Goal: Transaction & Acquisition: Purchase product/service

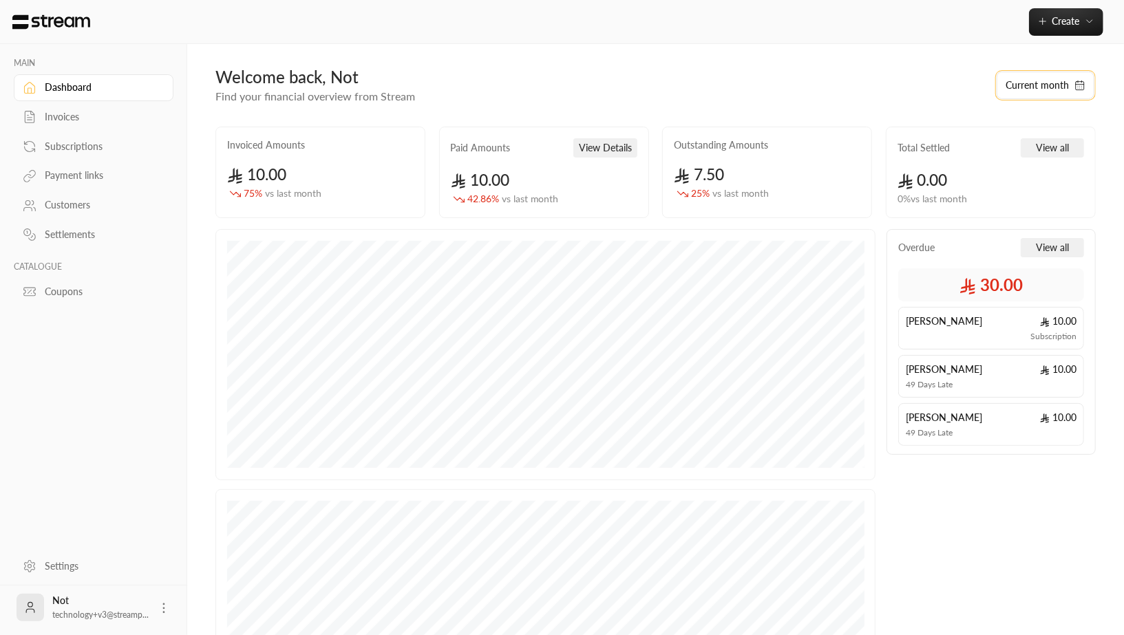
click at [1045, 87] on button "Current month" at bounding box center [1046, 86] width 98 height 28
select select "*"
select select "****"
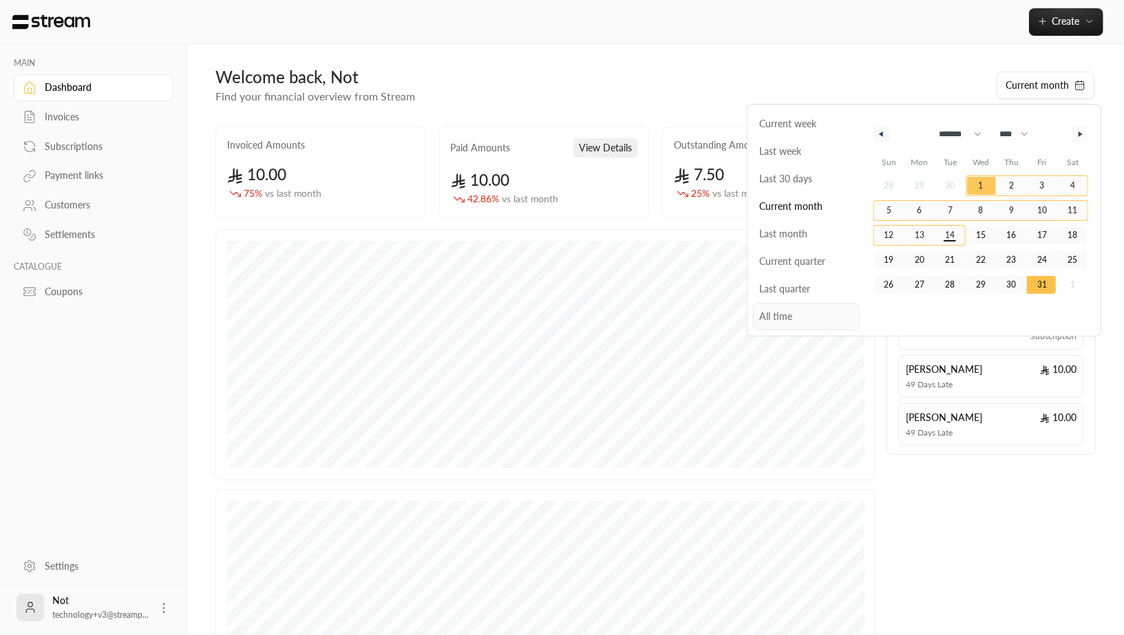
click at [789, 312] on span "All time" at bounding box center [806, 317] width 107 height 28
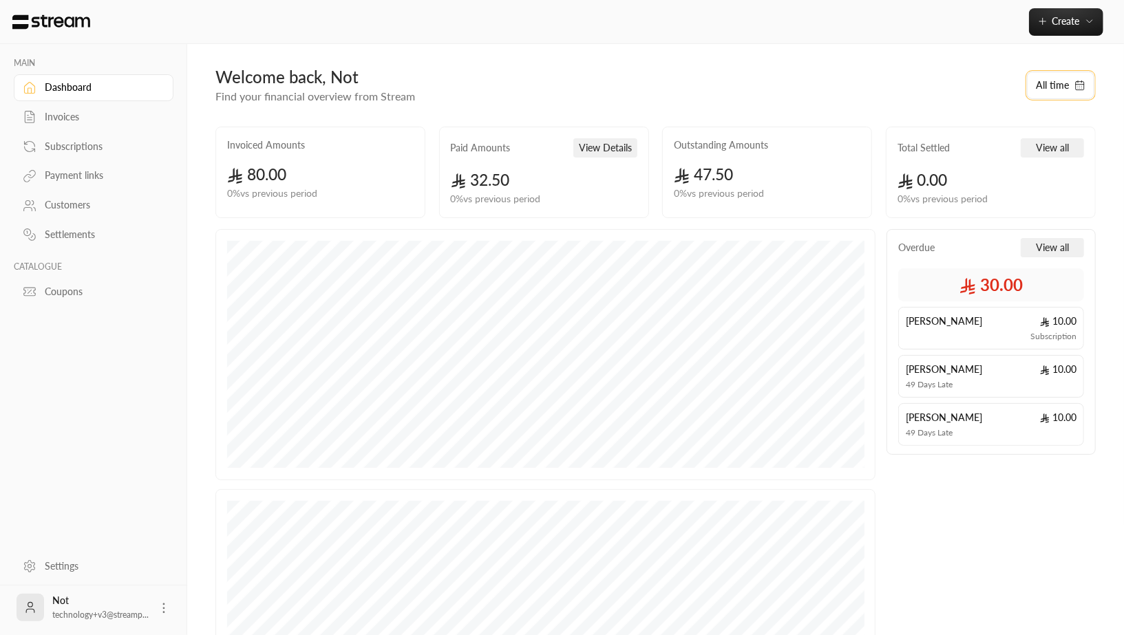
click at [1048, 84] on button "All time" at bounding box center [1060, 86] width 67 height 28
select select "**"
select select "****"
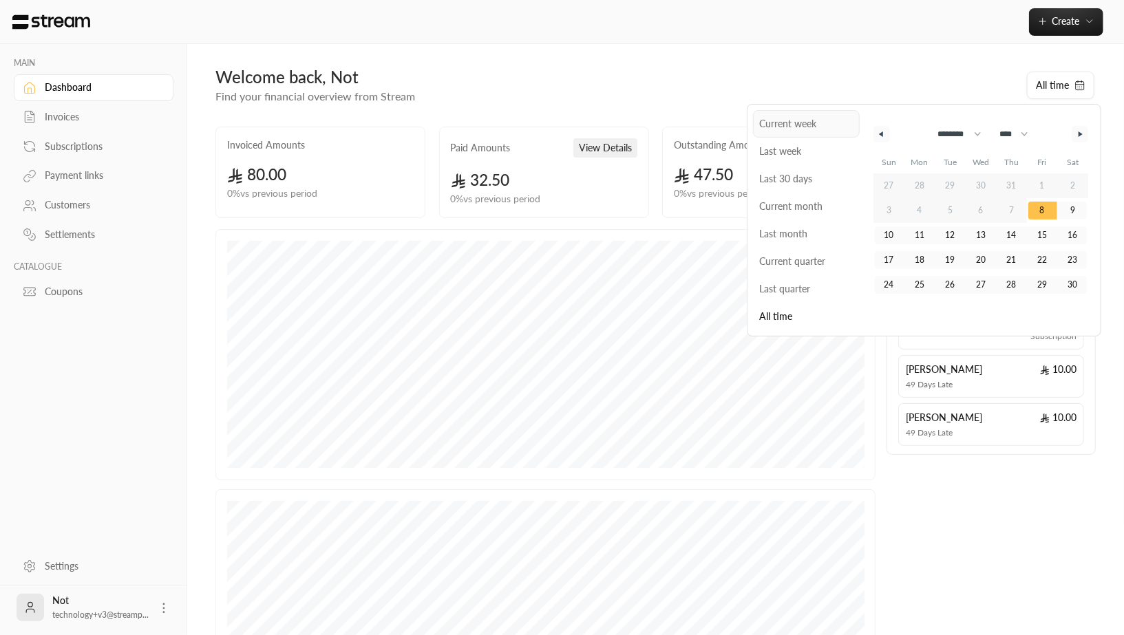
click at [796, 130] on span "Current week" at bounding box center [806, 124] width 107 height 28
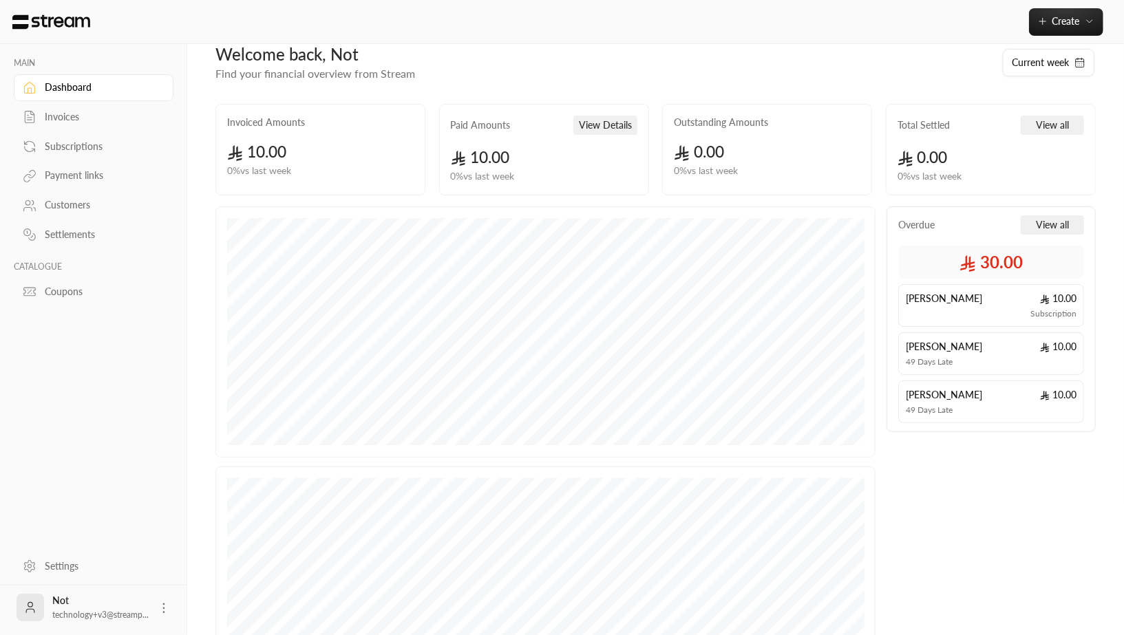
scroll to position [23, 0]
click at [1039, 19] on icon "button" at bounding box center [1042, 21] width 11 height 11
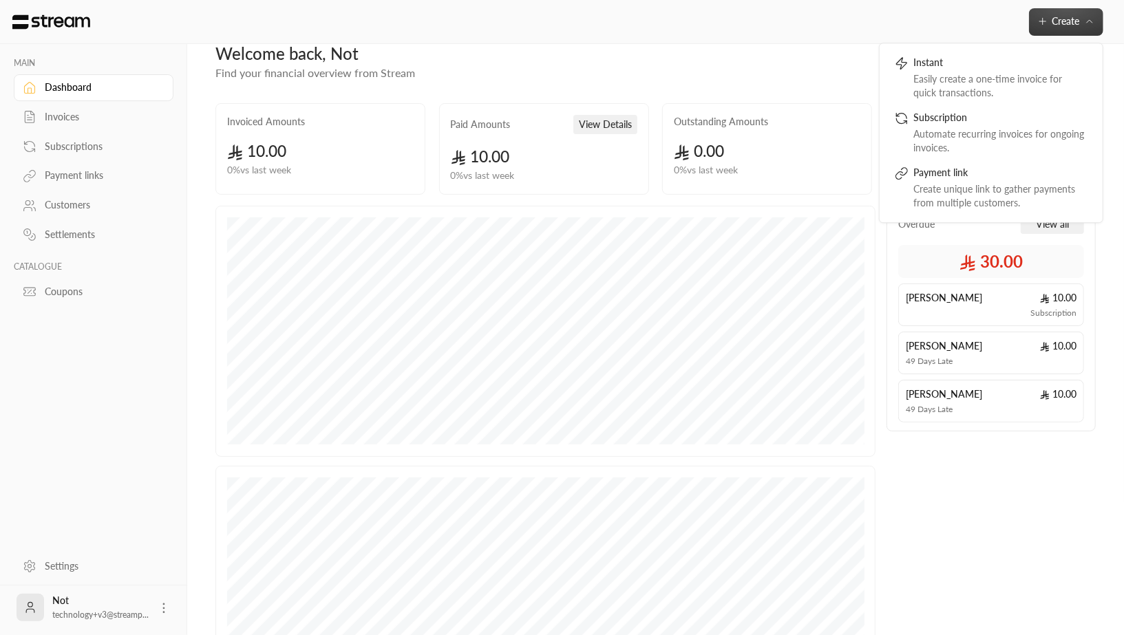
click at [73, 123] on div "Invoices" at bounding box center [100, 117] width 111 height 14
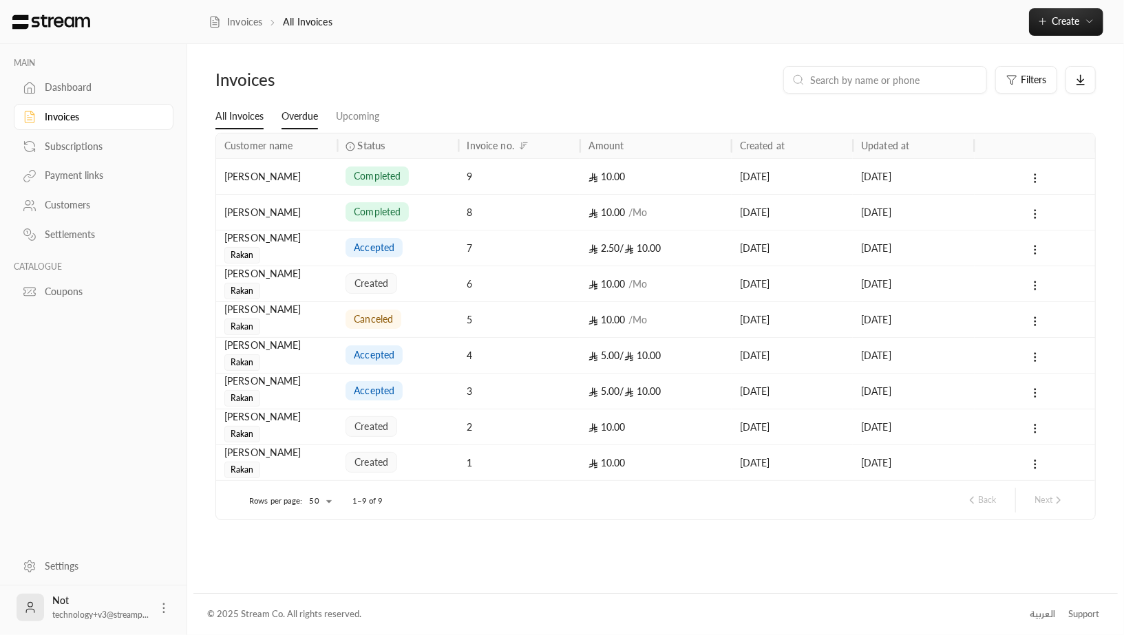
click at [305, 115] on link "Overdue" at bounding box center [299, 117] width 36 height 25
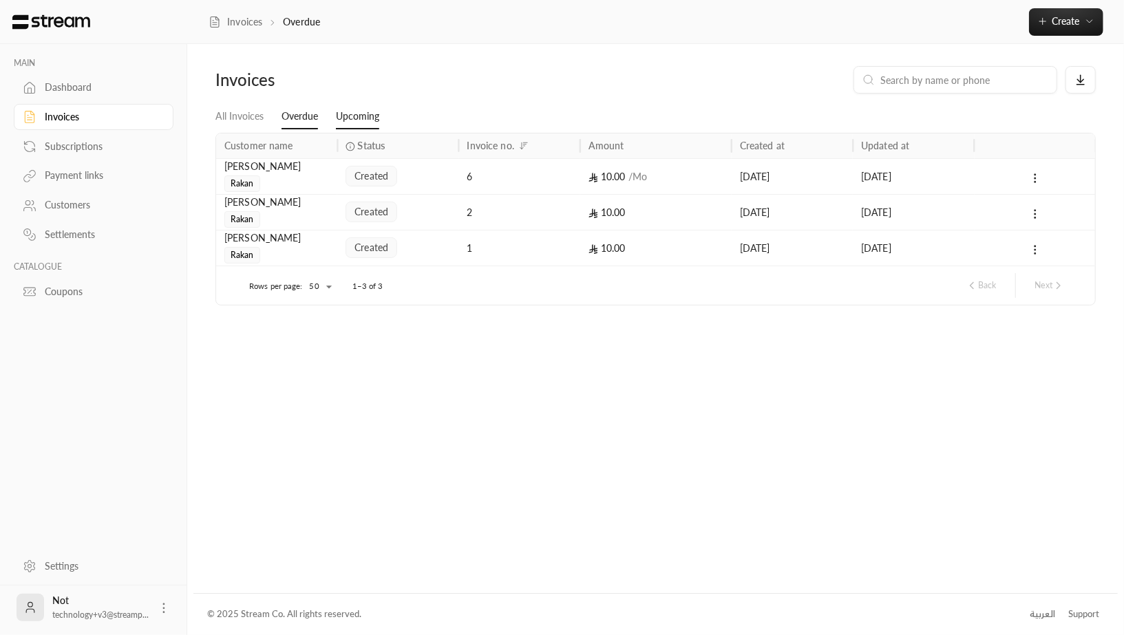
click at [352, 116] on link "Upcoming" at bounding box center [357, 117] width 43 height 25
click at [248, 120] on link "All Invoices" at bounding box center [239, 117] width 48 height 25
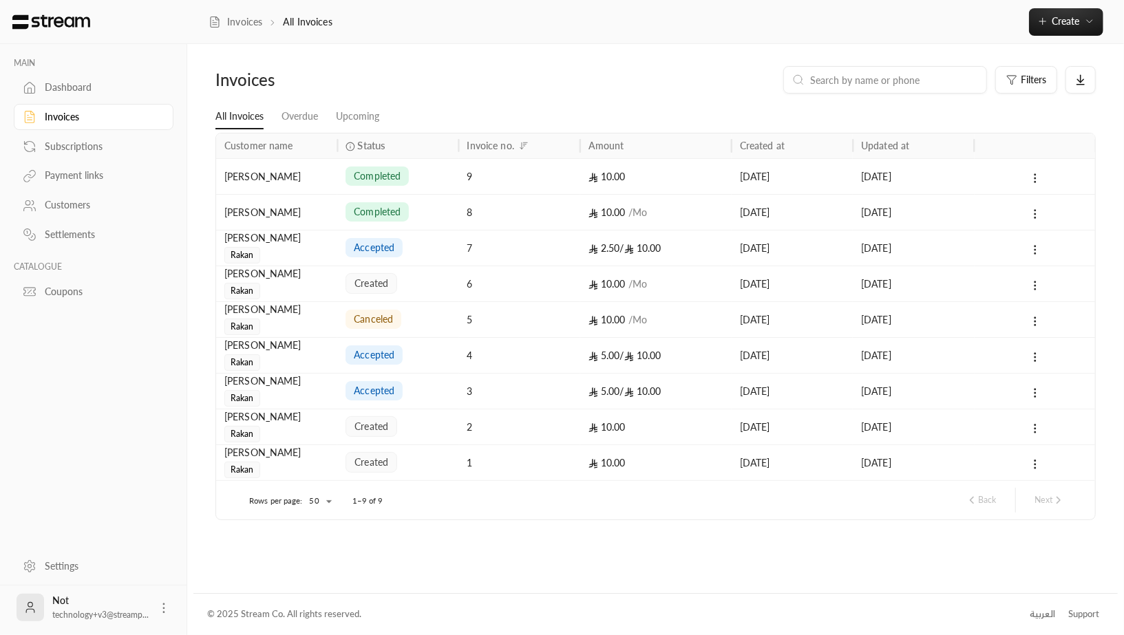
click at [71, 144] on div "Subscriptions" at bounding box center [100, 147] width 111 height 14
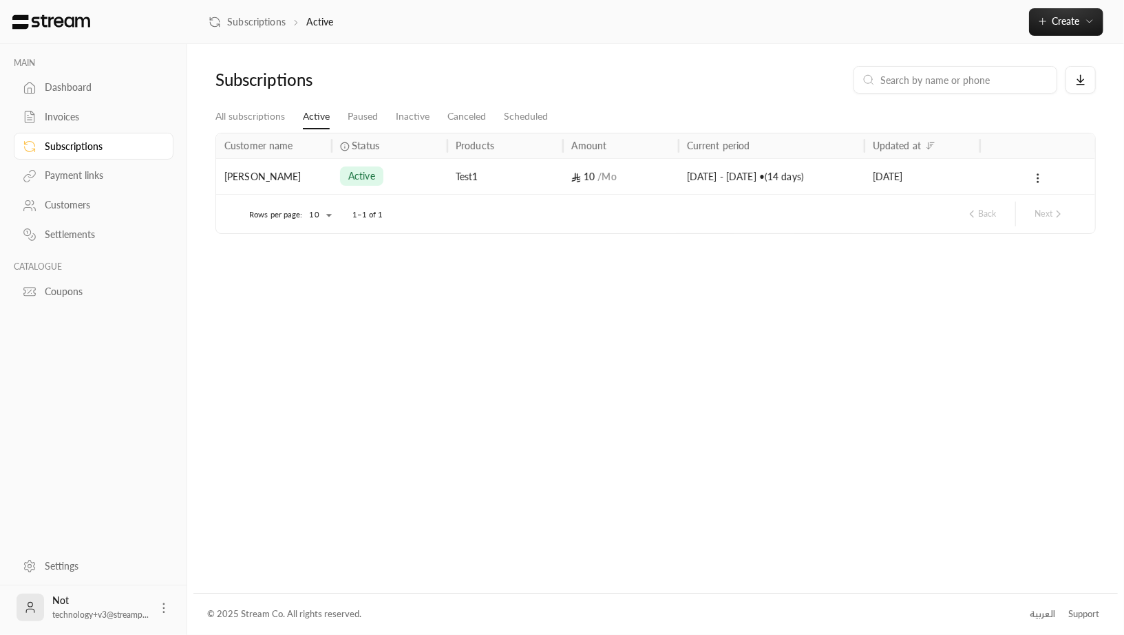
click at [94, 184] on link "Payment links" at bounding box center [94, 175] width 160 height 27
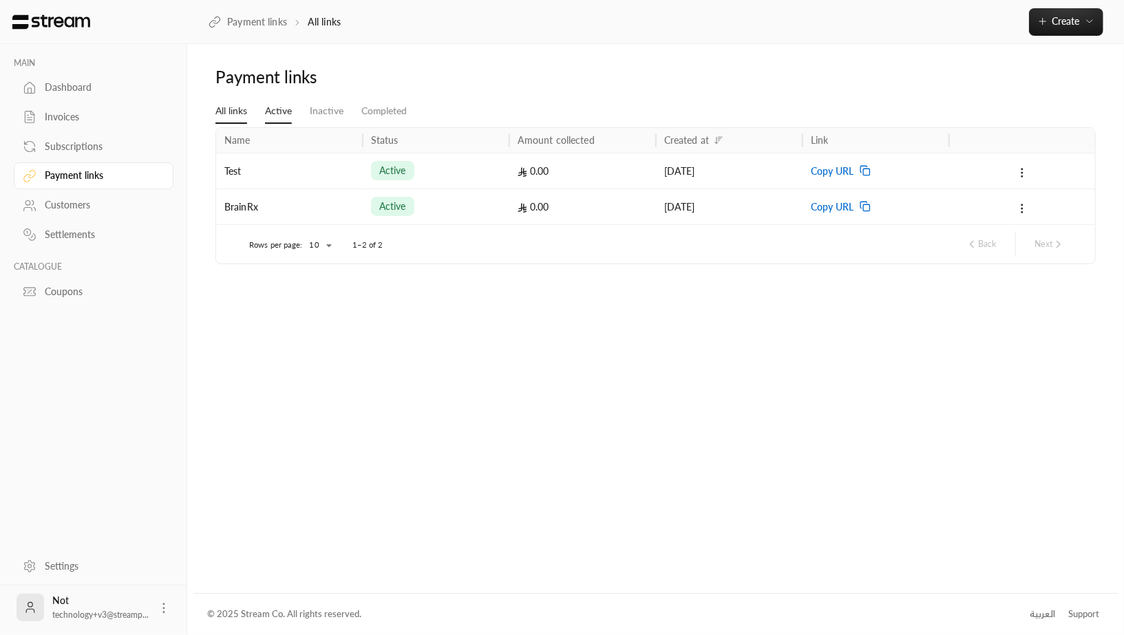
click at [275, 107] on link "Active" at bounding box center [278, 111] width 27 height 25
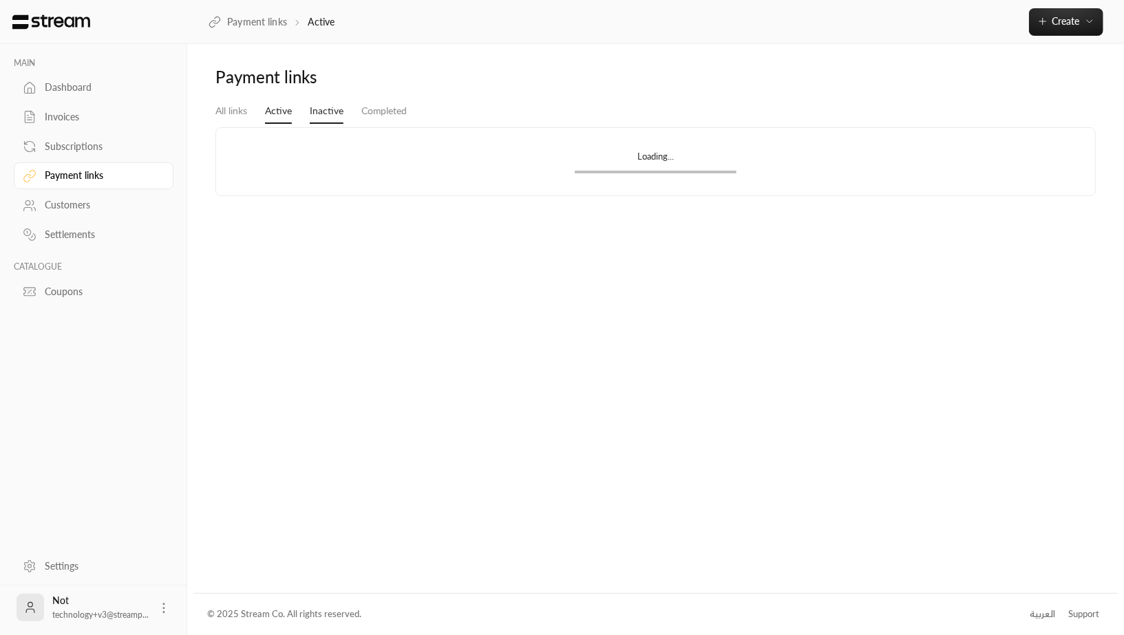
click at [331, 102] on link "Inactive" at bounding box center [327, 111] width 34 height 25
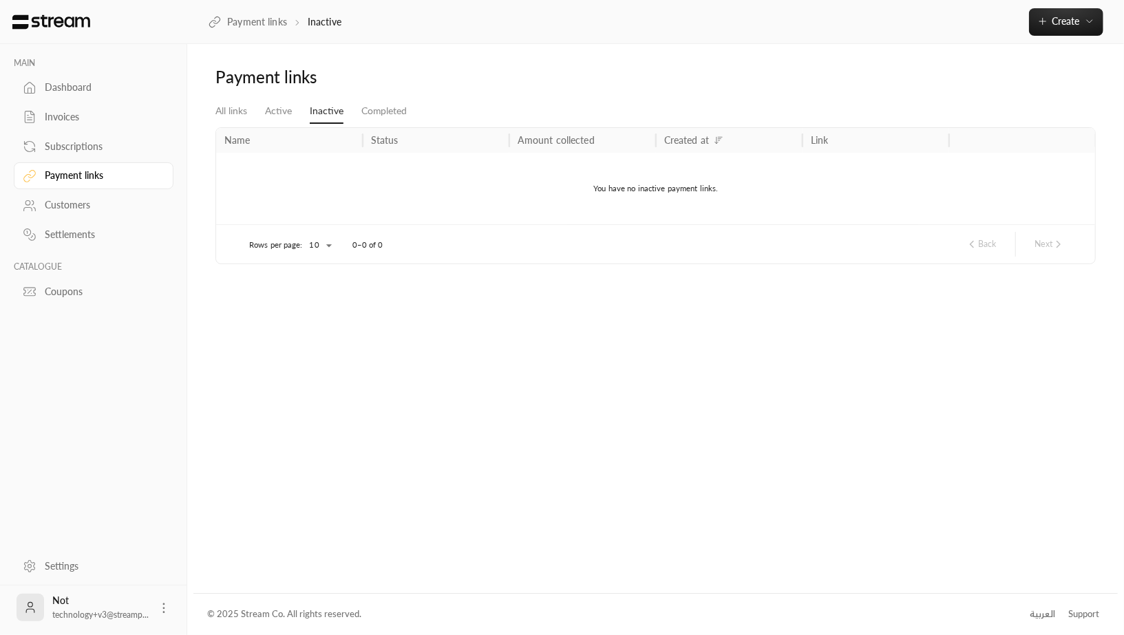
click at [110, 202] on div "Customers" at bounding box center [100, 205] width 111 height 14
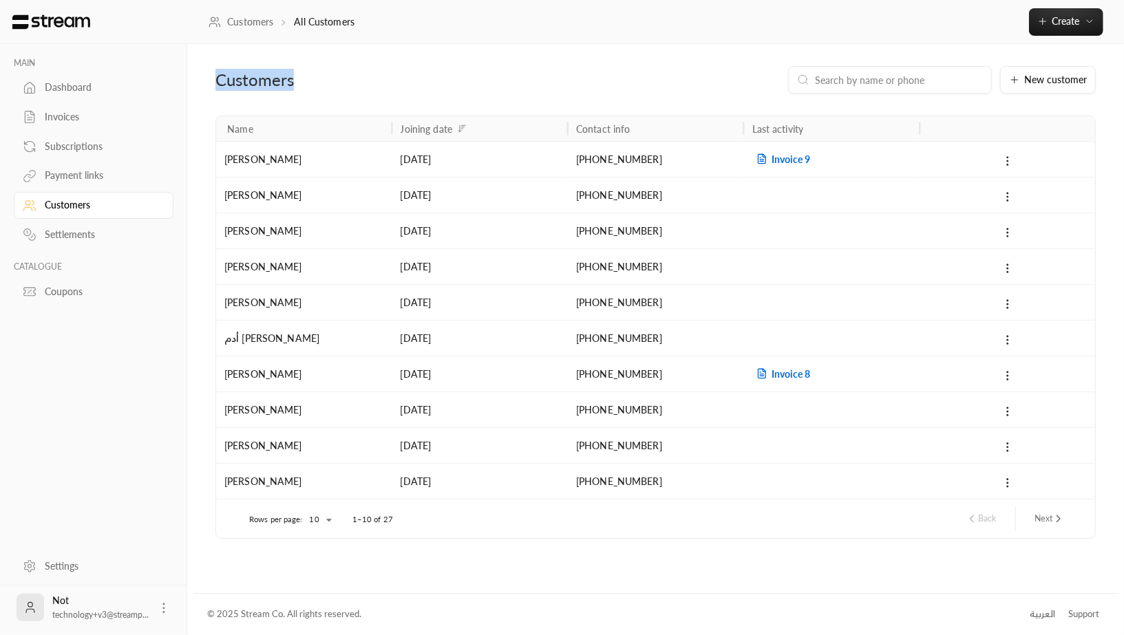
drag, startPoint x: 204, startPoint y: 83, endPoint x: 328, endPoint y: 83, distance: 123.9
click at [328, 83] on div "Customers New customer Name Joining date Contact info Last activity [PERSON_NAM…" at bounding box center [655, 318] width 924 height 549
click at [92, 235] on div "Settlements" at bounding box center [100, 235] width 111 height 14
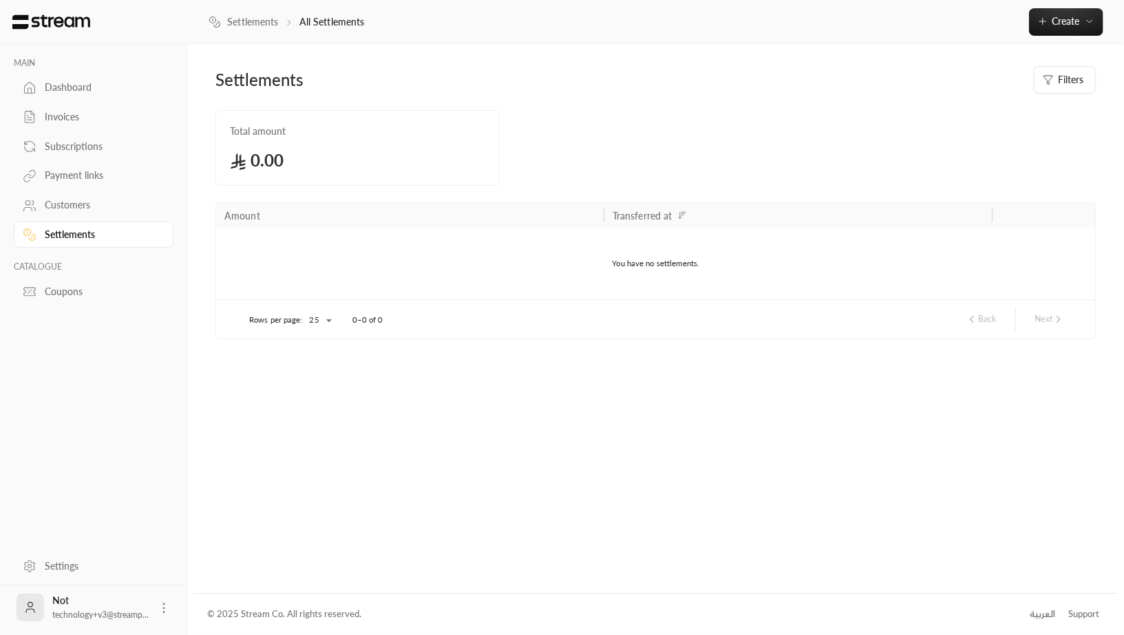
click at [78, 287] on div "Coupons" at bounding box center [100, 292] width 111 height 14
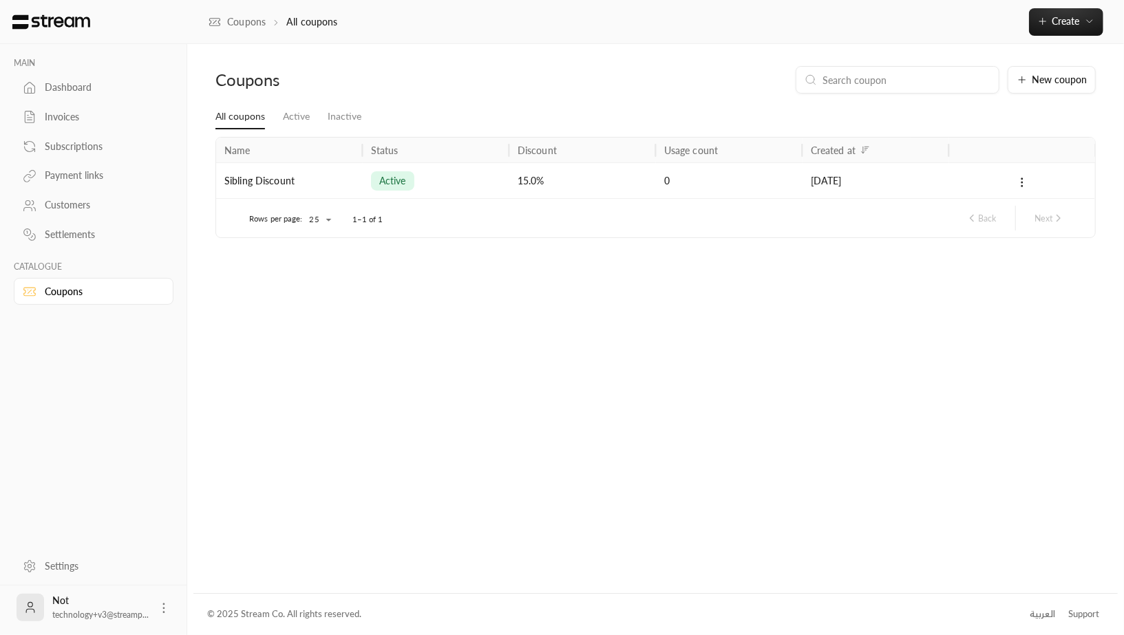
click at [81, 93] on div "Dashboard" at bounding box center [100, 88] width 111 height 14
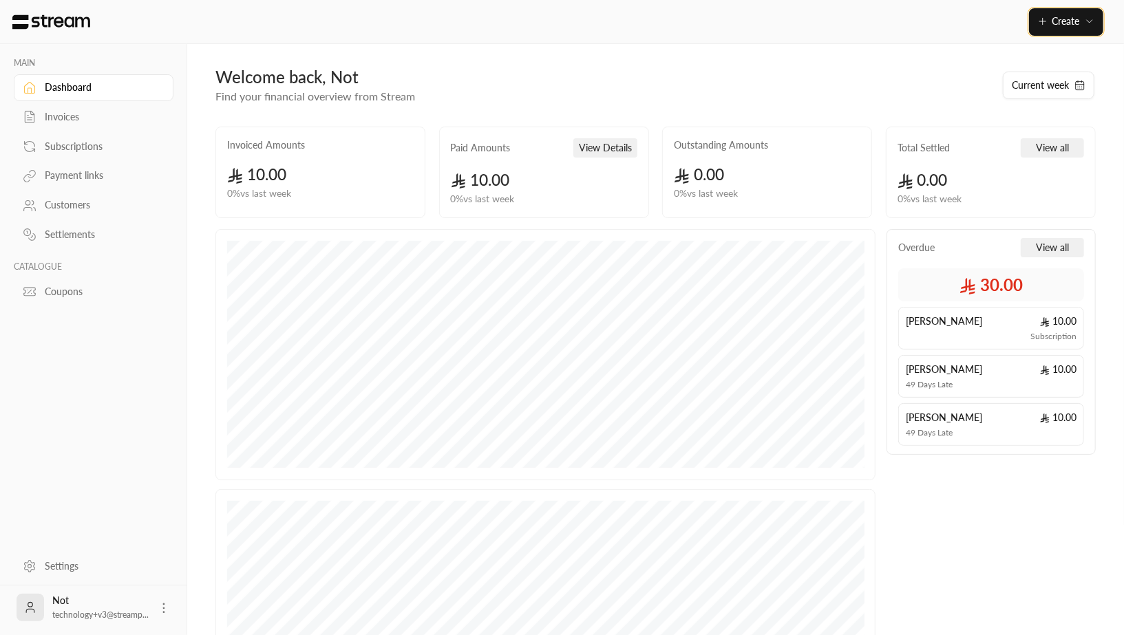
click at [1043, 25] on icon "button" at bounding box center [1042, 21] width 11 height 11
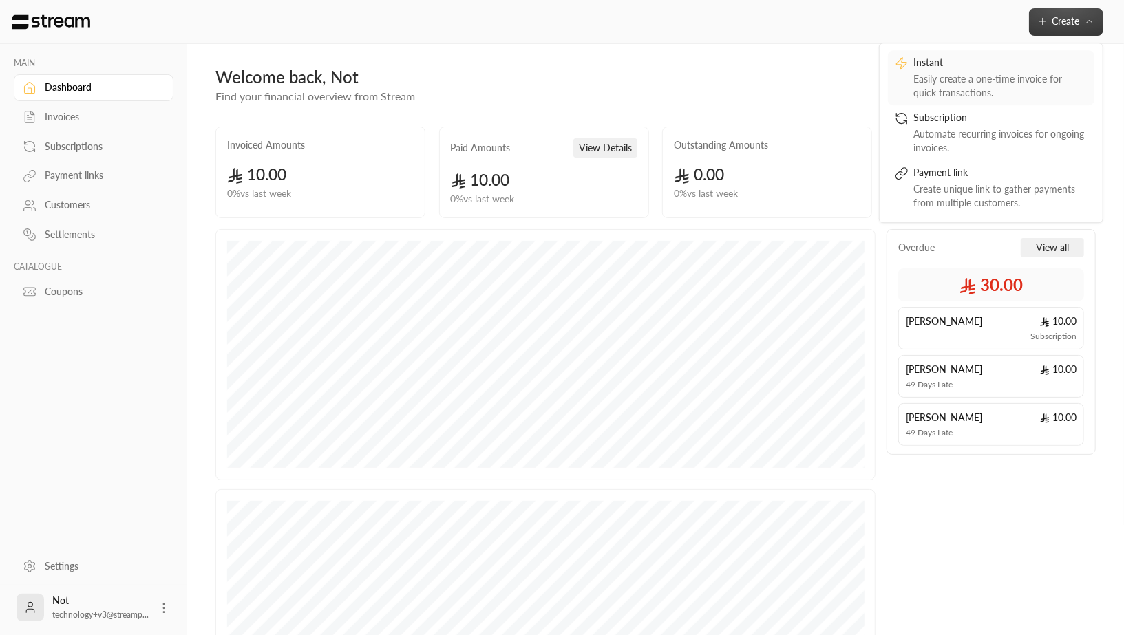
click at [952, 74] on div "Easily create a one-time invoice for quick transactions." at bounding box center [1000, 86] width 173 height 28
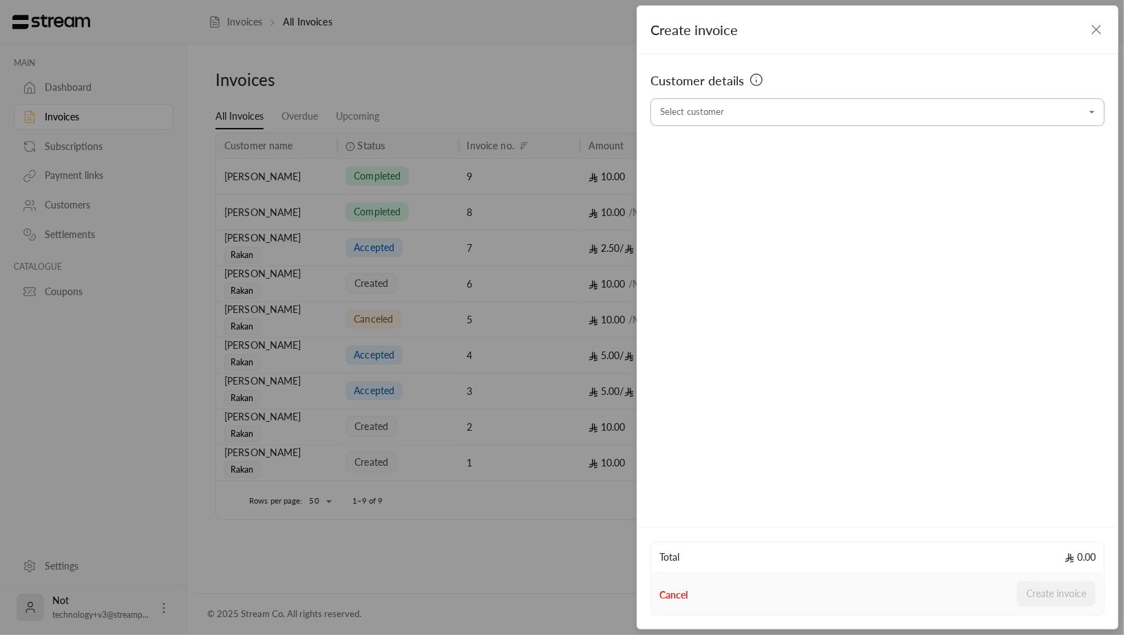
click at [767, 116] on input "Select customer" at bounding box center [877, 112] width 454 height 24
click at [752, 107] on input "Select customer" at bounding box center [877, 112] width 454 height 24
type input "*"
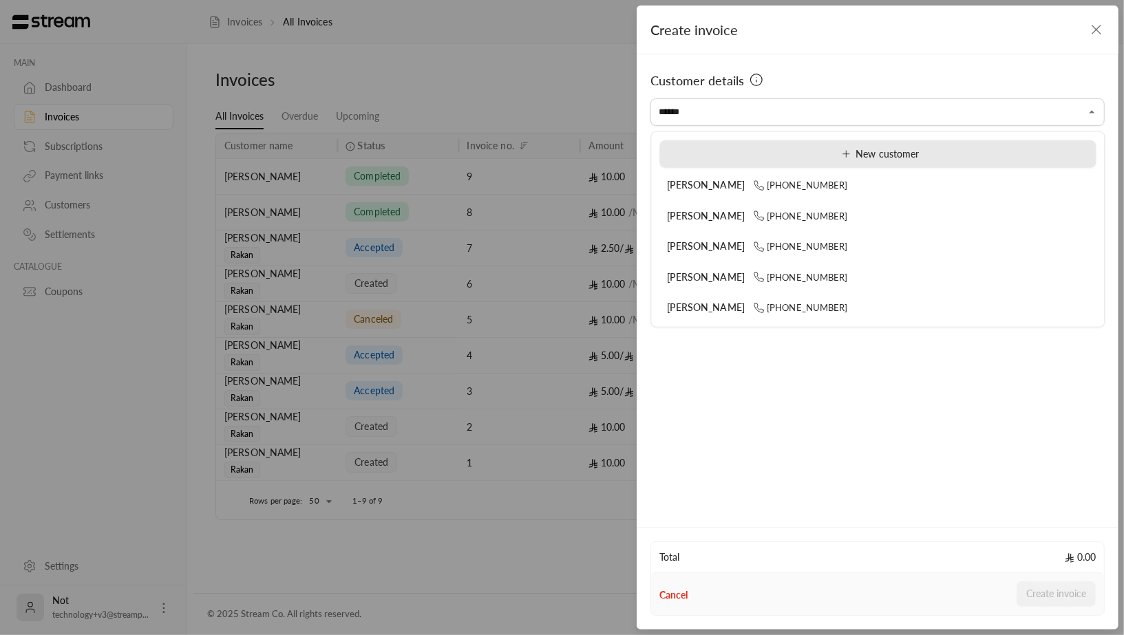
click at [842, 155] on icon at bounding box center [845, 154] width 11 height 11
type input "**********"
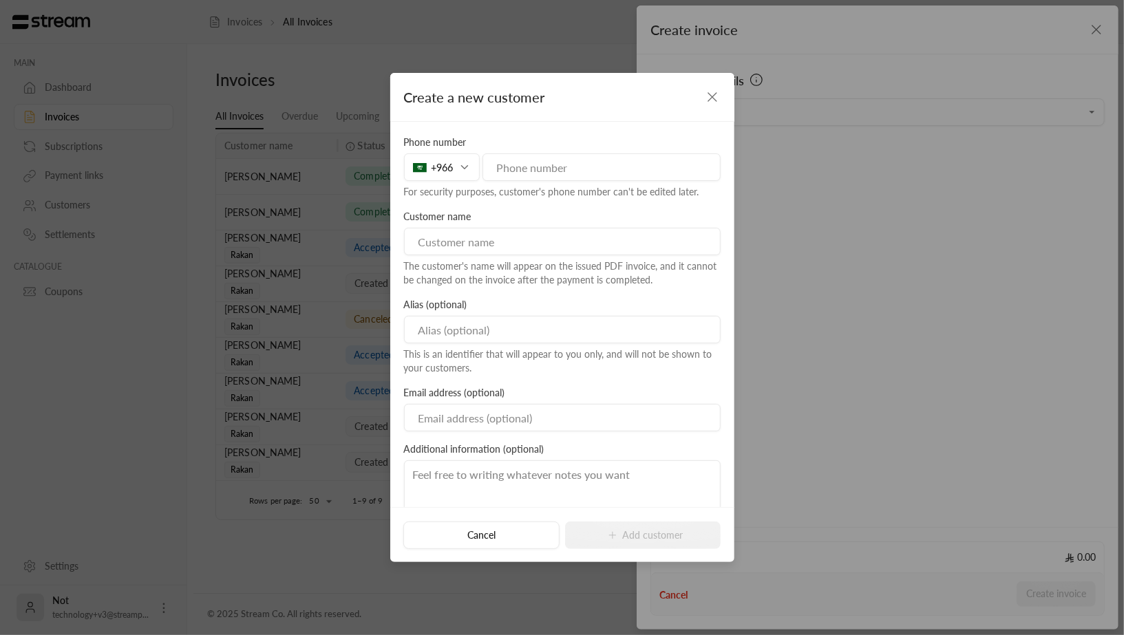
click at [711, 99] on icon "button" at bounding box center [712, 97] width 17 height 17
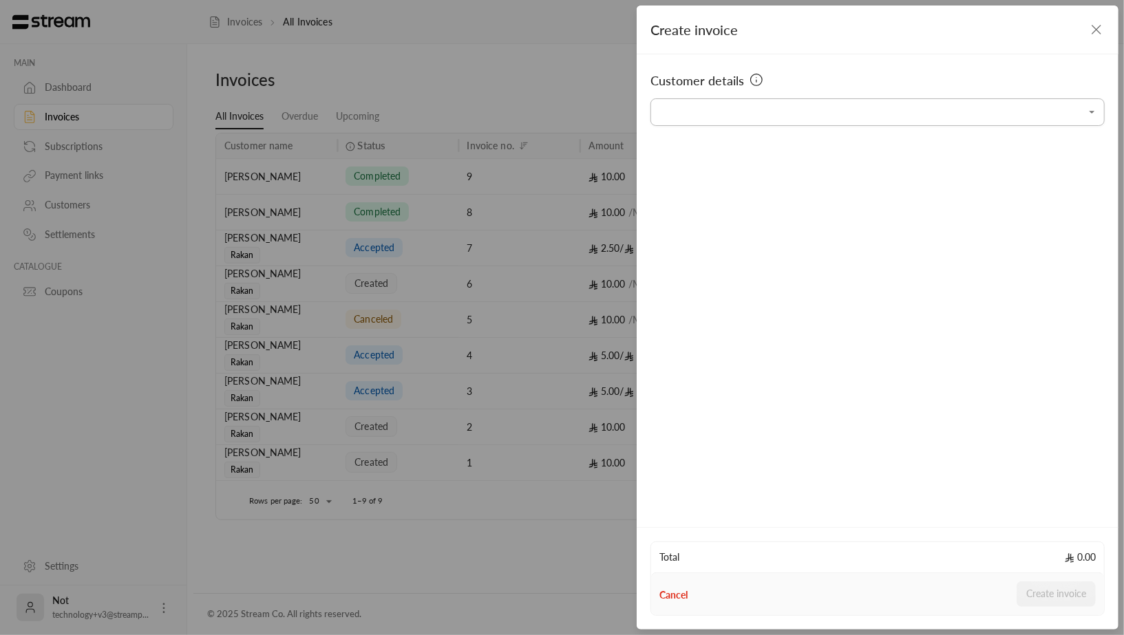
click at [727, 105] on input "Select customer" at bounding box center [877, 112] width 454 height 24
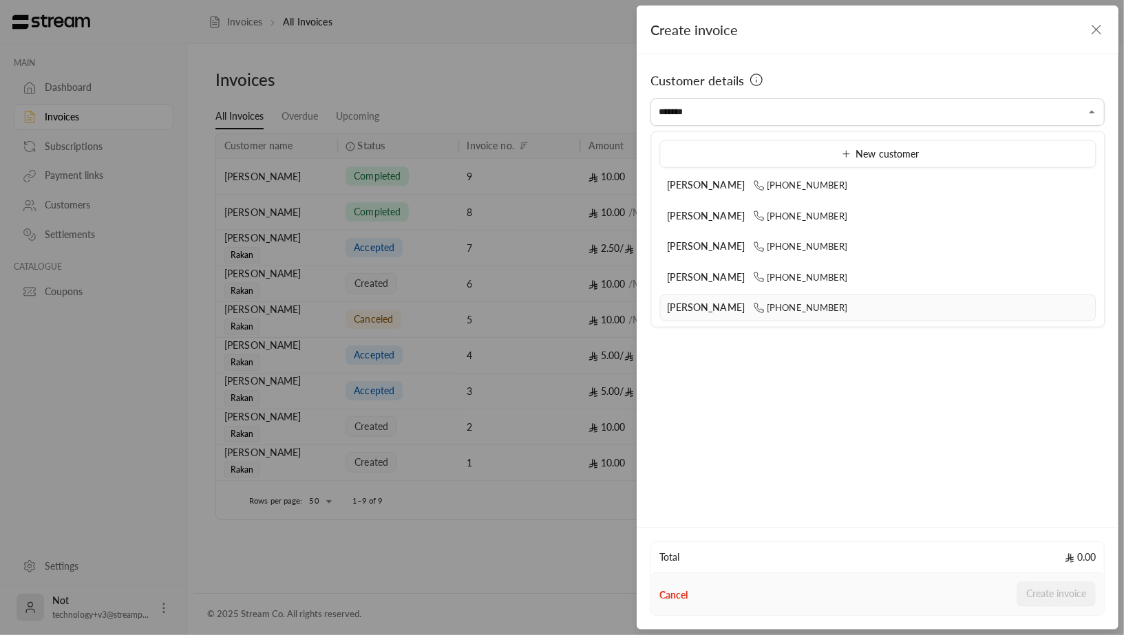
click at [721, 312] on li "[PERSON_NAME] [PHONE_NUMBER]" at bounding box center [878, 308] width 436 height 27
type input "**********"
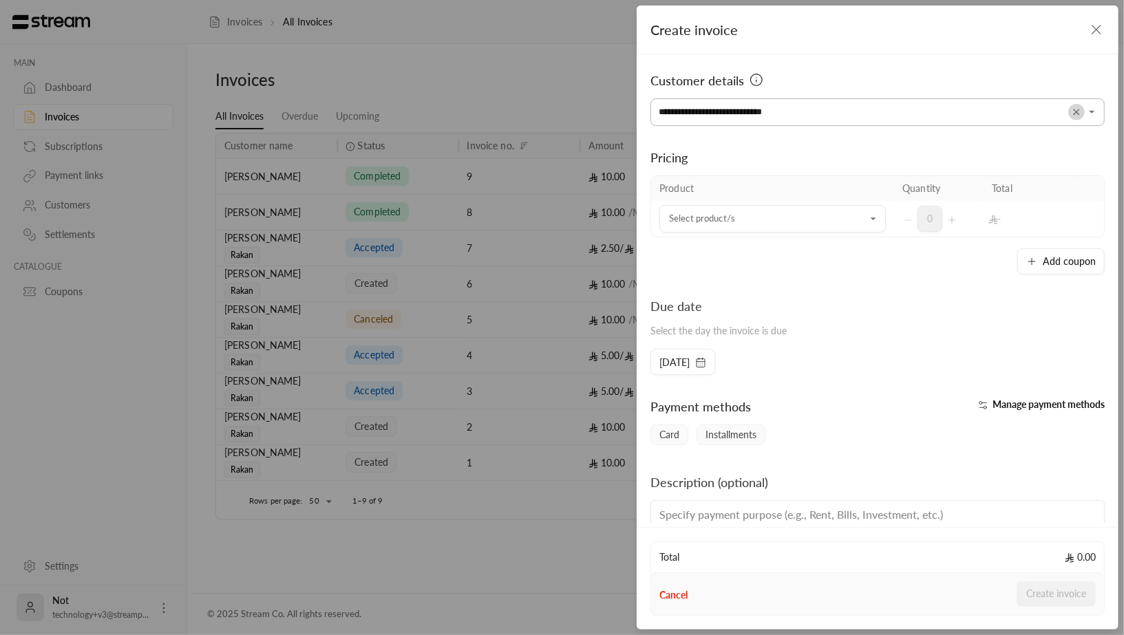
click at [1077, 113] on icon "Clear" at bounding box center [1077, 112] width 6 height 6
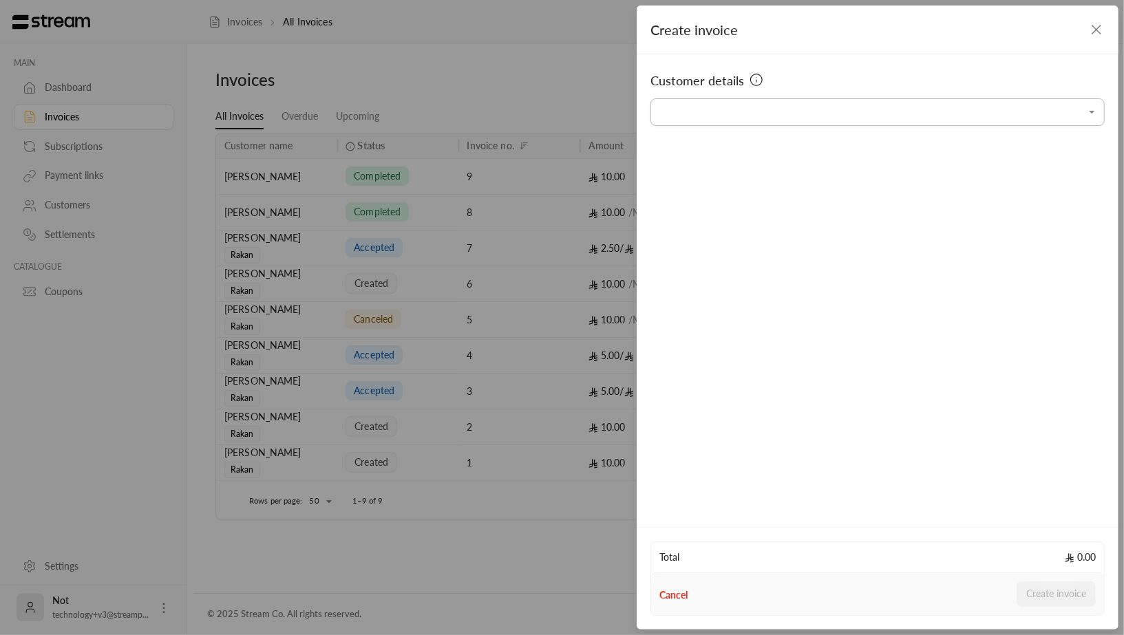
click at [846, 111] on input "Select customer" at bounding box center [877, 112] width 454 height 24
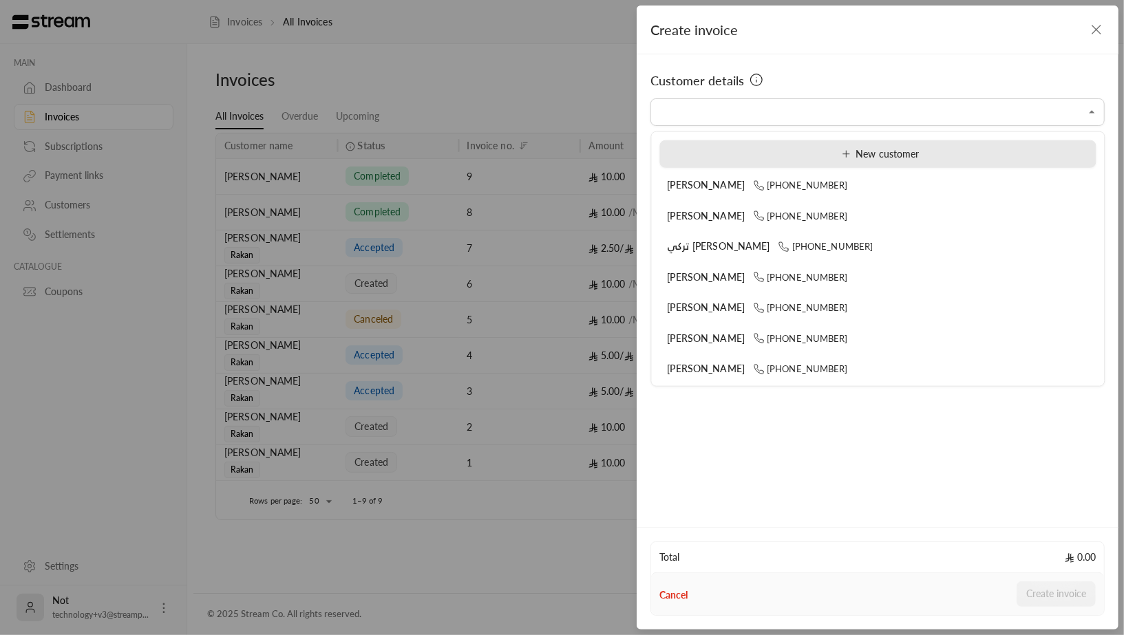
click at [692, 162] on li "New customer" at bounding box center [878, 154] width 436 height 28
type input "**********"
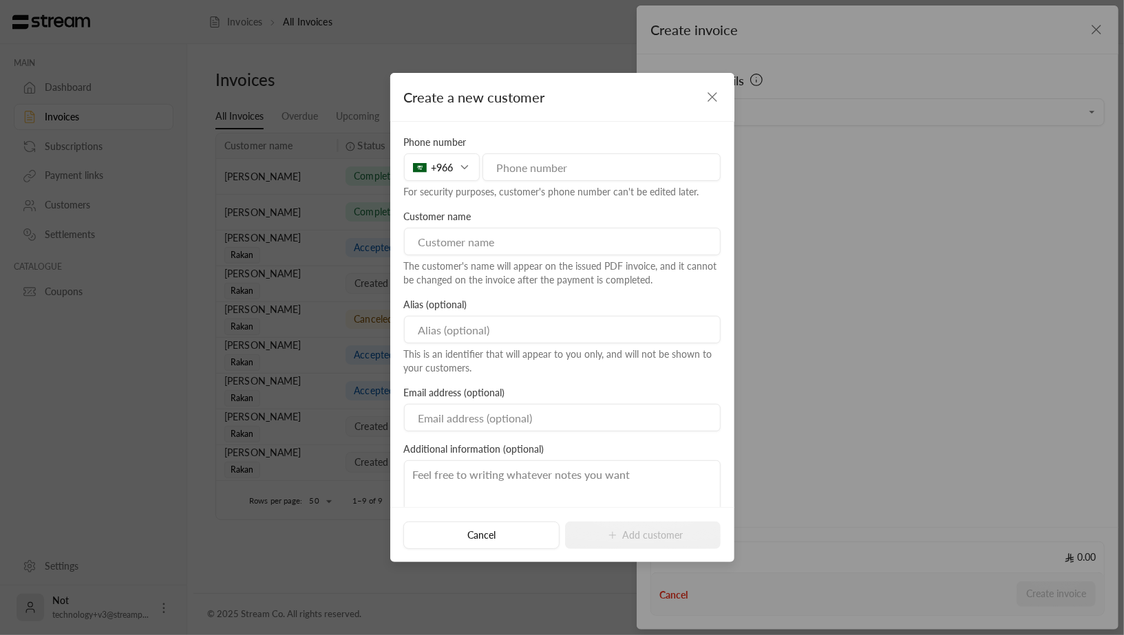
click at [480, 252] on input at bounding box center [562, 242] width 317 height 28
click at [481, 224] on div "Customer name The customer's name will appear on the issued PDF invoice, and it…" at bounding box center [562, 248] width 330 height 77
click at [460, 334] on input at bounding box center [562, 330] width 317 height 28
click at [556, 299] on div "Alias (optional) This is an identifier that will appear to you only, and will n…" at bounding box center [562, 336] width 330 height 77
click at [716, 85] on div "Create a new customer" at bounding box center [562, 97] width 344 height 49
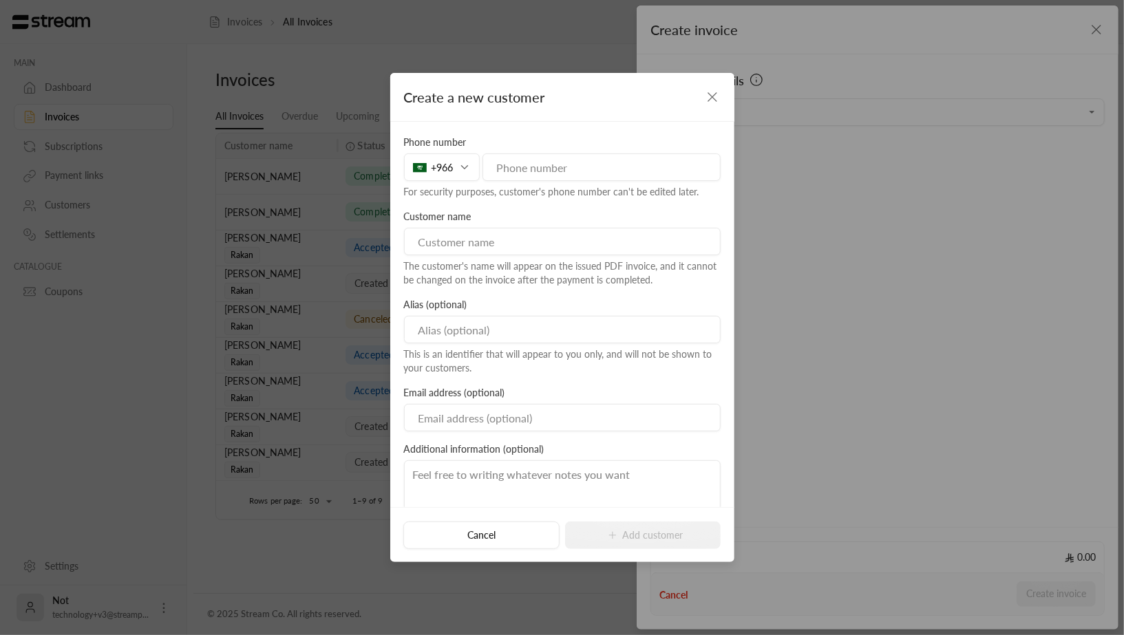
click at [715, 93] on icon "button" at bounding box center [712, 97] width 17 height 17
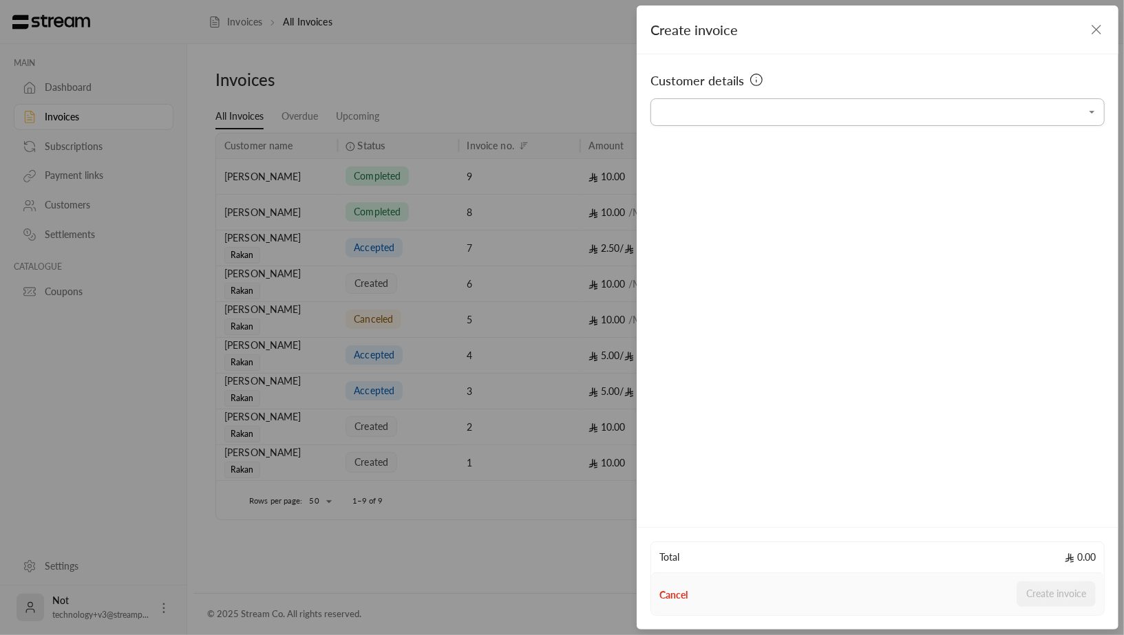
click at [736, 109] on input "Select customer" at bounding box center [877, 112] width 454 height 24
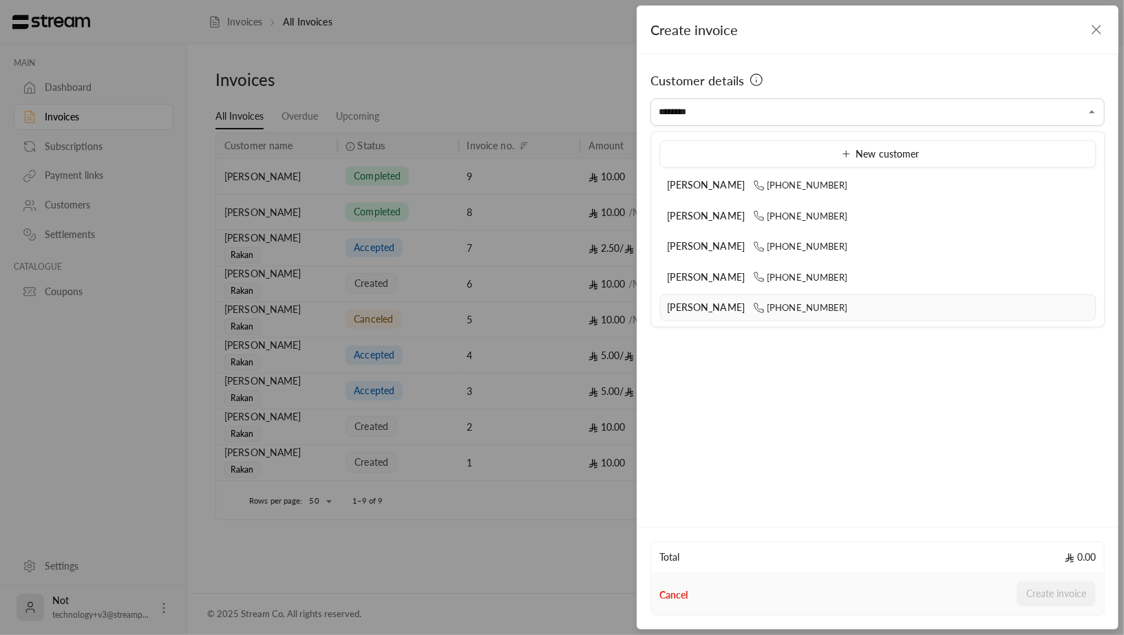
click at [716, 307] on span "[PERSON_NAME]" at bounding box center [707, 307] width 78 height 12
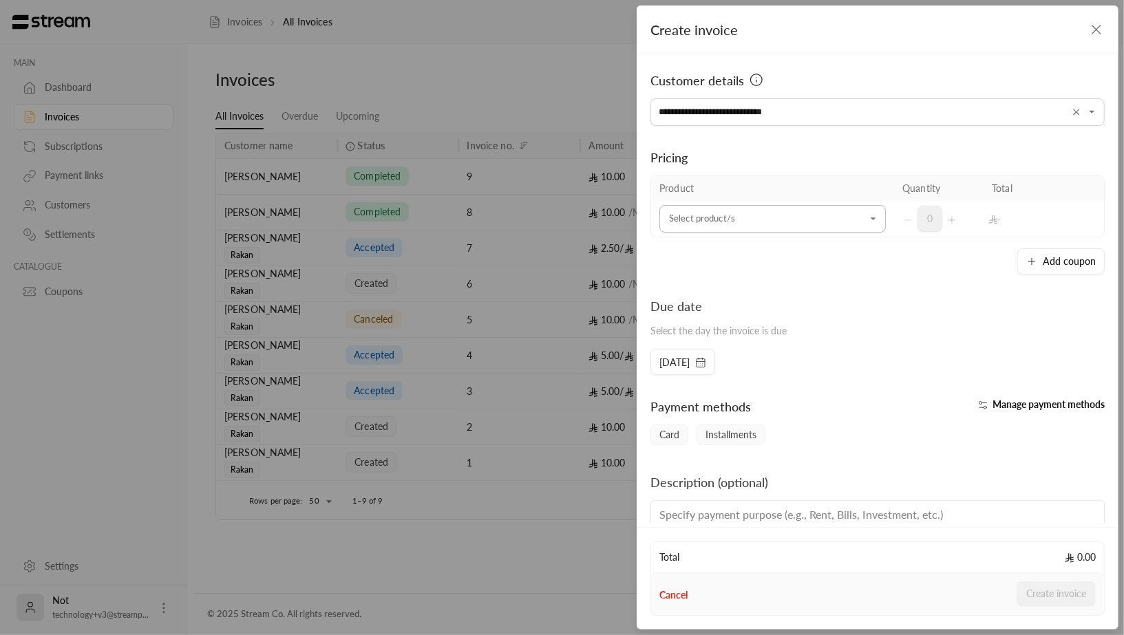
type input "**********"
click at [852, 220] on input "Select customer" at bounding box center [772, 219] width 226 height 24
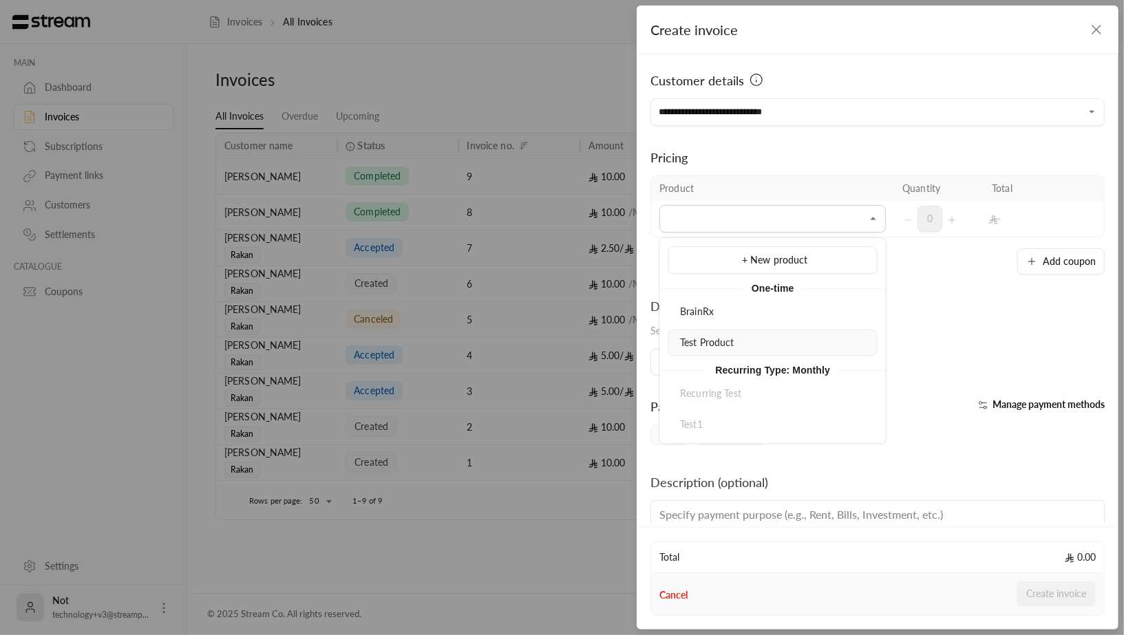
click at [738, 341] on div "Test Product" at bounding box center [773, 343] width 194 height 14
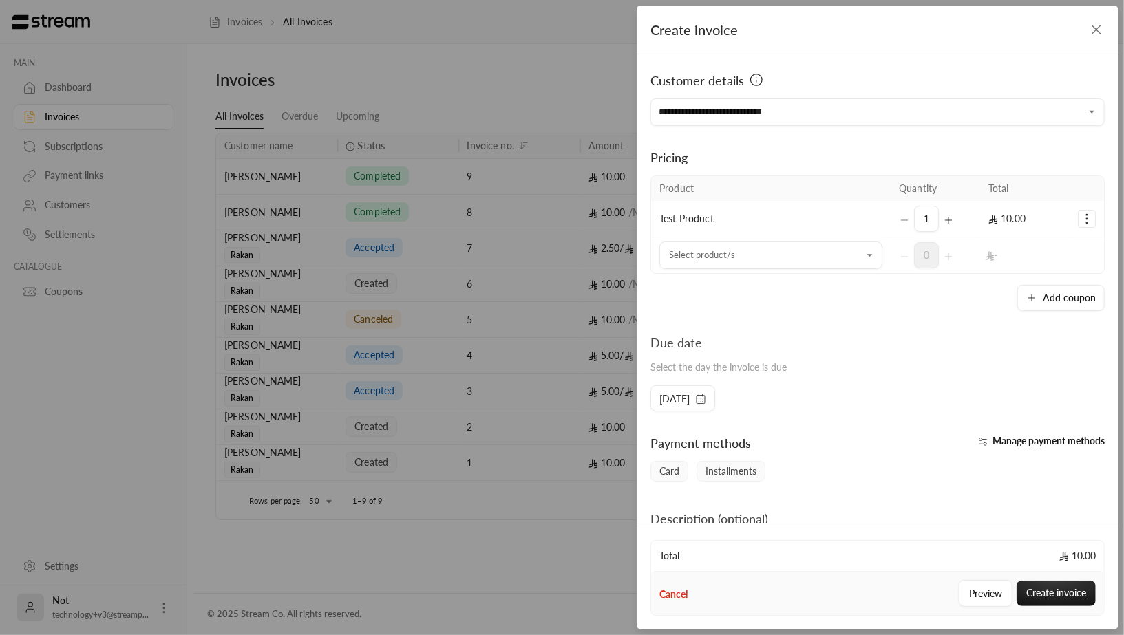
click at [1092, 213] on icon "Selected Products" at bounding box center [1087, 219] width 14 height 14
click at [1040, 245] on link "Add coupon" at bounding box center [1042, 254] width 85 height 24
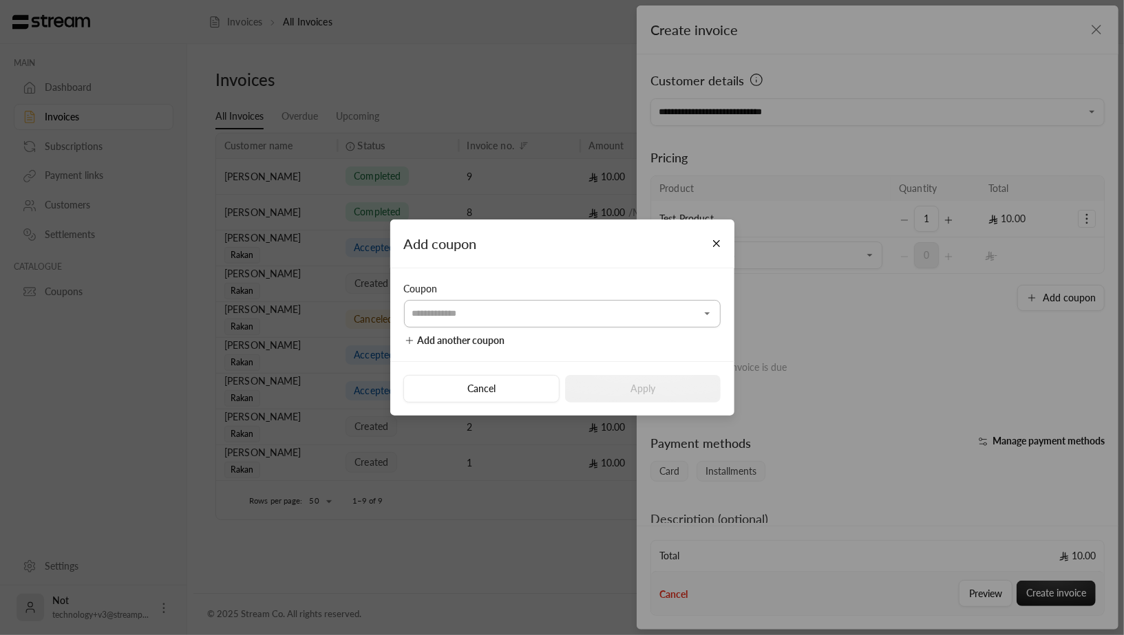
click at [576, 324] on input "Select customer" at bounding box center [562, 313] width 317 height 24
click at [716, 238] on button "Close" at bounding box center [716, 243] width 24 height 24
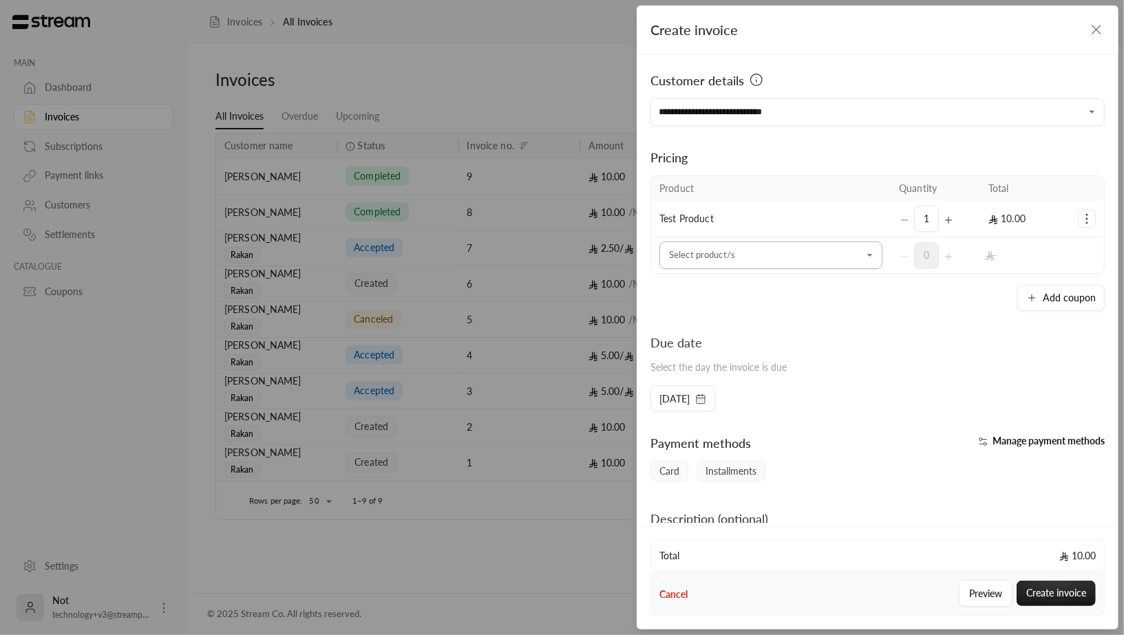
click at [868, 257] on icon "Open" at bounding box center [870, 255] width 14 height 14
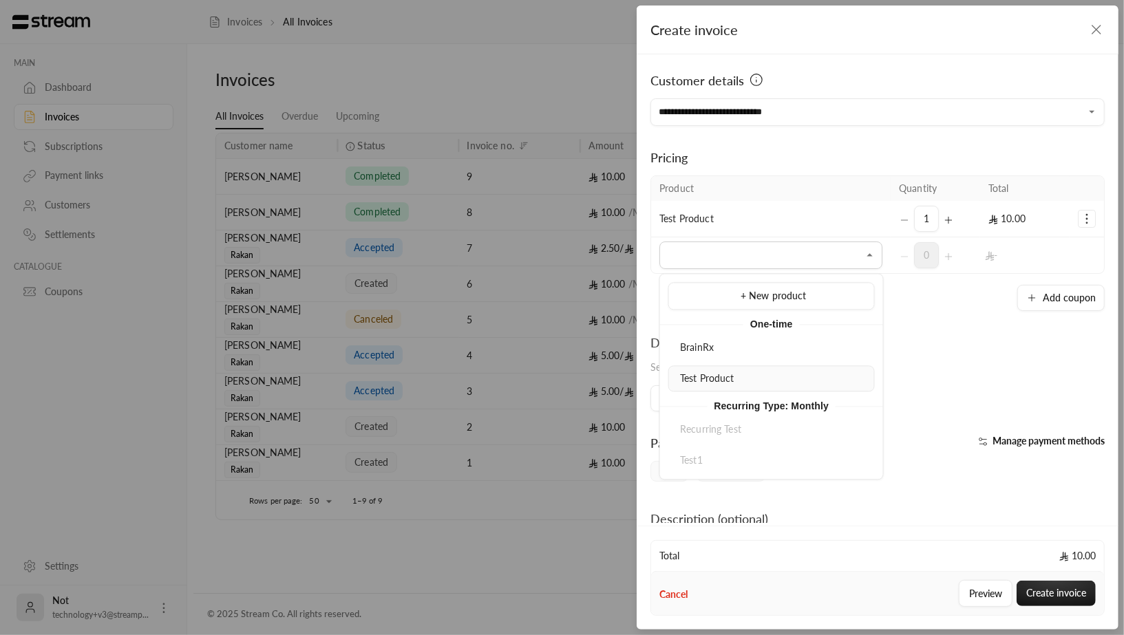
click at [752, 368] on li "Test Product" at bounding box center [771, 378] width 206 height 27
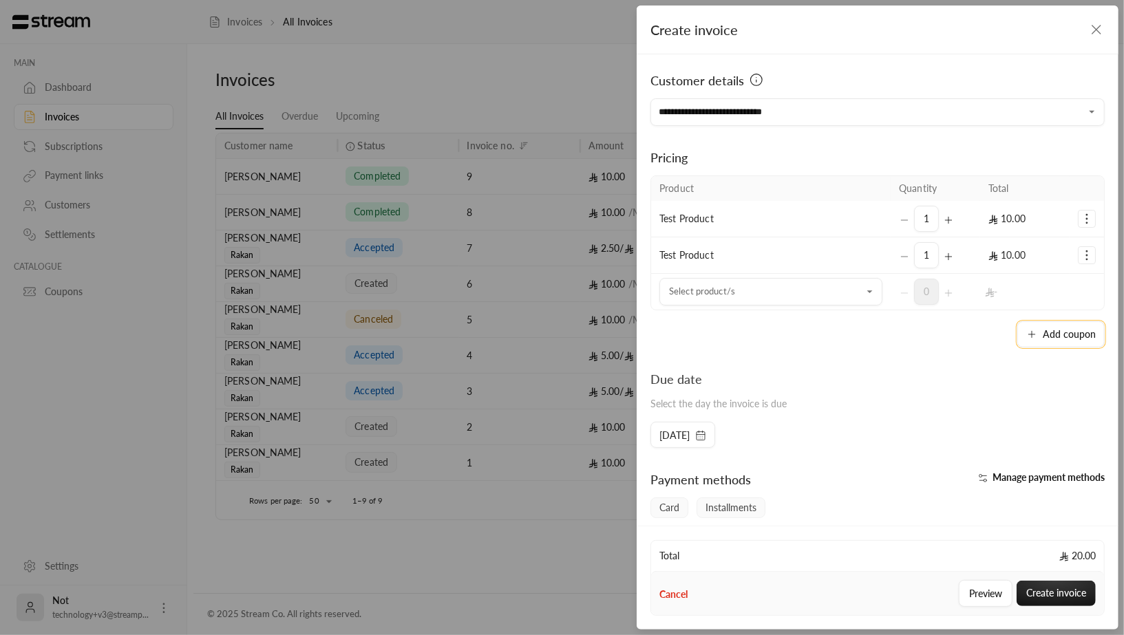
click at [1084, 327] on button "Add coupon" at bounding box center [1060, 334] width 87 height 26
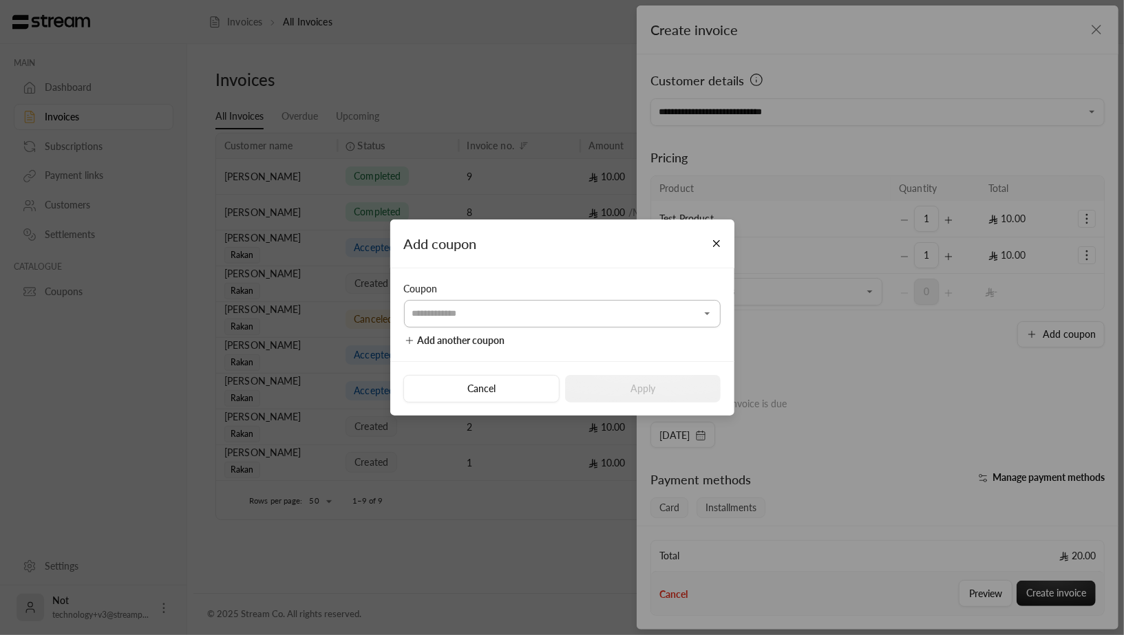
click at [644, 321] on input "Select customer" at bounding box center [562, 313] width 317 height 24
click at [718, 243] on button "Close" at bounding box center [716, 243] width 24 height 24
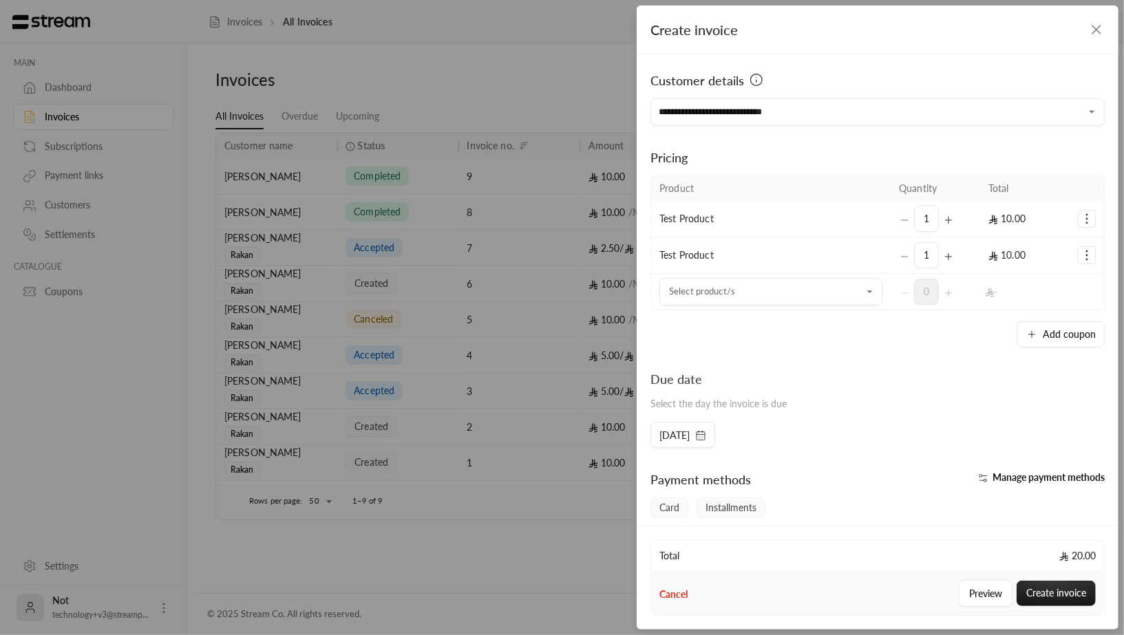
click at [1080, 255] on button "Selected Products" at bounding box center [1086, 255] width 17 height 17
click at [1048, 308] on span "Remove product" at bounding box center [1040, 313] width 66 height 11
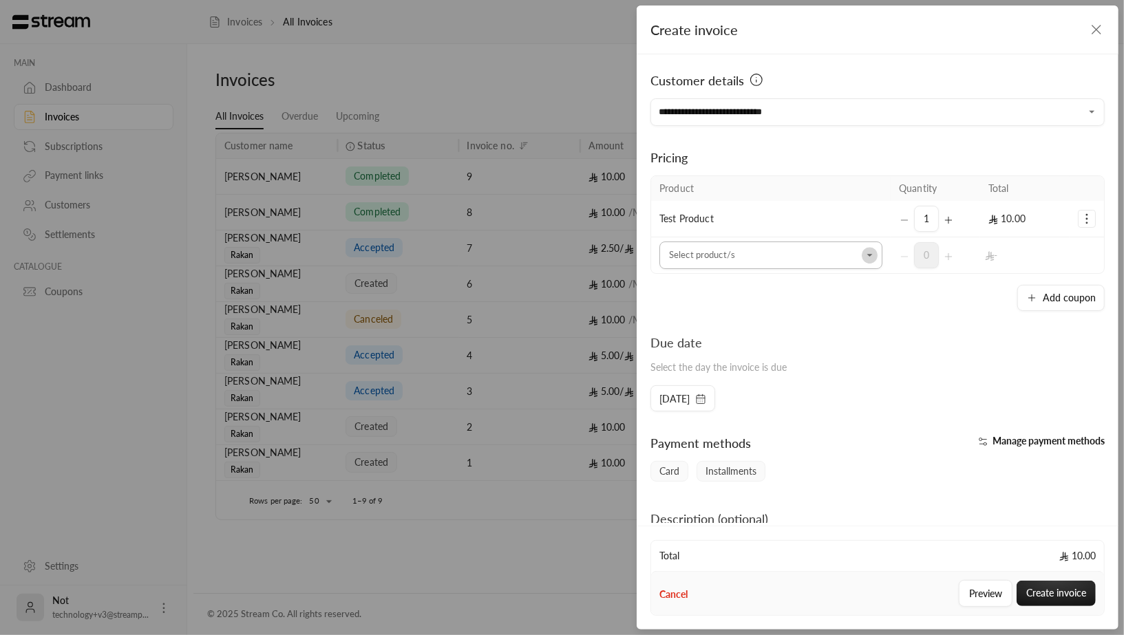
click at [876, 257] on icon "Open" at bounding box center [870, 255] width 14 height 14
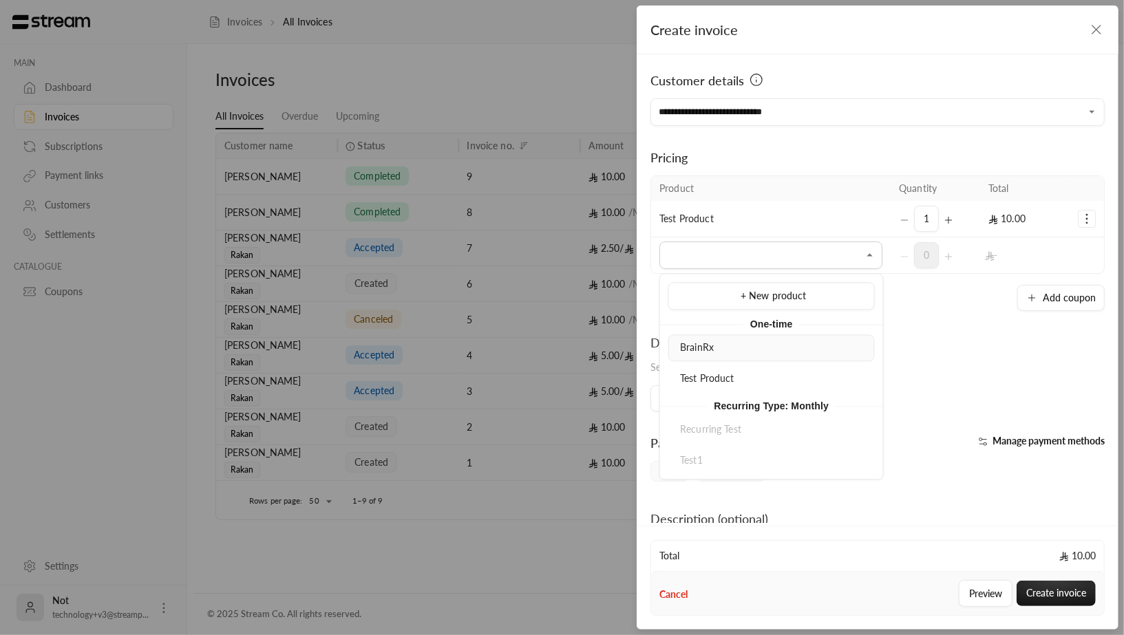
click at [722, 349] on div "BrainRx" at bounding box center [771, 348] width 191 height 14
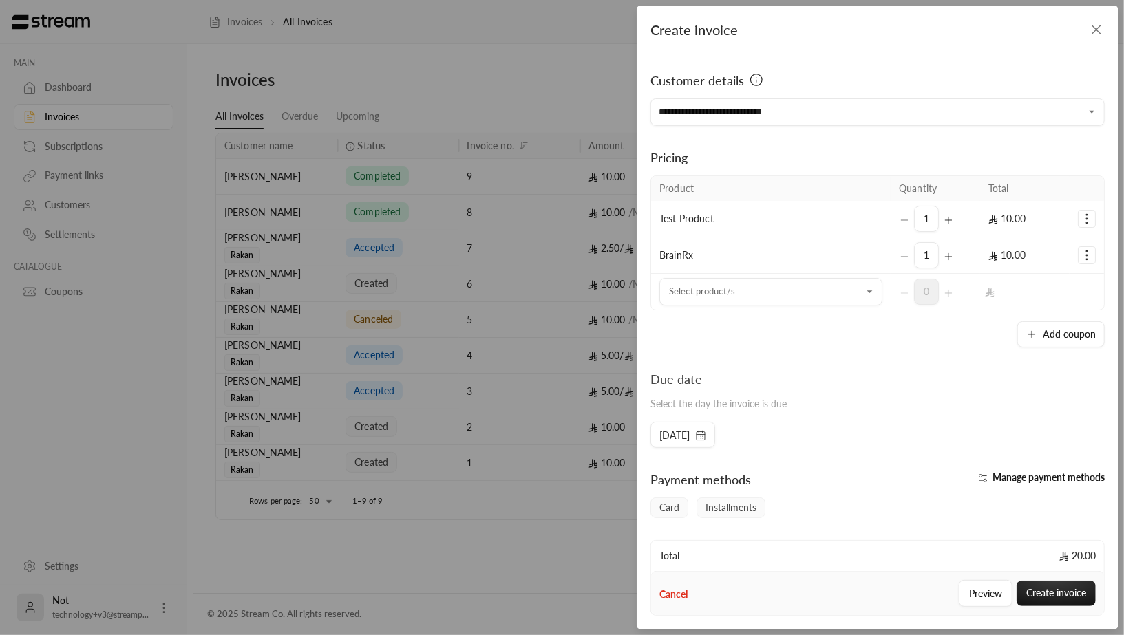
click at [1088, 253] on icon "Selected Products" at bounding box center [1087, 255] width 14 height 14
click at [1034, 305] on link "Remove product" at bounding box center [1042, 313] width 85 height 24
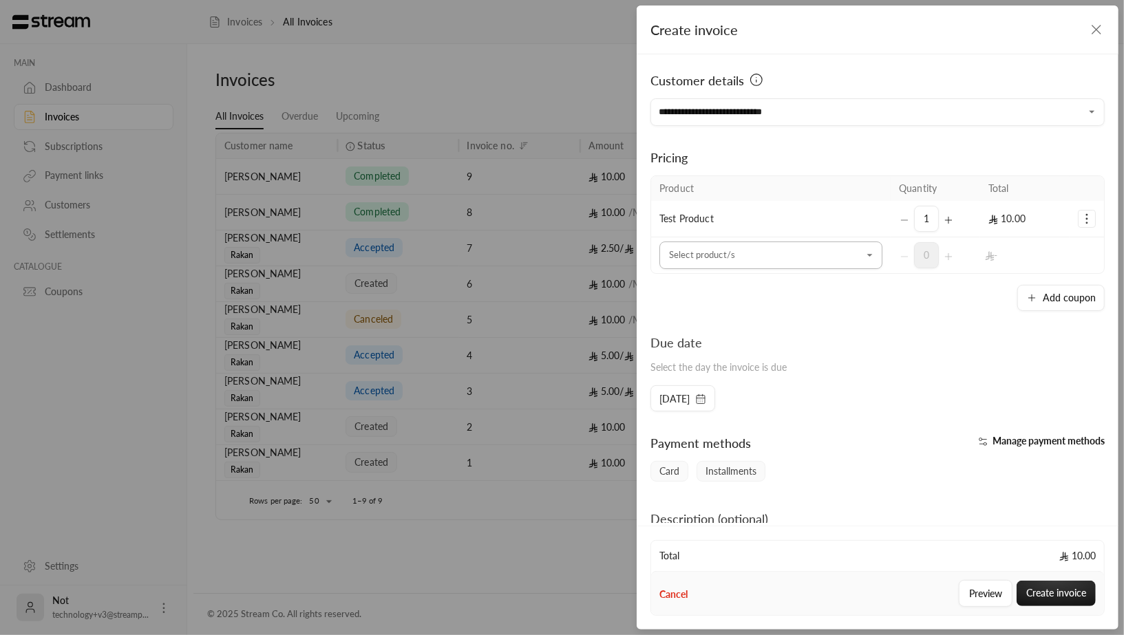
click at [842, 262] on input "Select customer" at bounding box center [770, 256] width 223 height 24
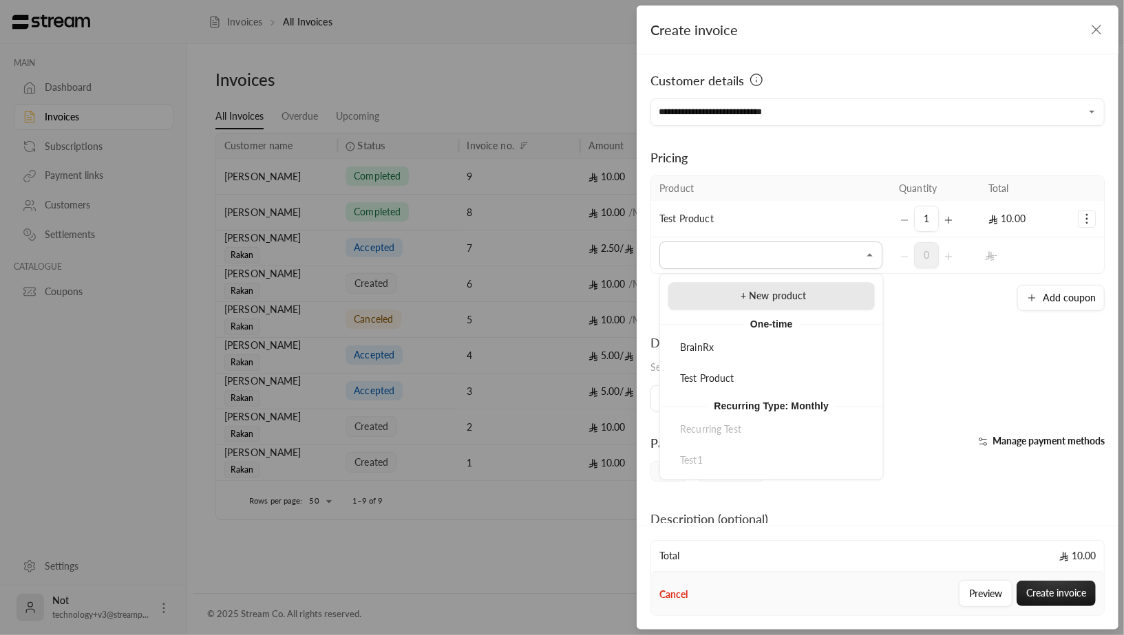
click at [812, 293] on div "+ New product" at bounding box center [771, 296] width 191 height 14
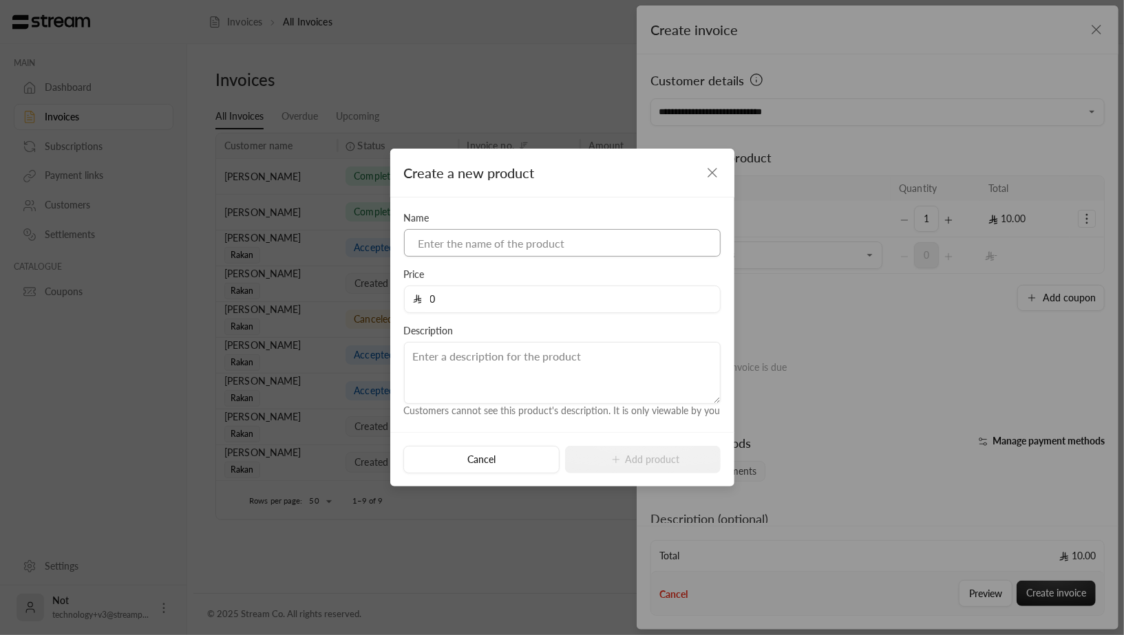
click at [465, 244] on input at bounding box center [562, 243] width 317 height 28
click at [434, 305] on input "0" at bounding box center [567, 299] width 290 height 26
click at [515, 464] on button "Cancel" at bounding box center [481, 460] width 156 height 28
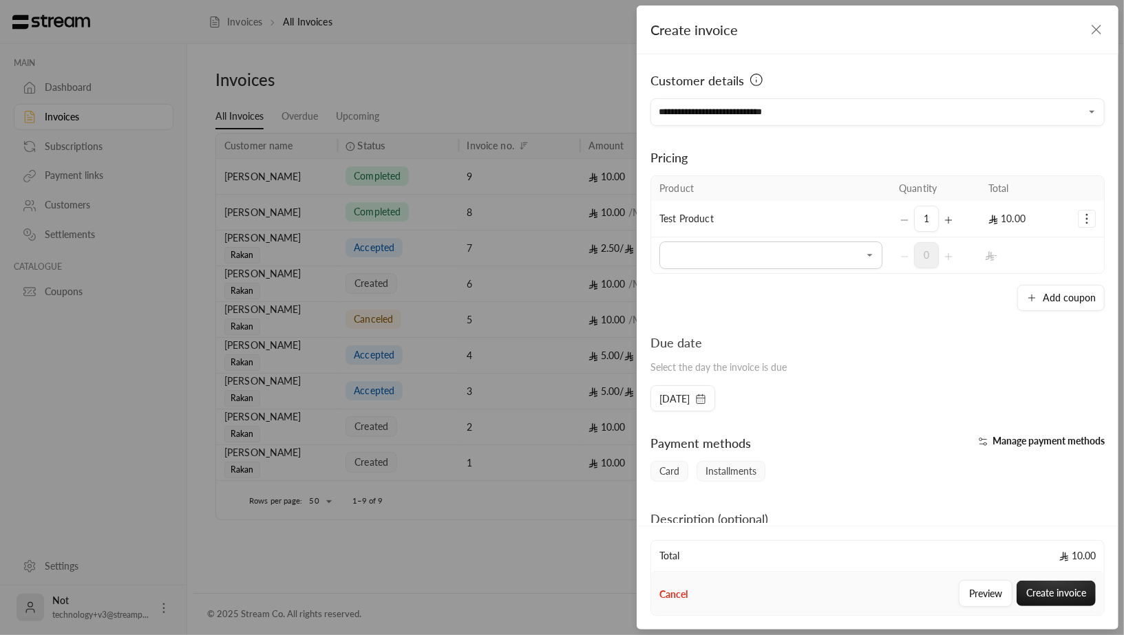
click at [986, 265] on td "-" at bounding box center [1024, 255] width 89 height 36
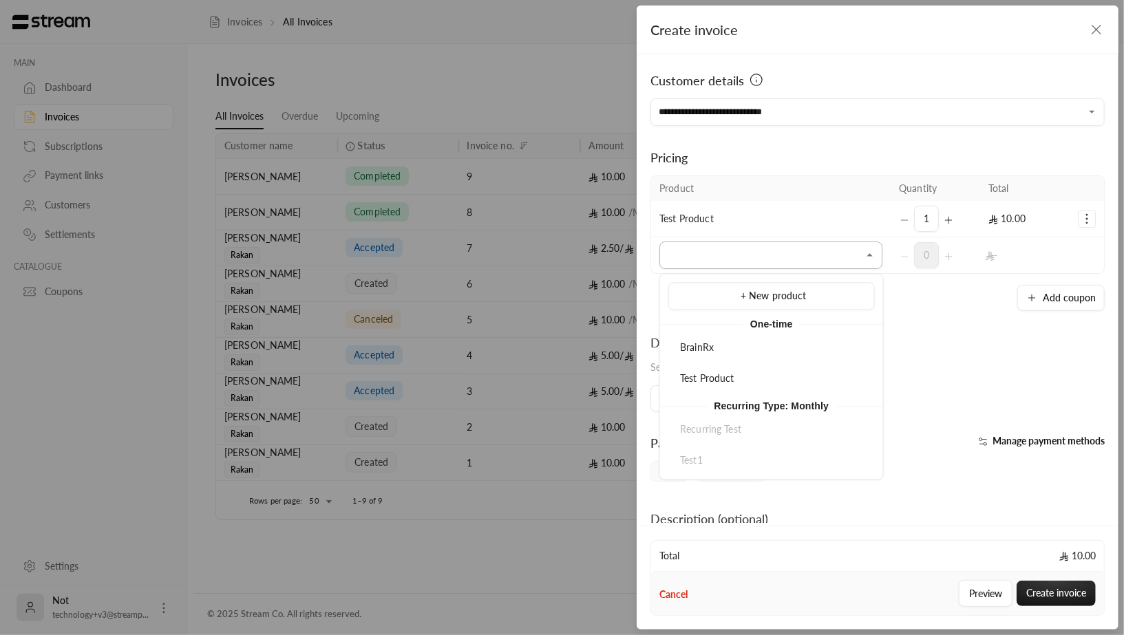
click at [783, 262] on input "Select customer" at bounding box center [770, 256] width 223 height 24
click at [780, 295] on span "+ New product" at bounding box center [774, 296] width 66 height 12
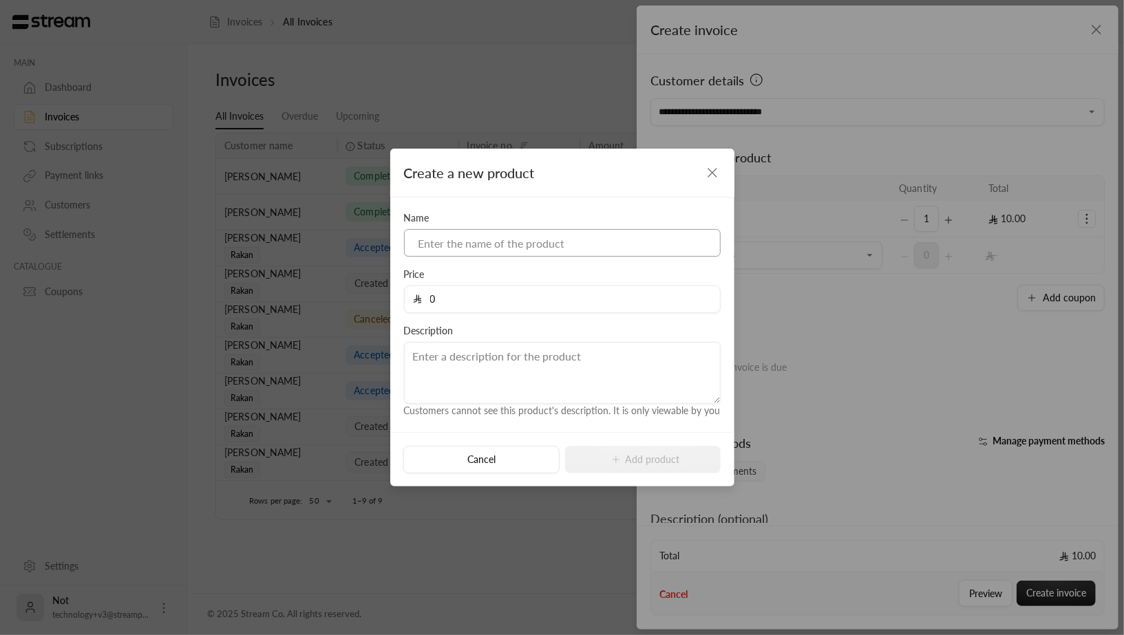
click at [445, 237] on input at bounding box center [562, 243] width 317 height 28
type input "ث"
type input "enigma x"
click at [454, 300] on input "0" at bounding box center [567, 299] width 290 height 26
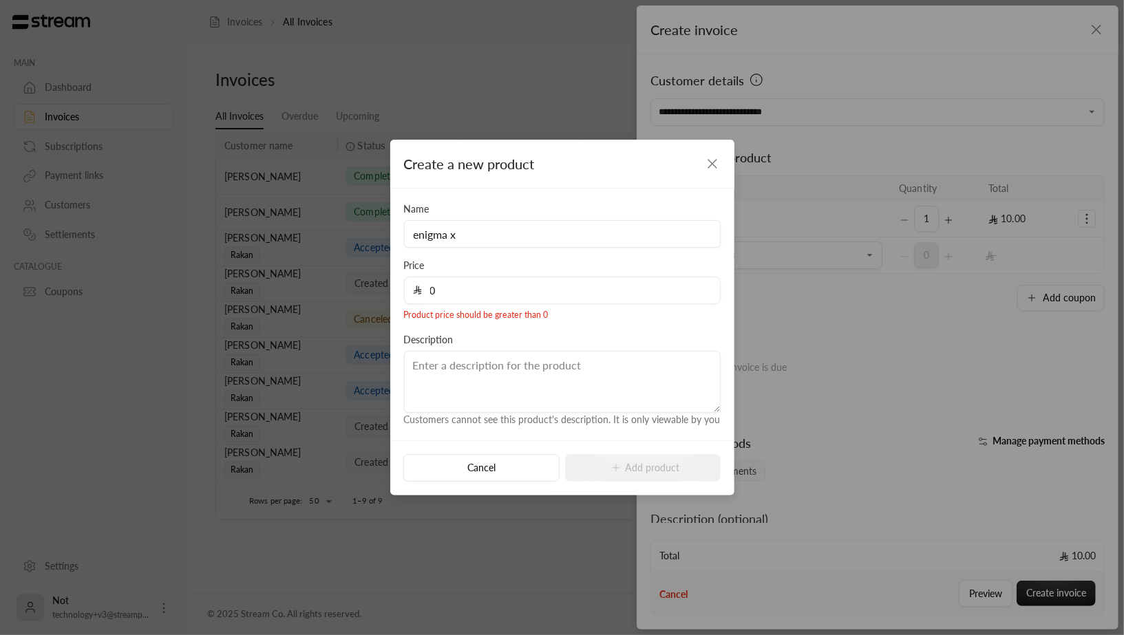
click at [525, 333] on div "Description Customers cannot see this product's description. It is only viewabl…" at bounding box center [562, 380] width 330 height 94
click at [539, 231] on input "enigma x" at bounding box center [562, 234] width 317 height 28
click at [465, 285] on input "0" at bounding box center [567, 290] width 290 height 26
click at [523, 248] on input "enigma x" at bounding box center [562, 234] width 317 height 28
click at [474, 288] on input "0" at bounding box center [567, 290] width 290 height 26
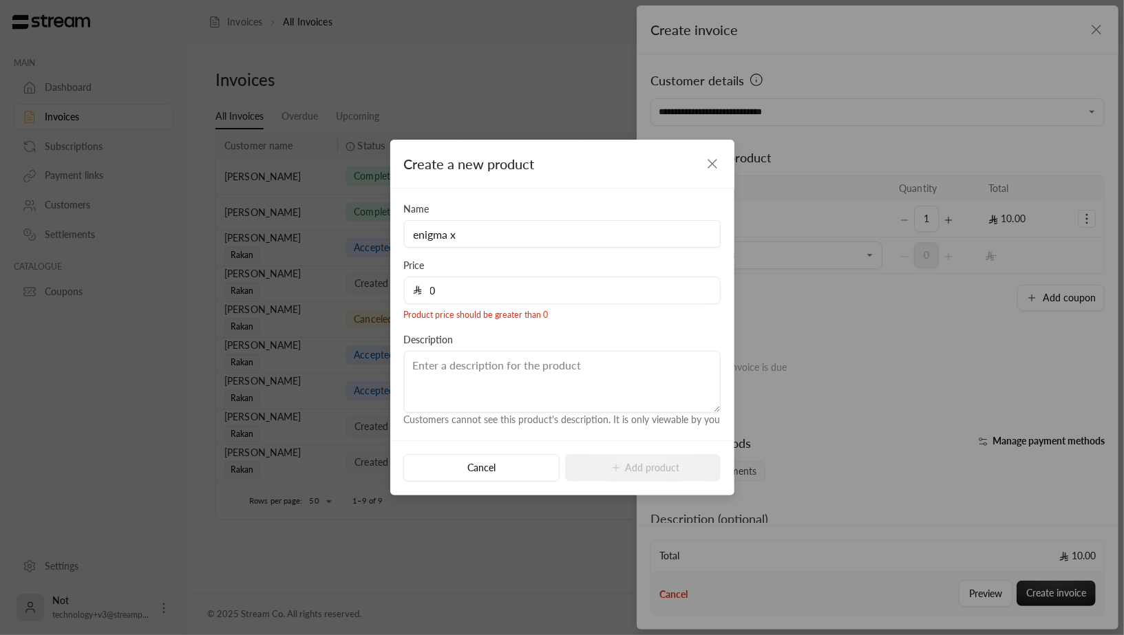
click at [479, 263] on div "Price 0 Product price should be greater than 0" at bounding box center [562, 290] width 330 height 63
click at [543, 293] on input "0" at bounding box center [567, 290] width 290 height 26
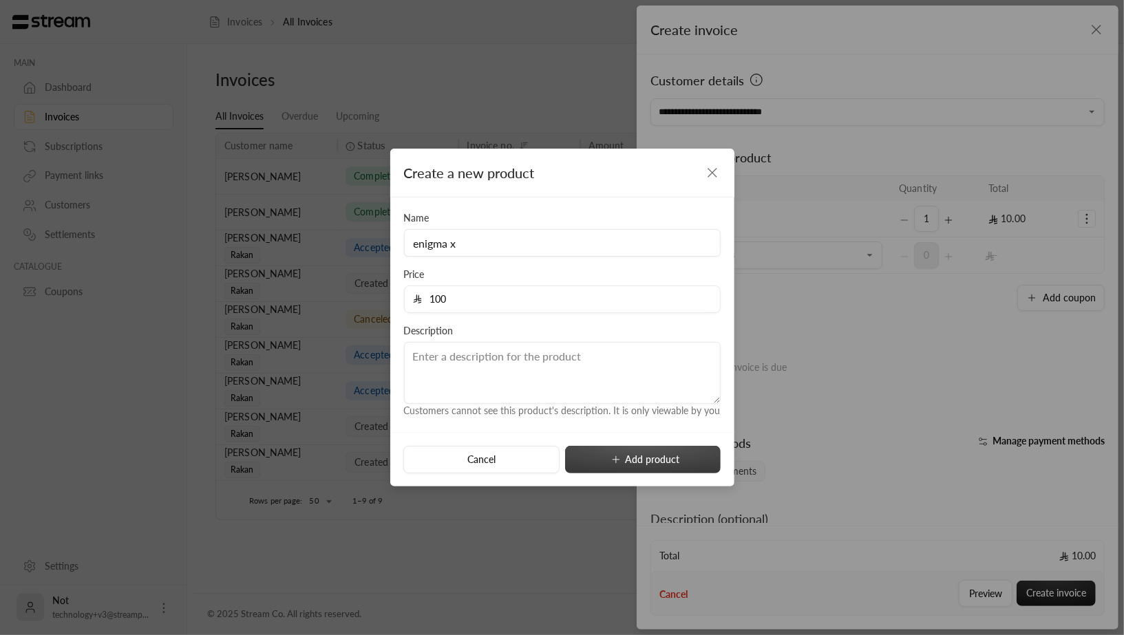
type input "100"
click at [639, 461] on button "Add product" at bounding box center [643, 460] width 156 height 28
type input "0"
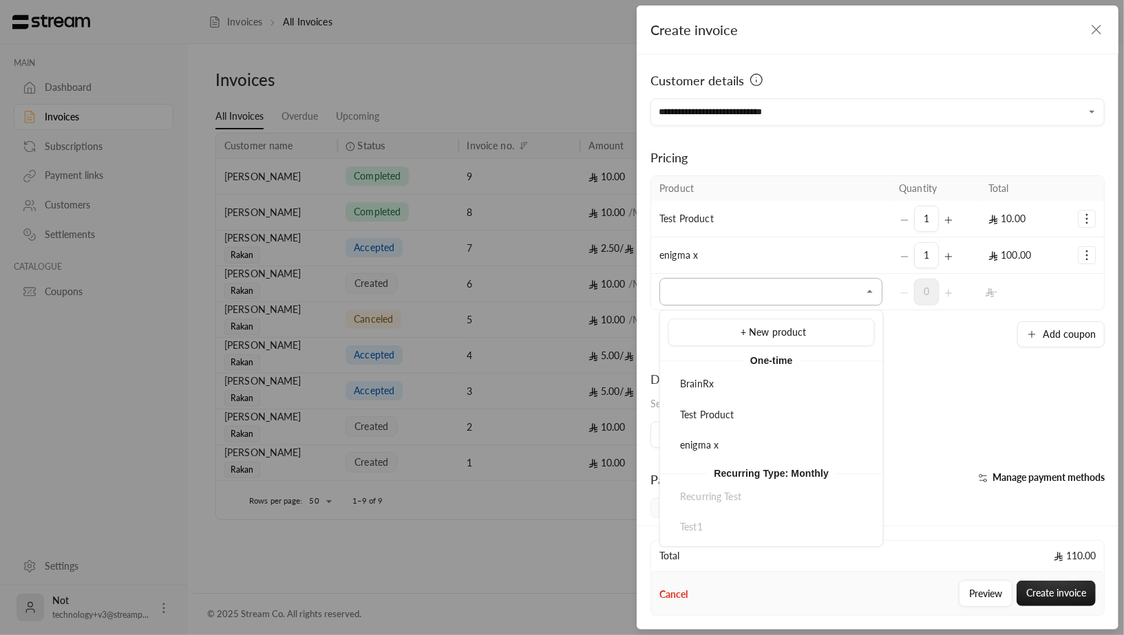
click at [766, 293] on input "Select customer" at bounding box center [770, 292] width 223 height 24
click at [770, 260] on td "enigma x" at bounding box center [771, 255] width 240 height 36
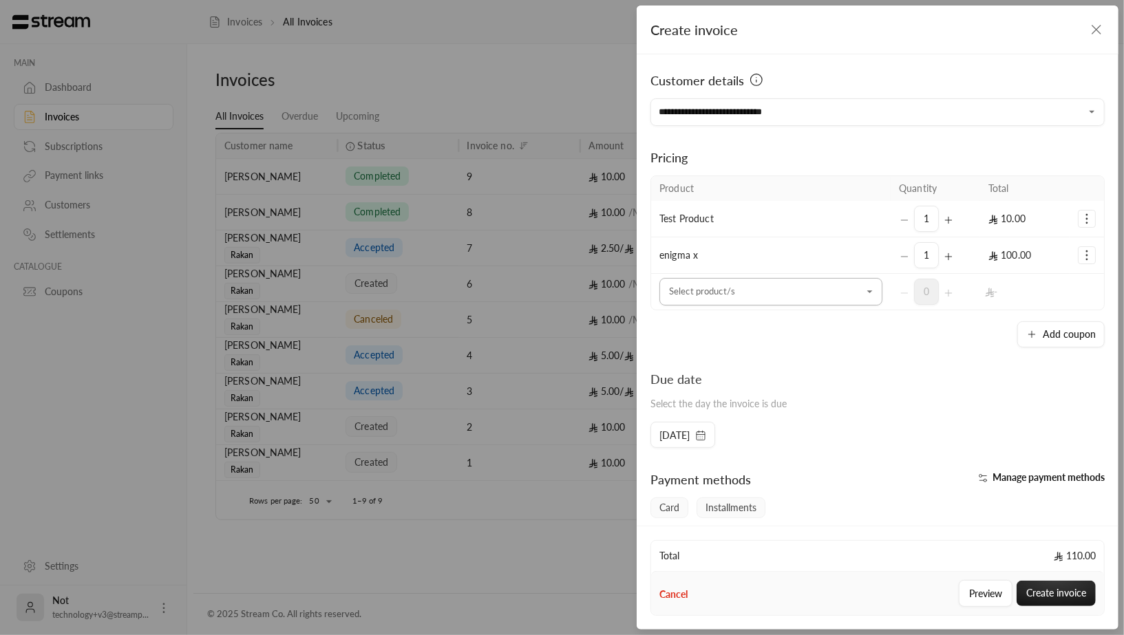
click at [724, 293] on input "Select customer" at bounding box center [770, 292] width 223 height 24
click at [900, 274] on td "0" at bounding box center [935, 292] width 89 height 36
click at [1089, 240] on td "Selected Products" at bounding box center [1087, 255] width 34 height 36
click at [1089, 247] on button "Selected Products" at bounding box center [1086, 255] width 17 height 17
click at [1052, 304] on link "Remove product" at bounding box center [1042, 313] width 85 height 24
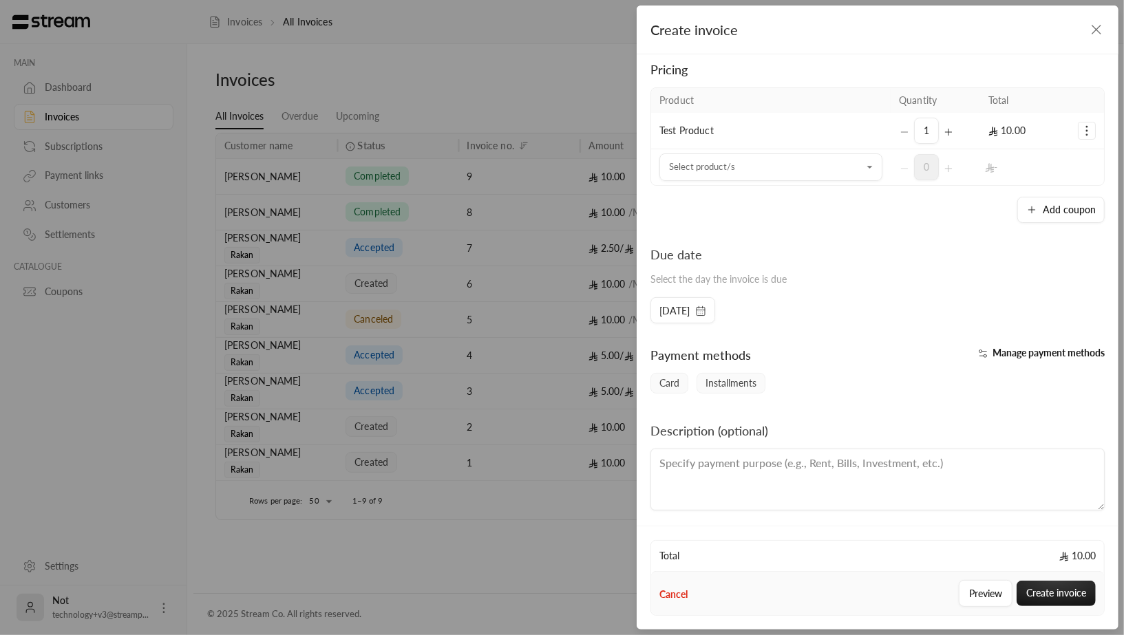
scroll to position [89, 0]
click at [705, 306] on rect "button" at bounding box center [701, 310] width 8 height 8
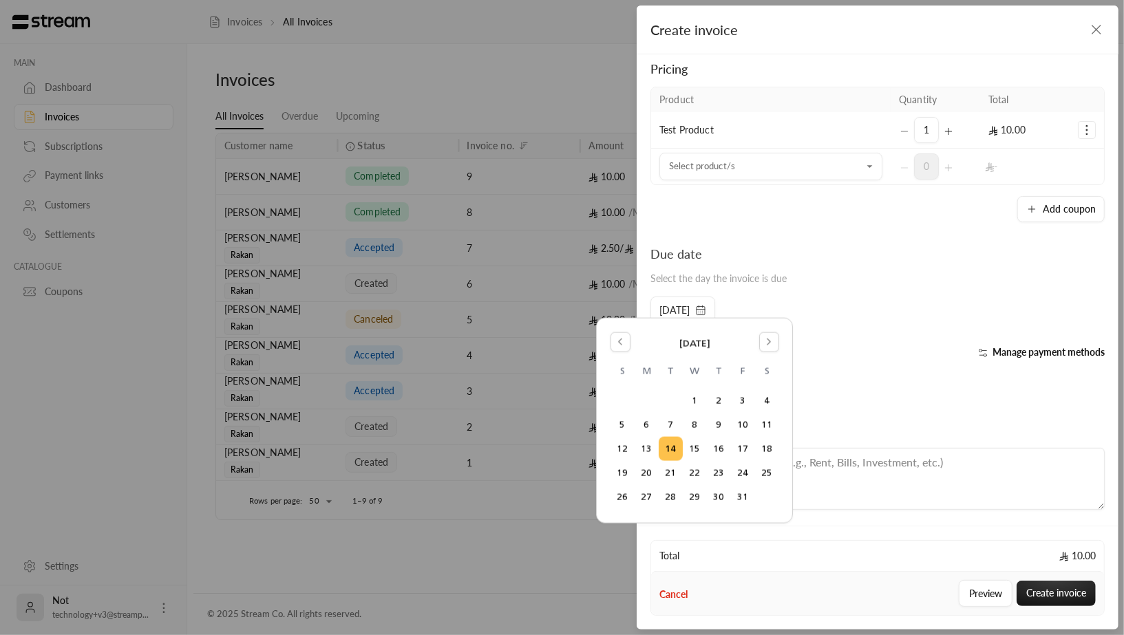
click at [855, 245] on div "Due date Select the day the invoice is due" at bounding box center [878, 270] width 468 height 52
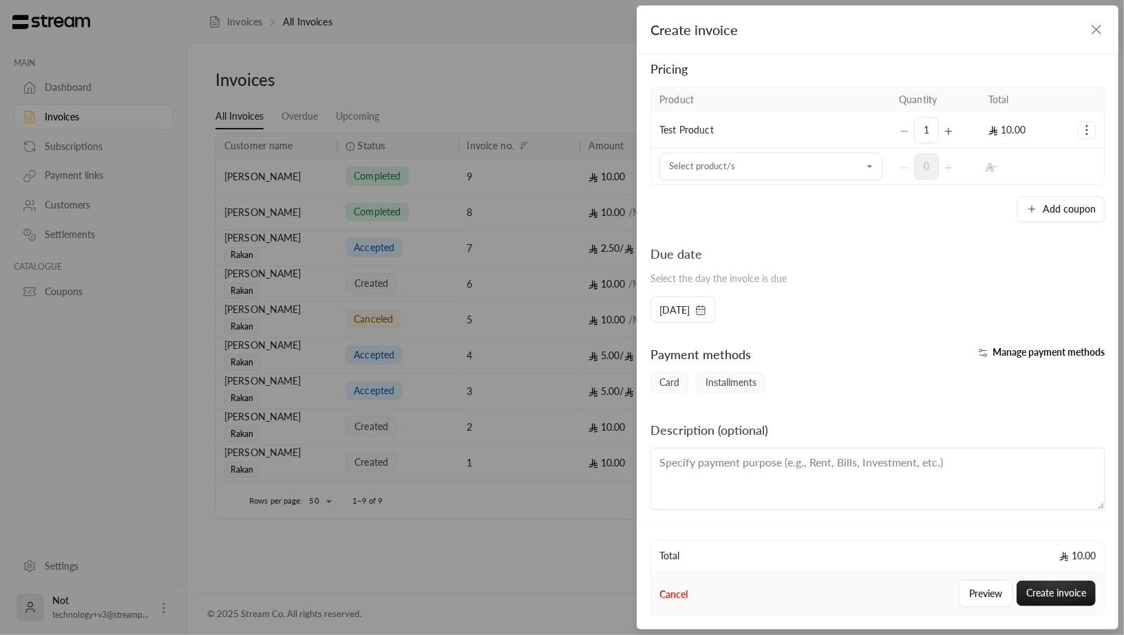
click at [986, 353] on icon "button" at bounding box center [982, 353] width 11 height 11
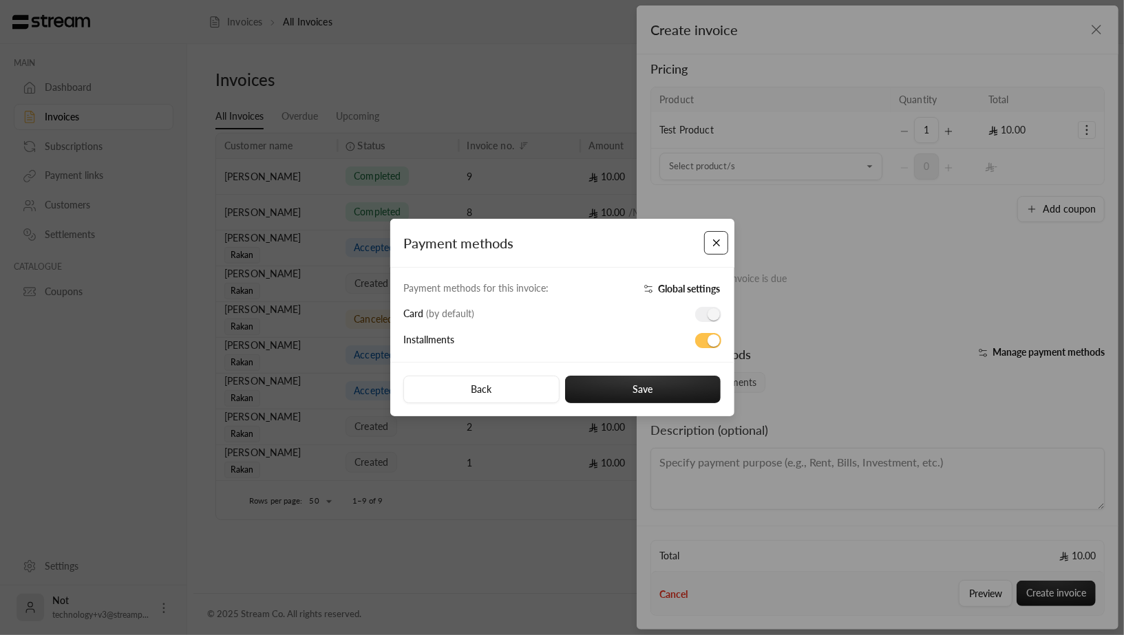
click at [719, 246] on button "Close" at bounding box center [716, 243] width 24 height 24
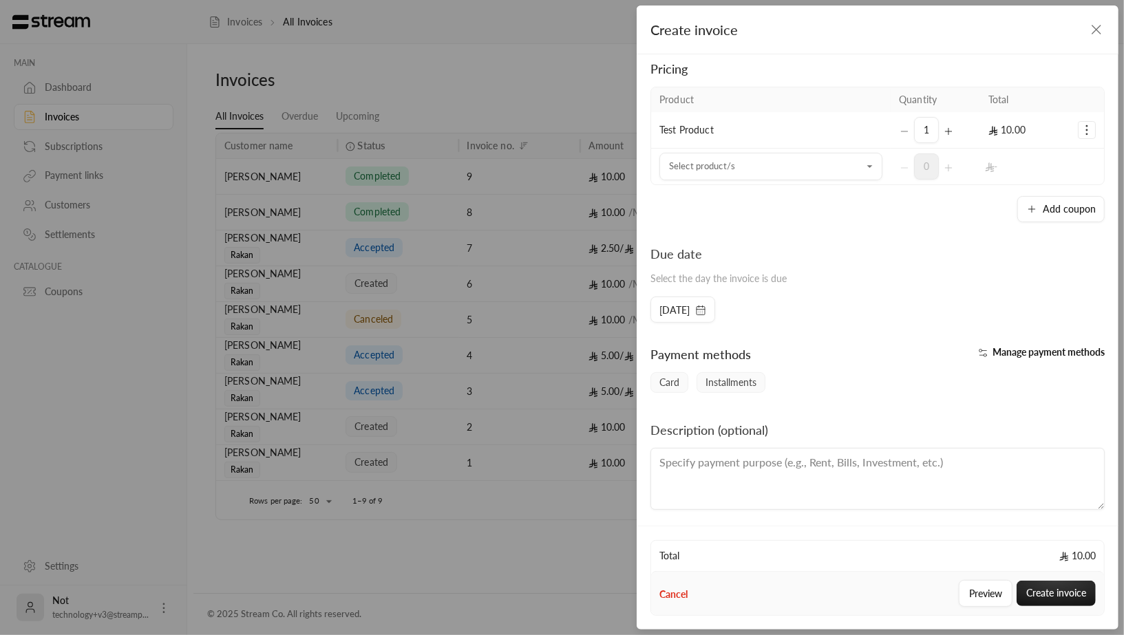
click at [985, 354] on circle "button" at bounding box center [985, 355] width 3 height 3
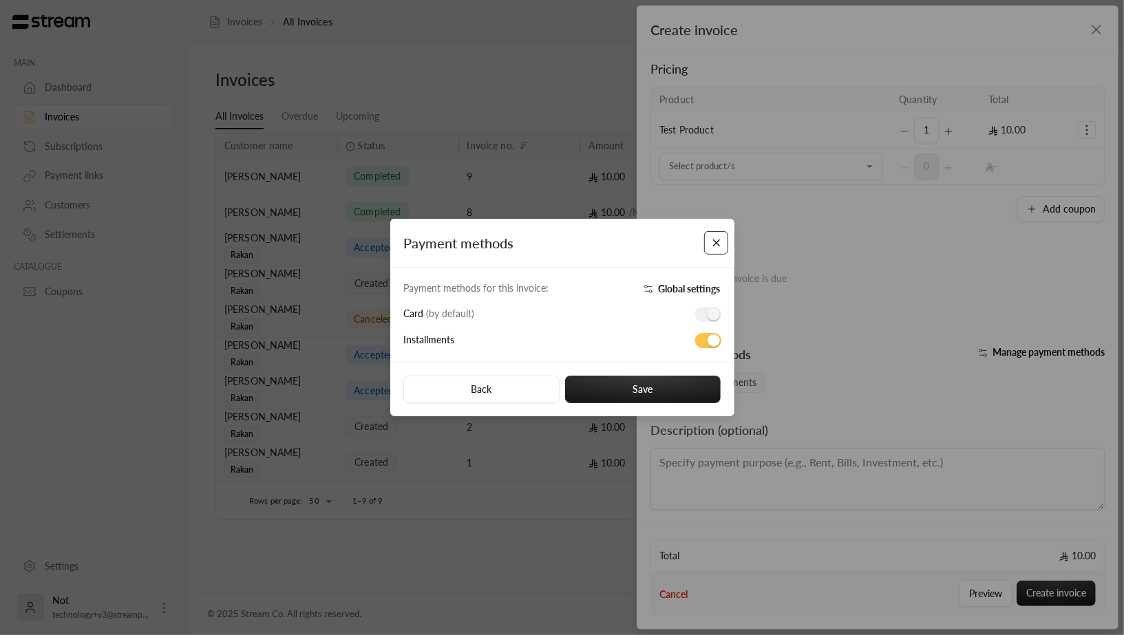
click at [715, 246] on button "Close" at bounding box center [716, 243] width 24 height 24
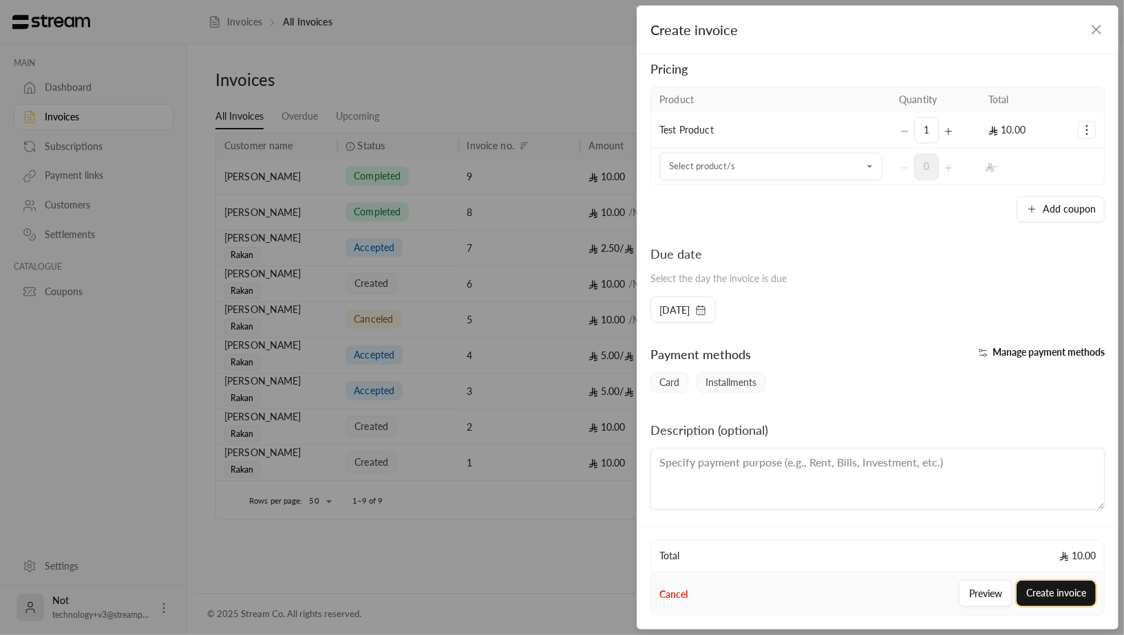
click at [1049, 601] on button "Create invoice" at bounding box center [1056, 593] width 79 height 25
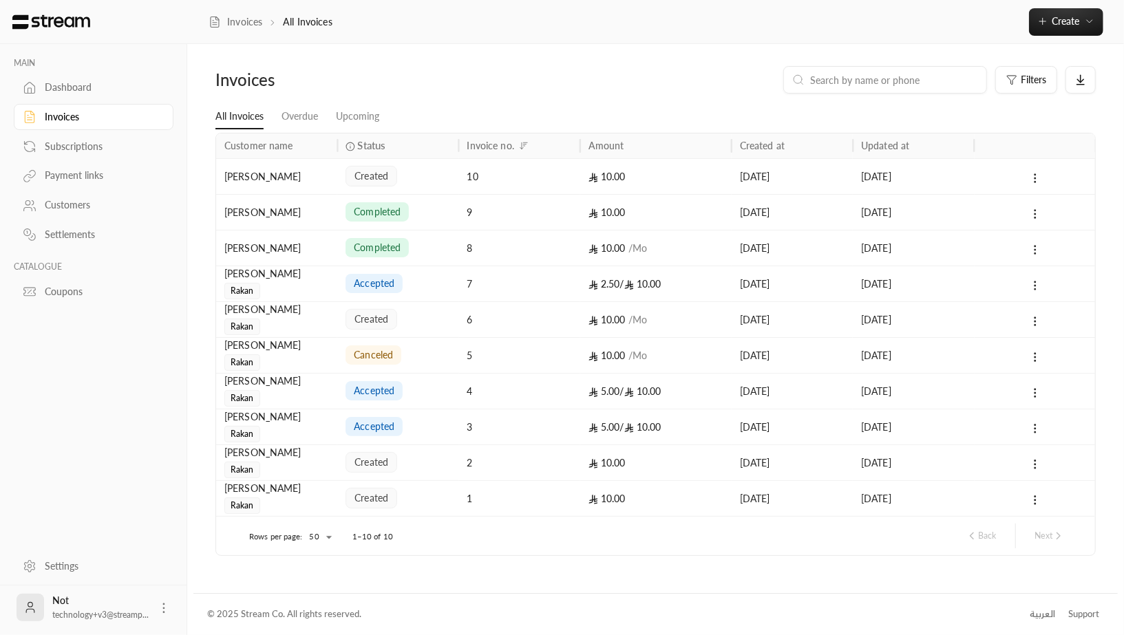
click at [463, 188] on div "10" at bounding box center [519, 176] width 121 height 36
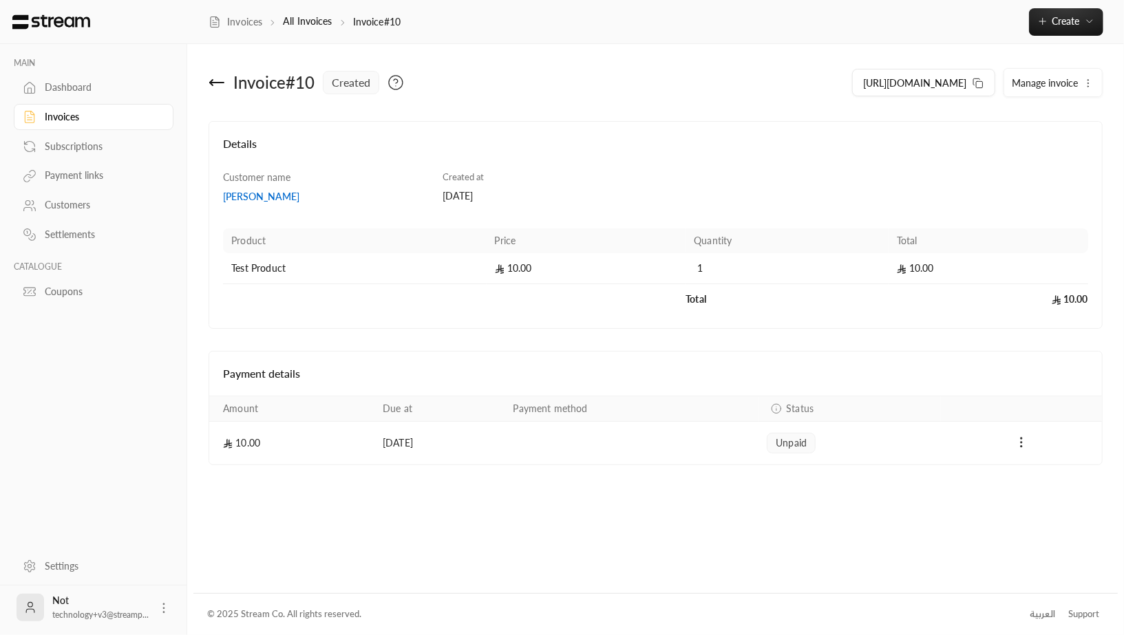
click at [1024, 443] on icon "Payments" at bounding box center [1021, 443] width 14 height 14
click at [1041, 472] on li "Mark as paid" at bounding box center [1052, 476] width 63 height 25
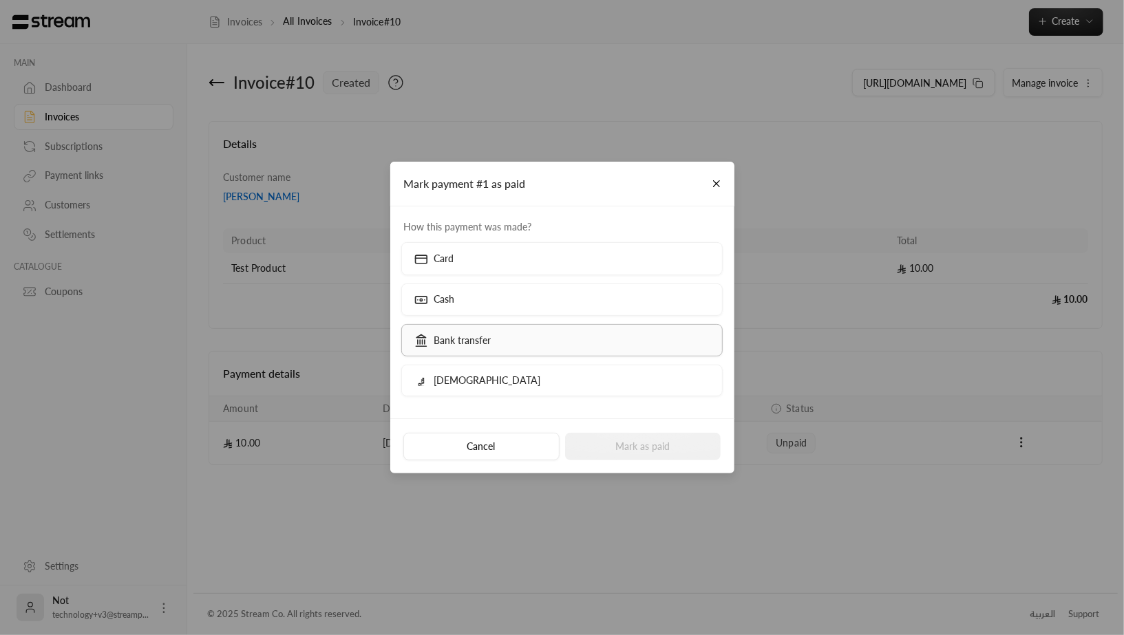
click at [520, 337] on label "Bank transfer" at bounding box center [561, 340] width 321 height 32
click at [716, 188] on button "Close" at bounding box center [716, 184] width 24 height 24
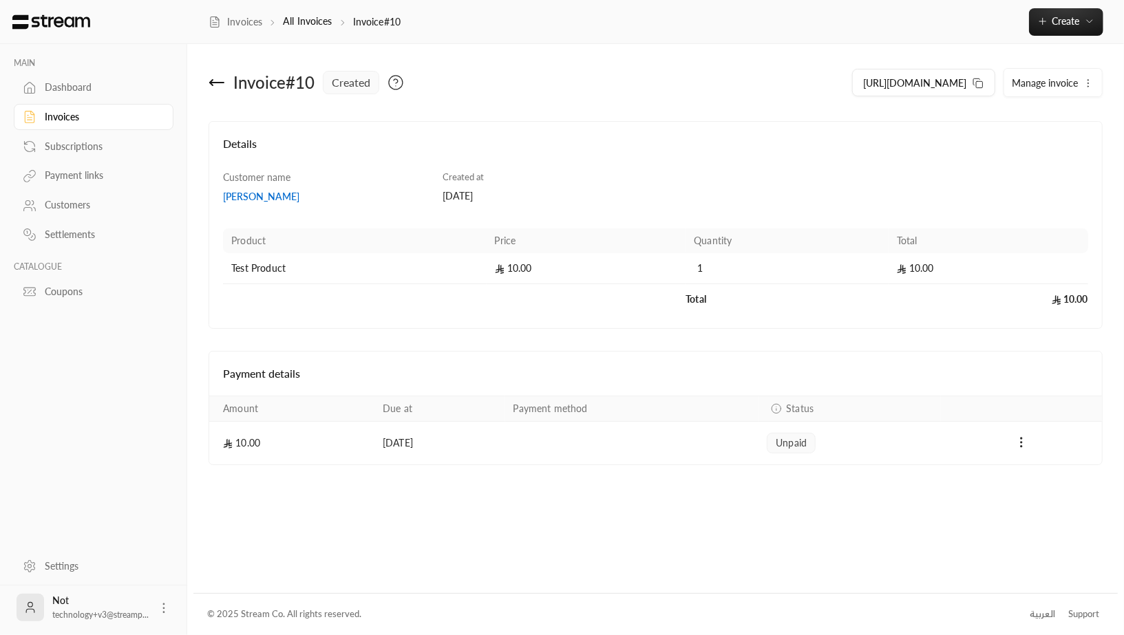
click at [213, 83] on icon at bounding box center [217, 82] width 17 height 17
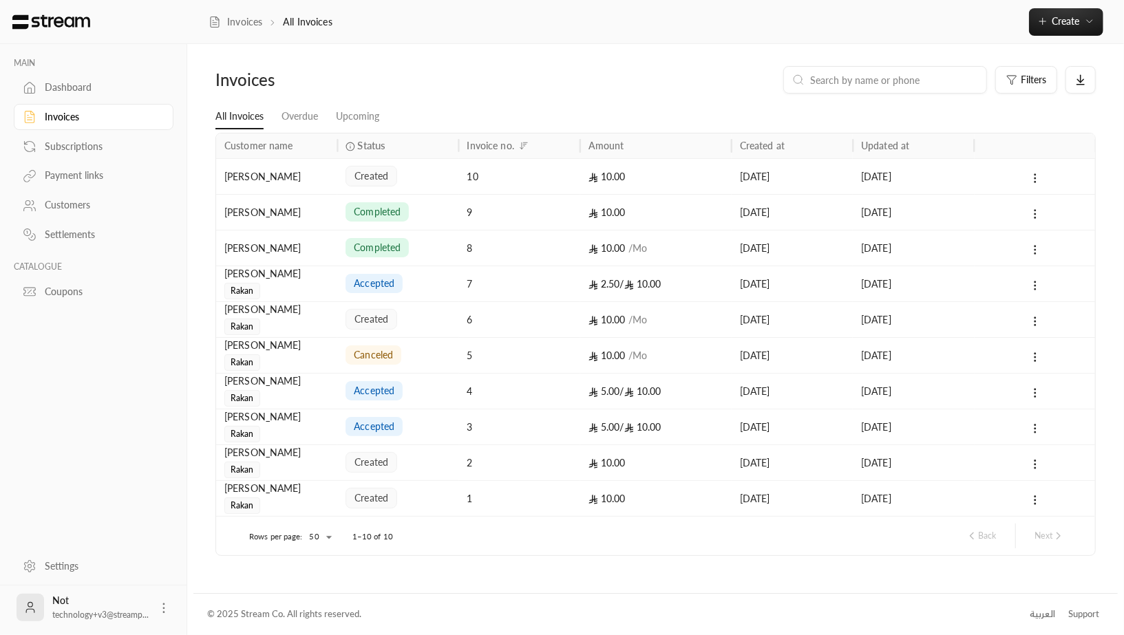
click at [281, 216] on div "[PERSON_NAME]" at bounding box center [276, 212] width 105 height 35
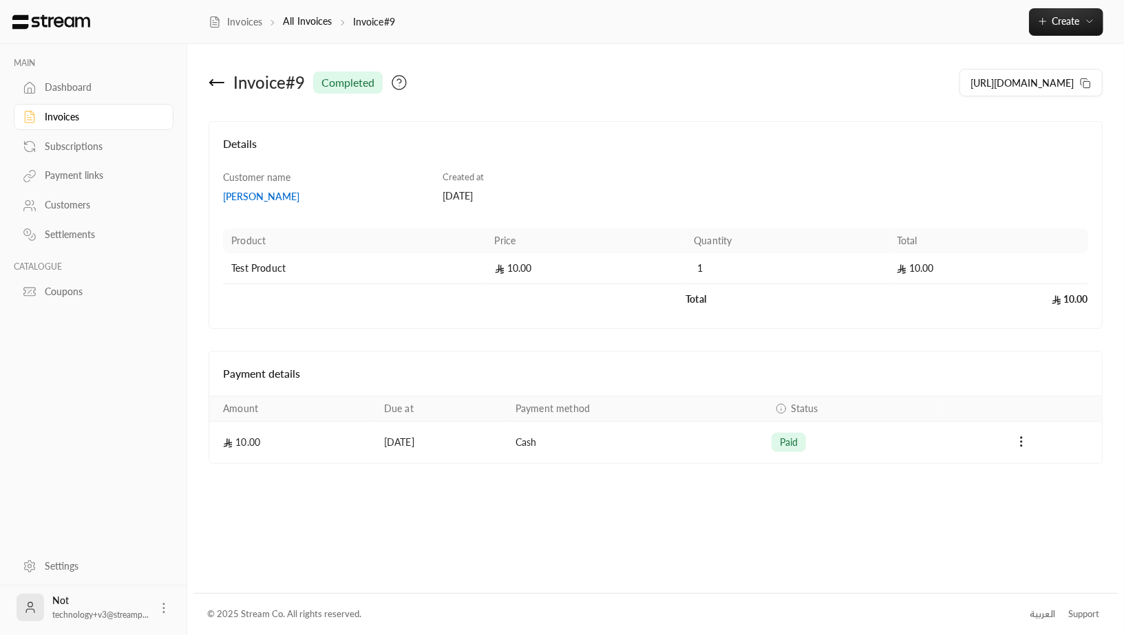
click at [218, 85] on icon at bounding box center [217, 82] width 17 height 17
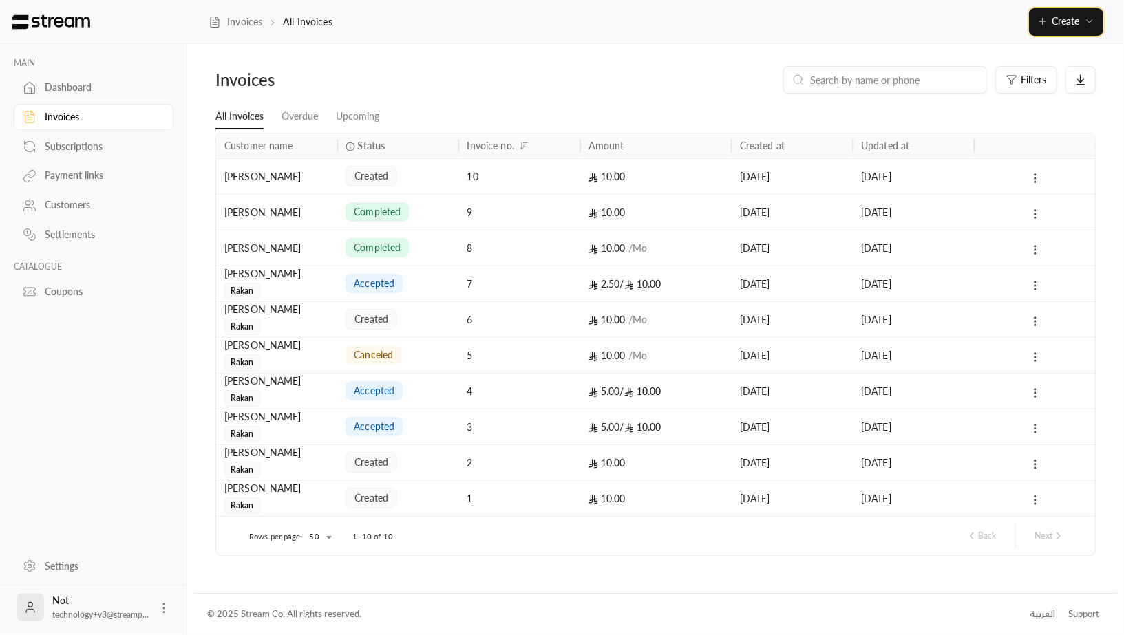
click at [1047, 19] on icon "button" at bounding box center [1042, 21] width 11 height 11
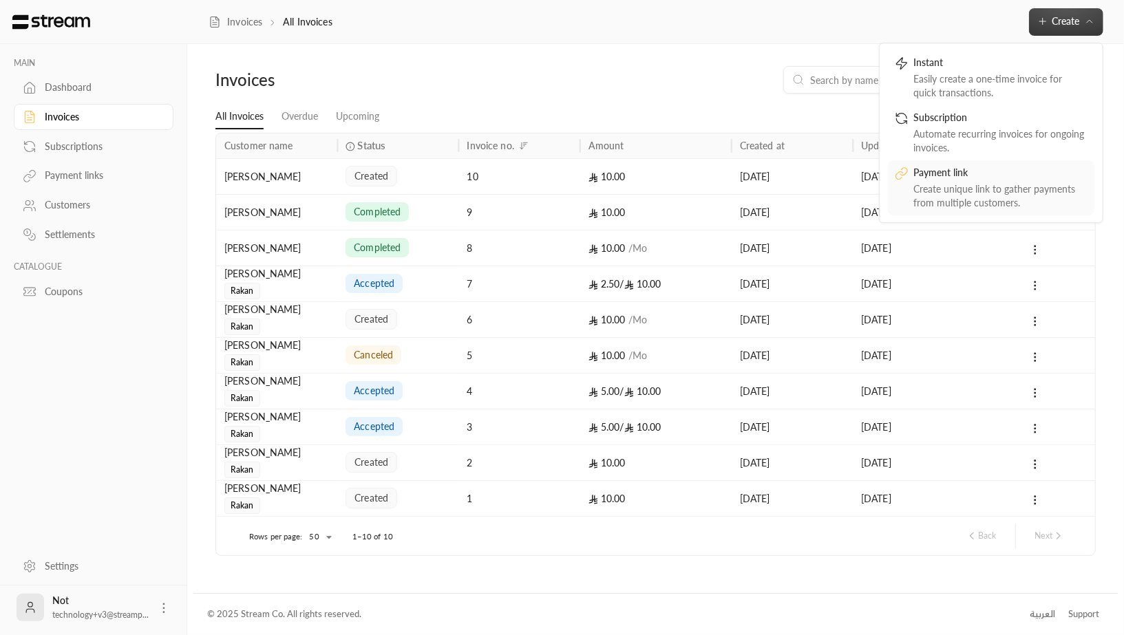
click at [961, 178] on div "Payment link" at bounding box center [1000, 174] width 173 height 17
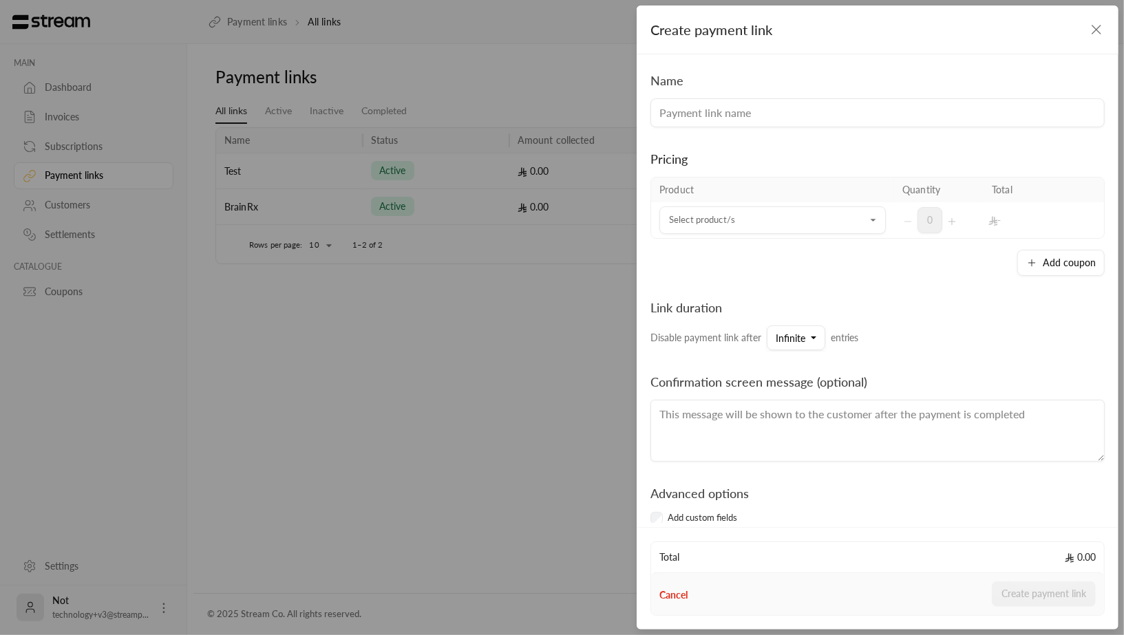
click at [725, 104] on input at bounding box center [877, 112] width 454 height 29
click at [666, 125] on input "DAL EVENT" at bounding box center [877, 112] width 454 height 29
type input "DAL EVENT"
click at [683, 142] on div "Pricing Product Quantity Total Select product/s Select product/s 0 - Add coupon" at bounding box center [877, 201] width 454 height 149
click at [747, 226] on input "Select product/s" at bounding box center [772, 221] width 226 height 24
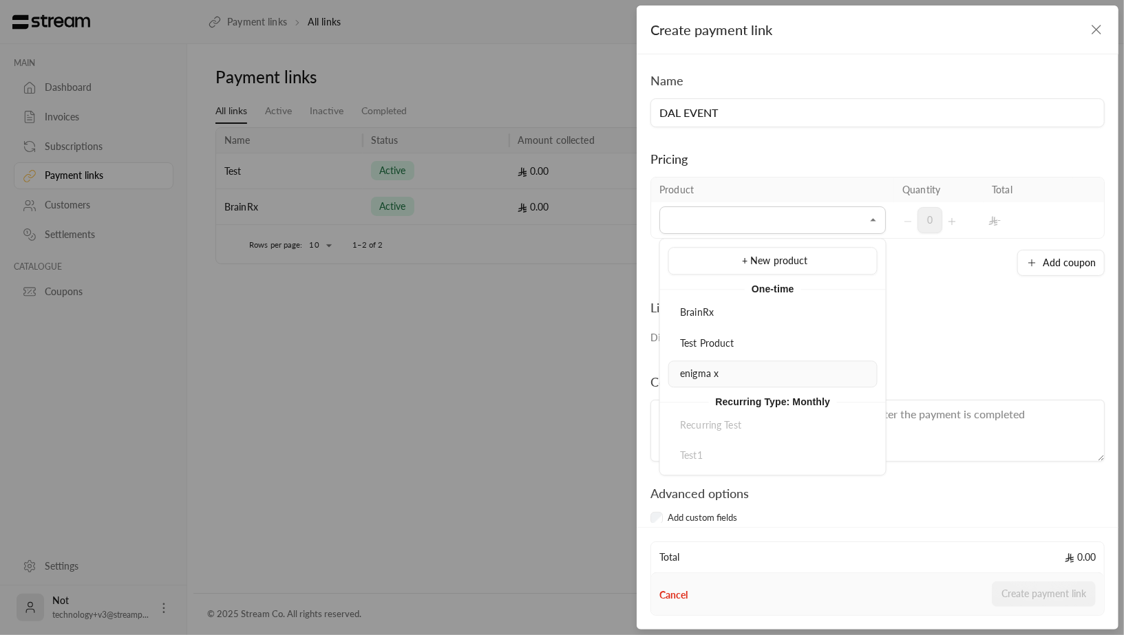
click at [718, 373] on div "enigma x" at bounding box center [773, 374] width 194 height 14
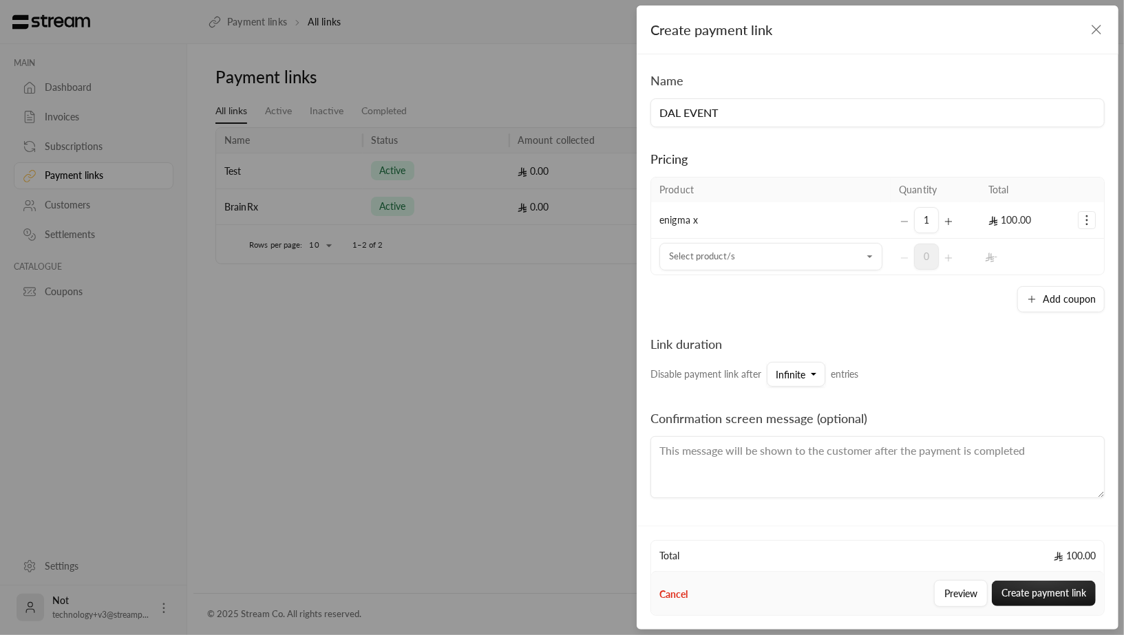
click at [851, 149] on div "Pricing" at bounding box center [877, 158] width 454 height 19
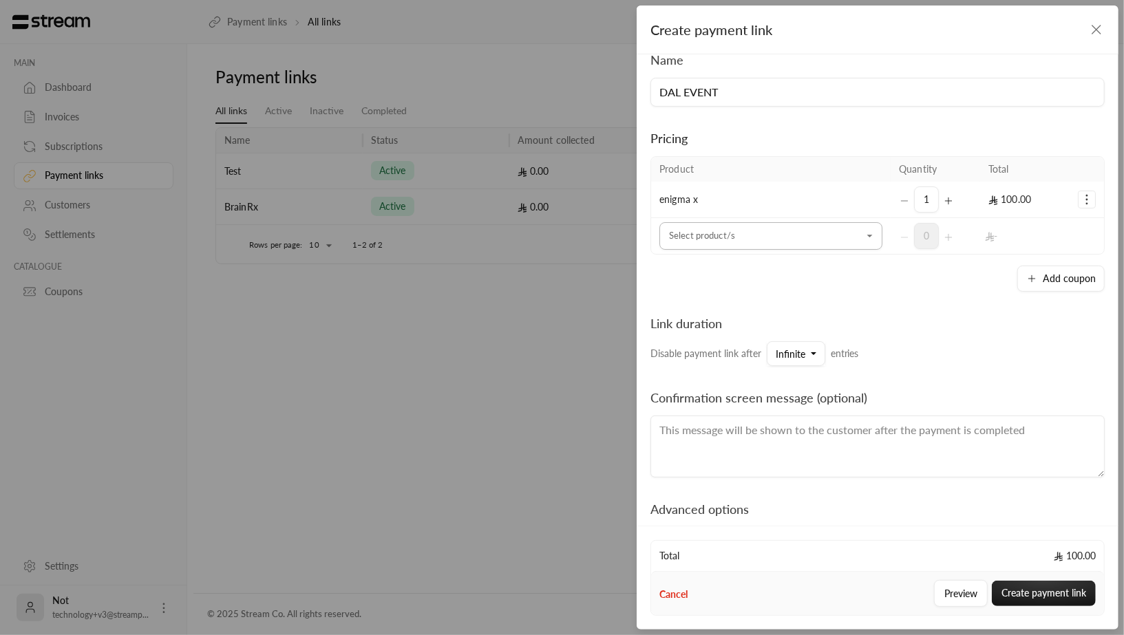
scroll to position [56, 0]
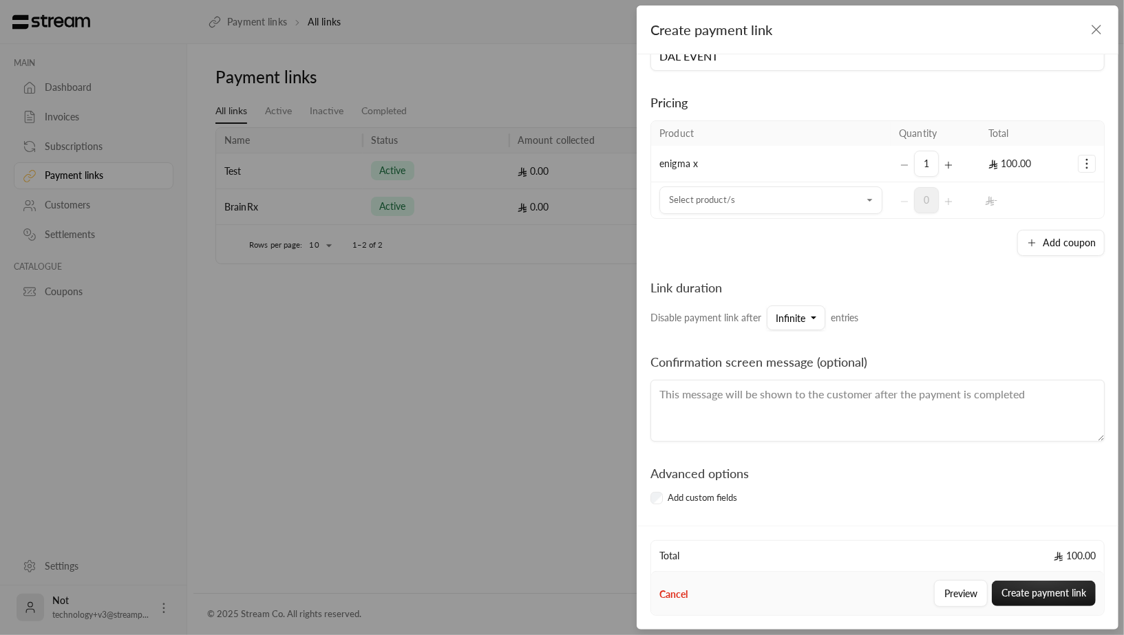
click at [1084, 162] on icon "Selected Products" at bounding box center [1087, 164] width 14 height 14
click at [900, 158] on div "1" at bounding box center [935, 164] width 73 height 26
click at [1086, 158] on icon "Selected Products" at bounding box center [1087, 164] width 14 height 14
click at [1075, 222] on link "Remove product" at bounding box center [1042, 222] width 85 height 24
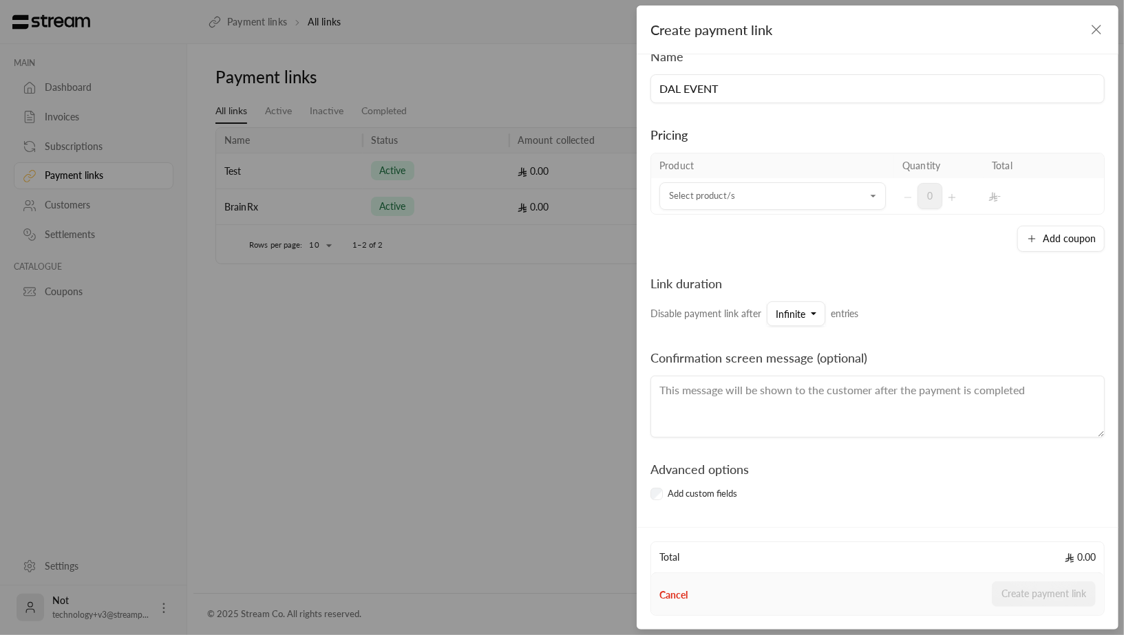
scroll to position [21, 0]
click at [770, 188] on input "Select product/s" at bounding box center [772, 200] width 226 height 24
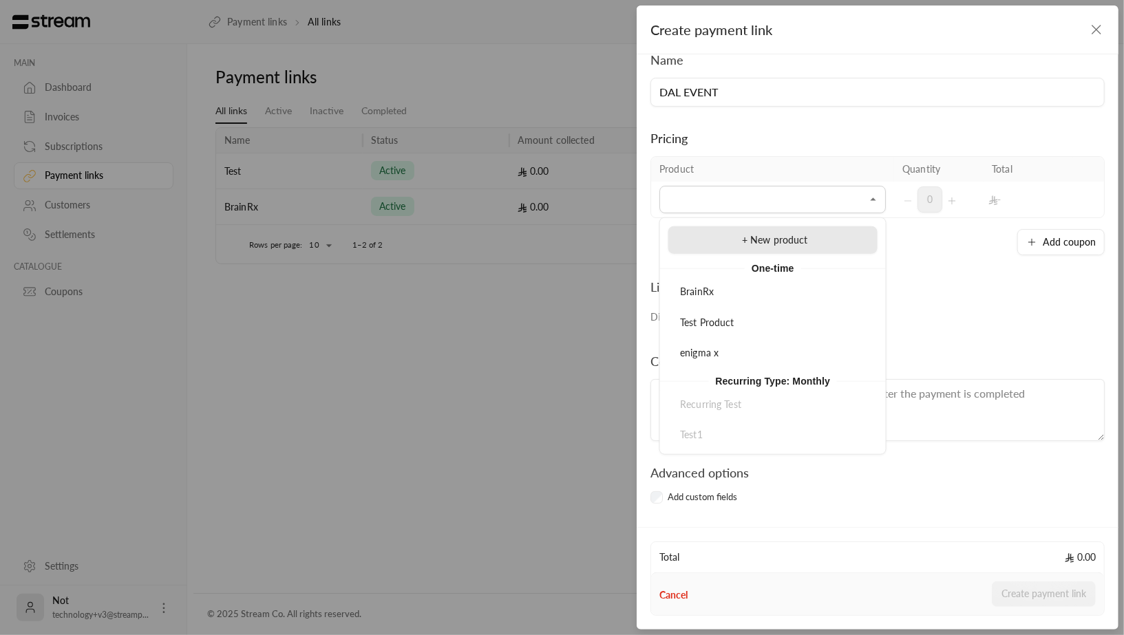
click at [748, 230] on li "+ New product" at bounding box center [772, 240] width 209 height 28
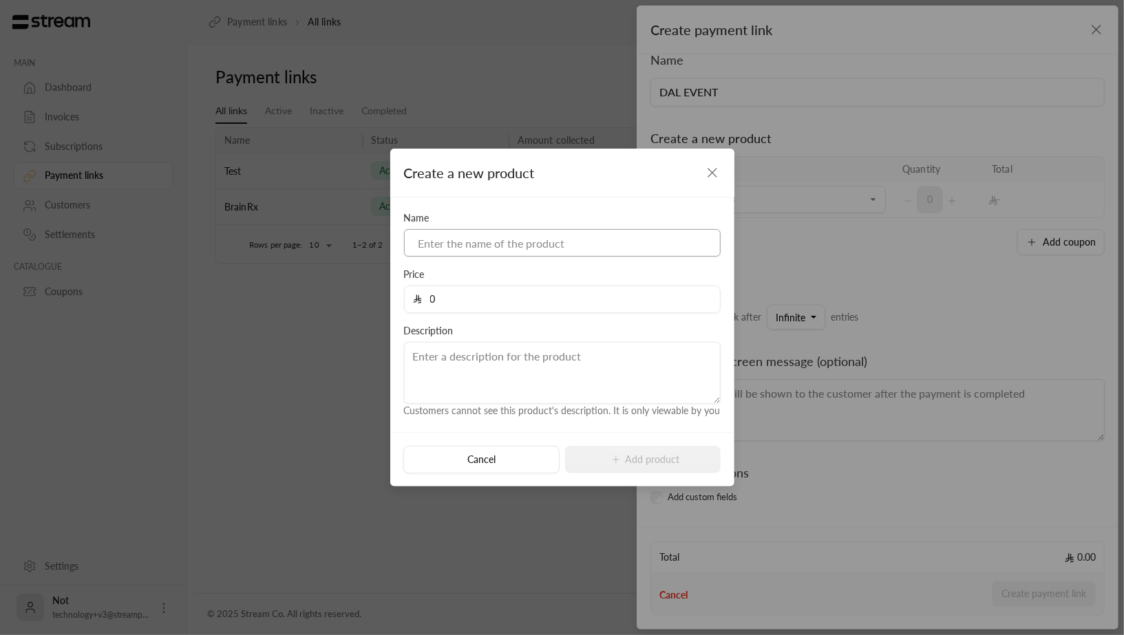
click at [586, 237] on input at bounding box center [562, 243] width 317 height 28
type input "REGISTRATION FEES"
click at [547, 304] on input "0" at bounding box center [567, 299] width 290 height 26
type input "1500"
click at [632, 456] on button "Add product" at bounding box center [643, 460] width 156 height 28
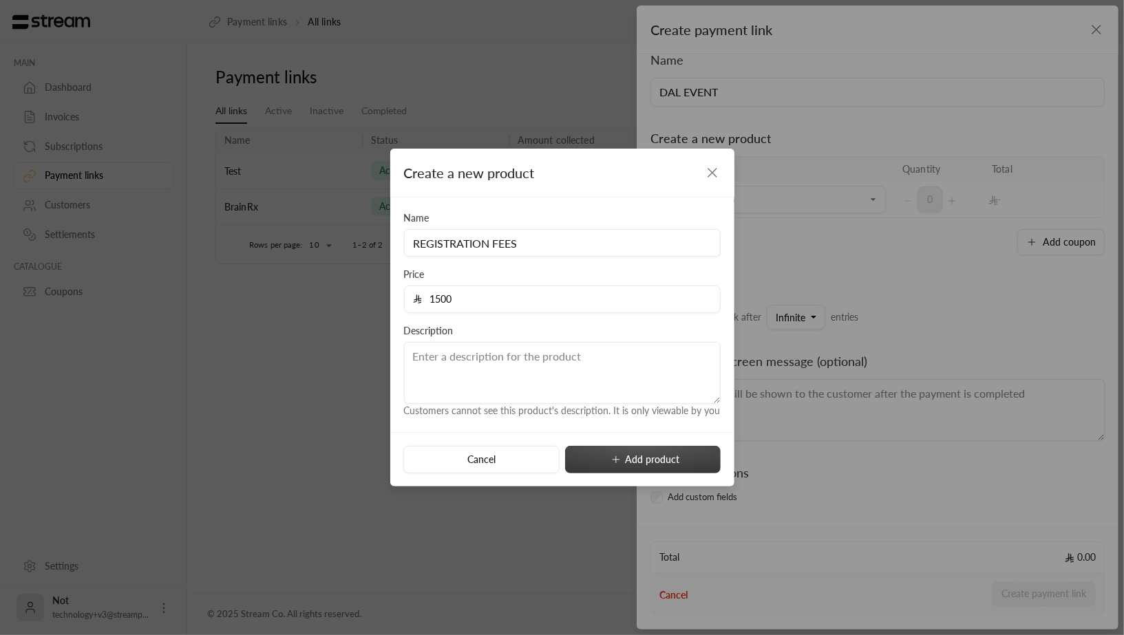
type input "0"
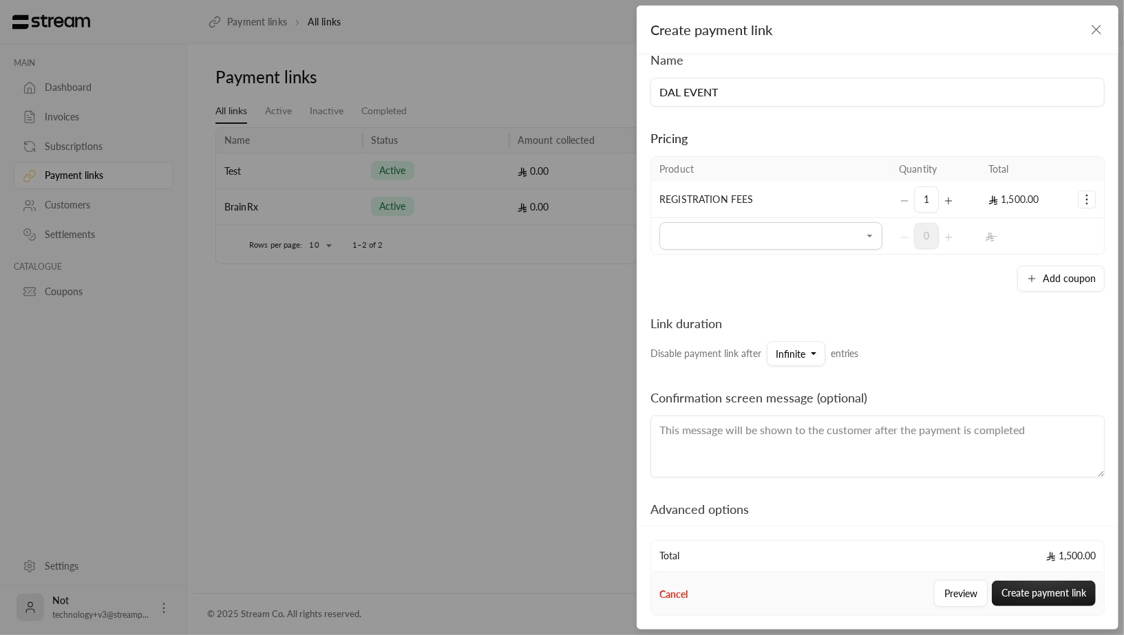
scroll to position [0, 0]
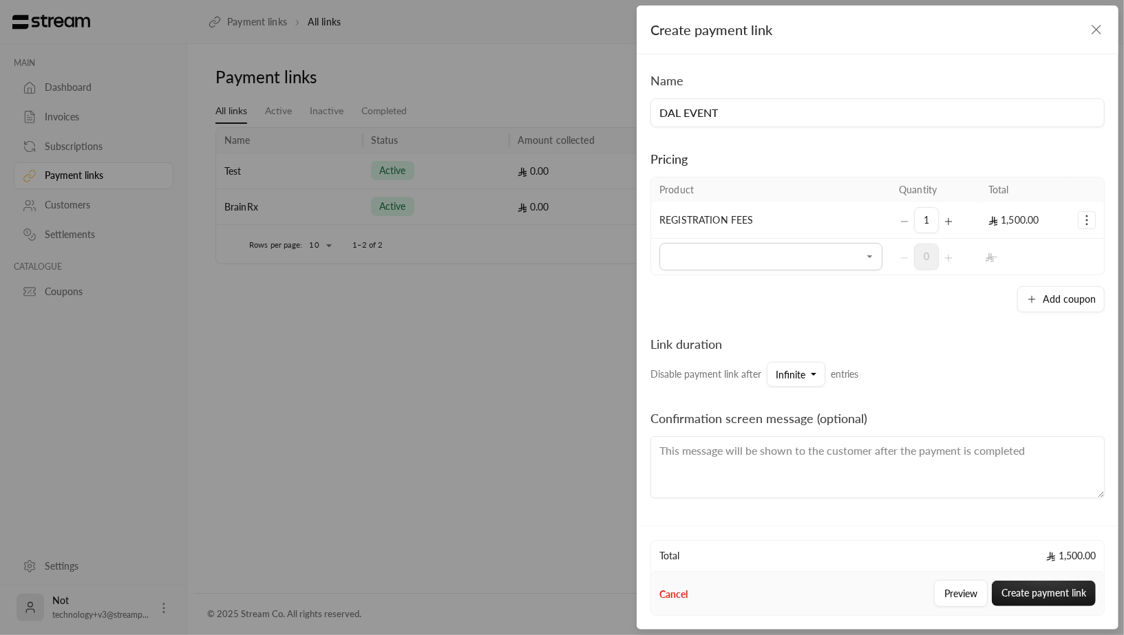
click at [712, 111] on input "DAL EVENT" at bounding box center [877, 112] width 454 height 29
type input "DAL X ENIGMA HACK"
click at [765, 290] on div "Add coupon" at bounding box center [877, 299] width 454 height 26
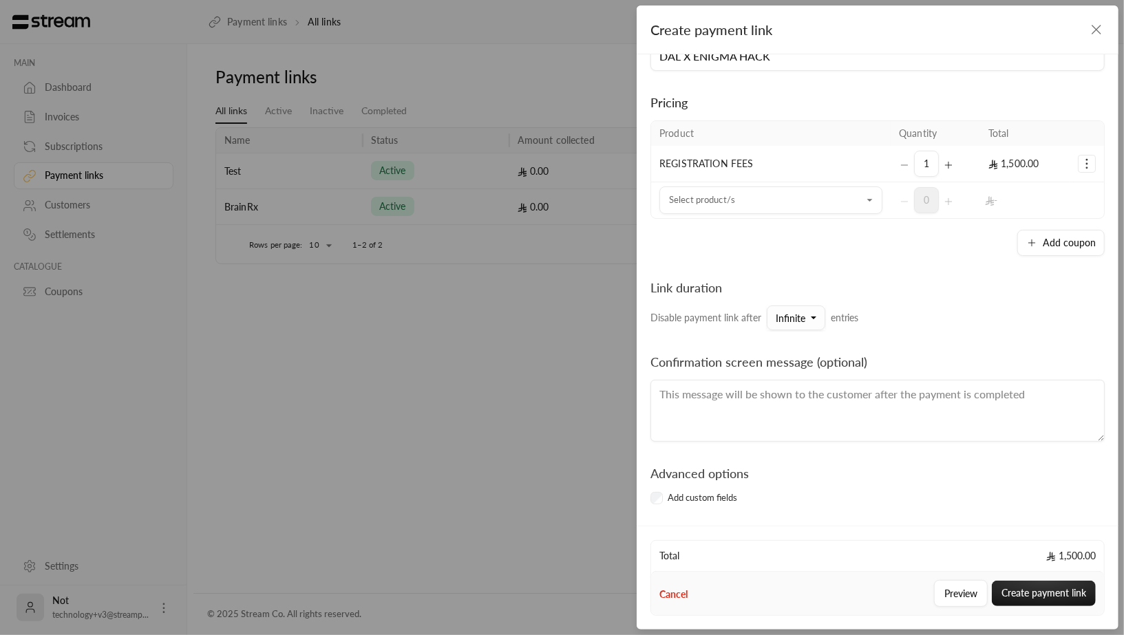
click at [798, 318] on span "Infinite" at bounding box center [791, 318] width 30 height 12
click at [821, 178] on div "100" at bounding box center [865, 184] width 165 height 14
click at [796, 313] on button "100" at bounding box center [789, 318] width 45 height 25
click at [809, 108] on div "10" at bounding box center [865, 108] width 165 height 14
click at [796, 373] on label "Confirmation screen message (optional)" at bounding box center [758, 366] width 217 height 28
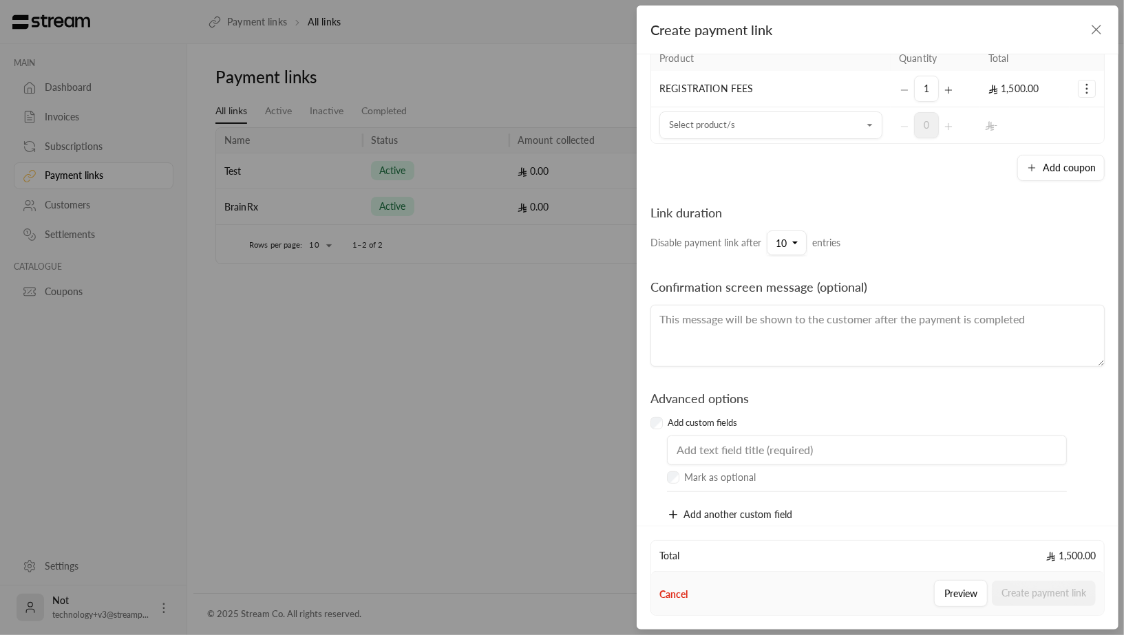
scroll to position [151, 0]
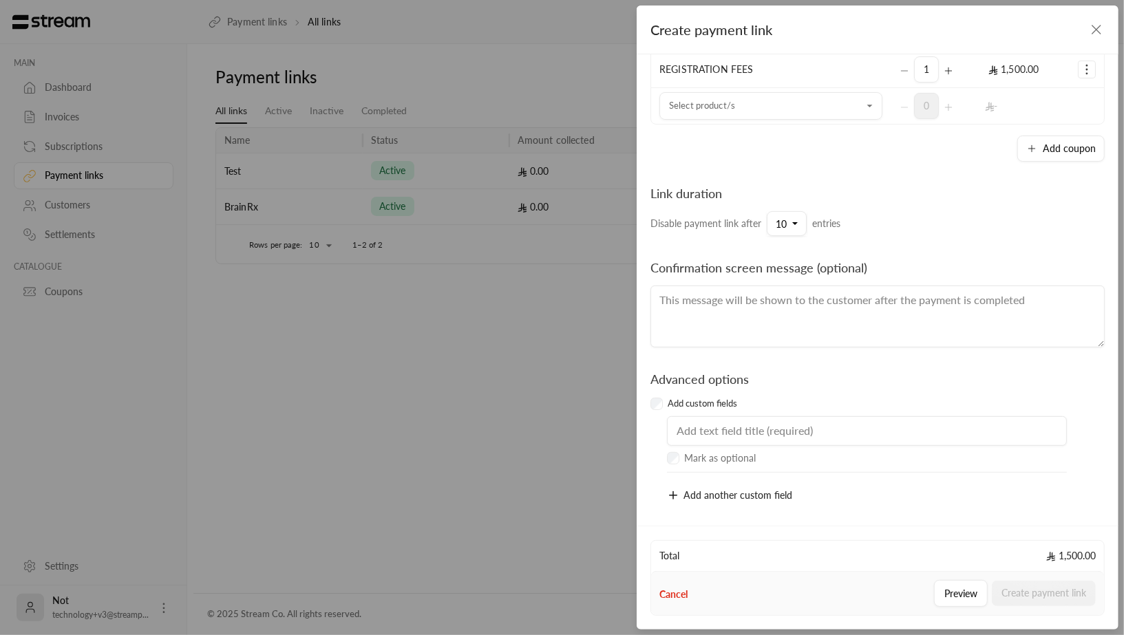
click at [756, 420] on input "text" at bounding box center [867, 431] width 400 height 30
type input "UNI"
click at [672, 496] on icon "button" at bounding box center [673, 495] width 12 height 12
click at [712, 493] on input "text" at bounding box center [867, 497] width 400 height 30
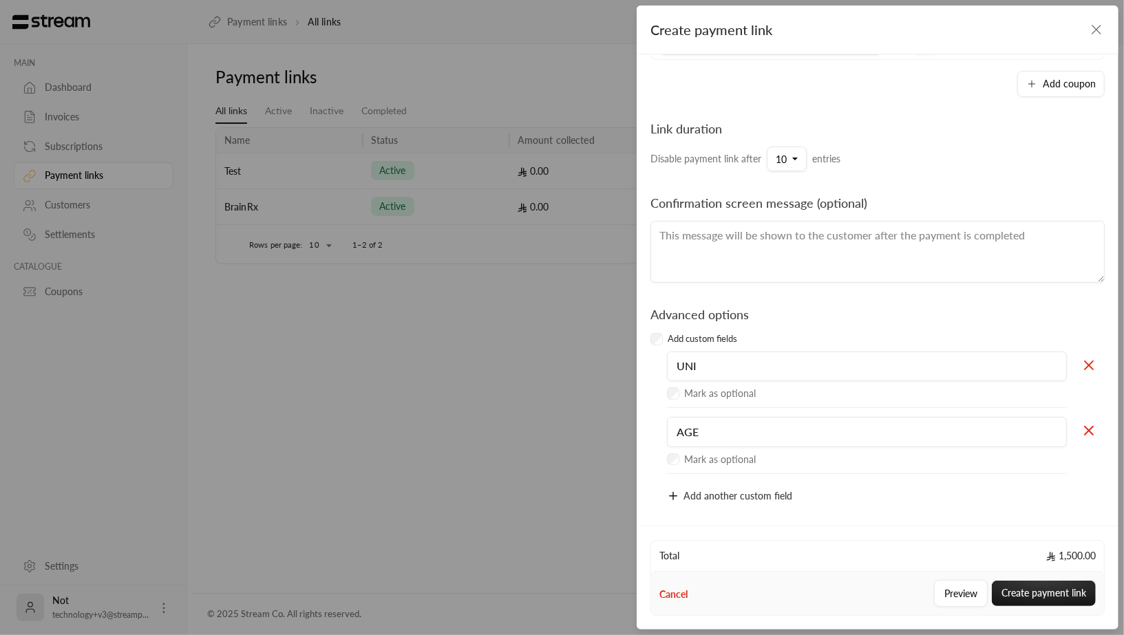
type input "AGE"
click at [670, 491] on icon "button" at bounding box center [673, 496] width 12 height 12
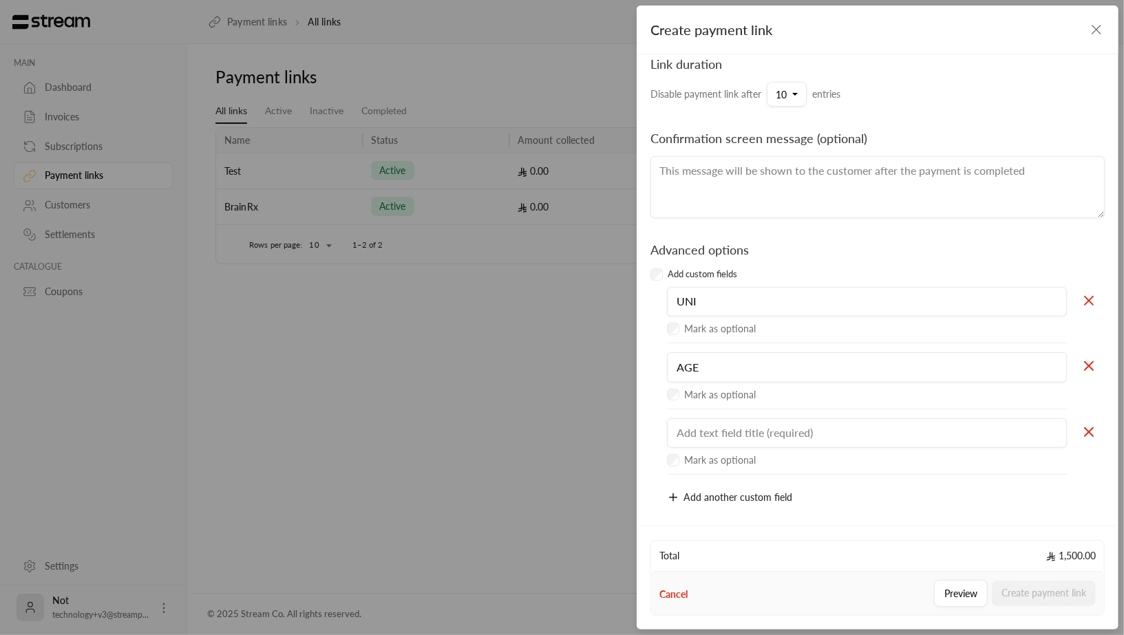
click at [1088, 429] on icon at bounding box center [1089, 432] width 17 height 17
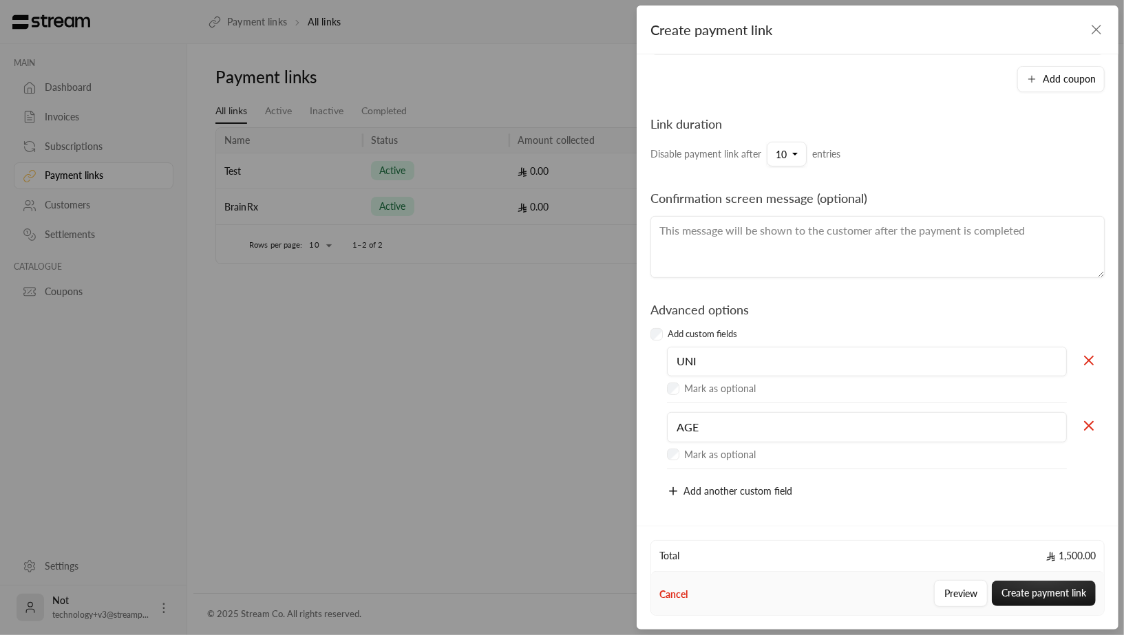
scroll to position [215, 0]
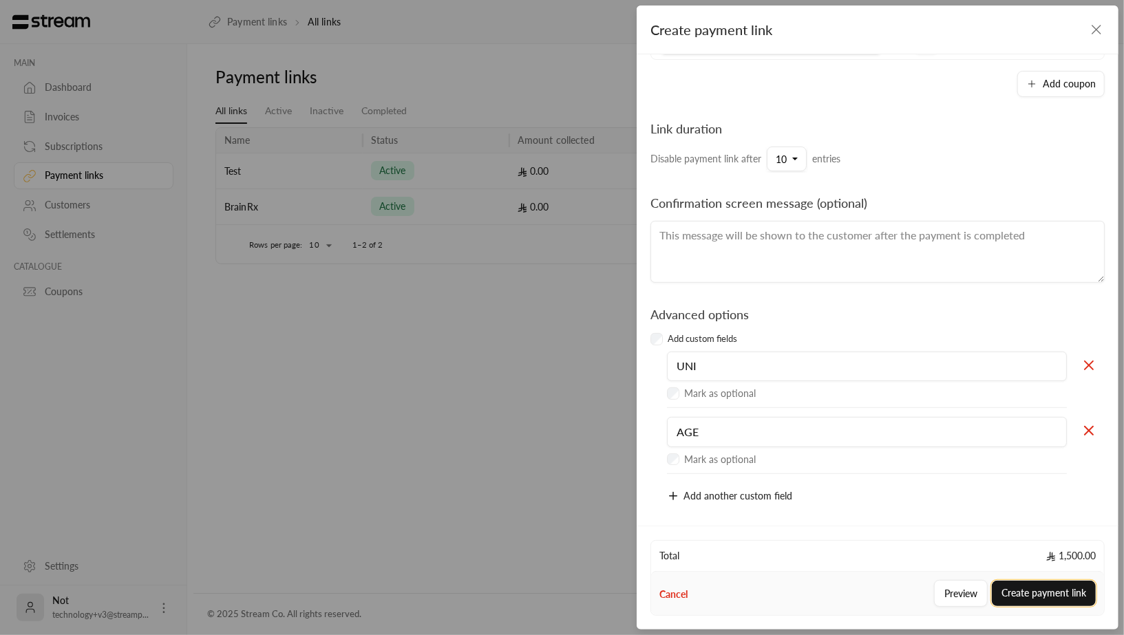
click at [1032, 596] on button "Create payment link" at bounding box center [1044, 593] width 104 height 25
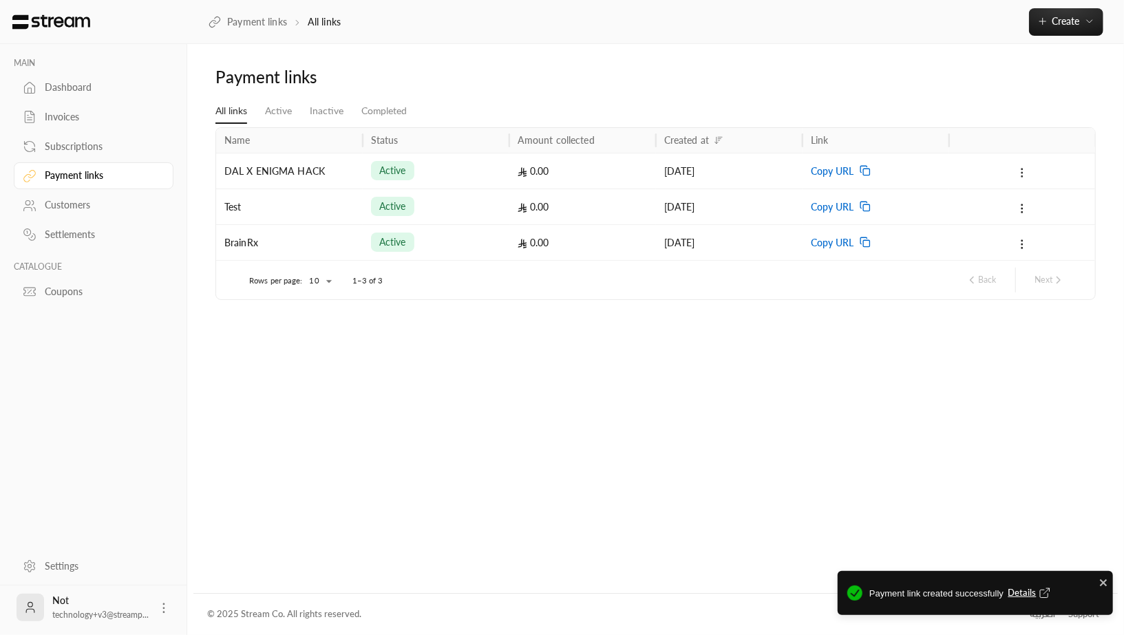
click at [1023, 176] on icon at bounding box center [1022, 173] width 12 height 12
click at [1037, 203] on link "View" at bounding box center [1048, 207] width 57 height 25
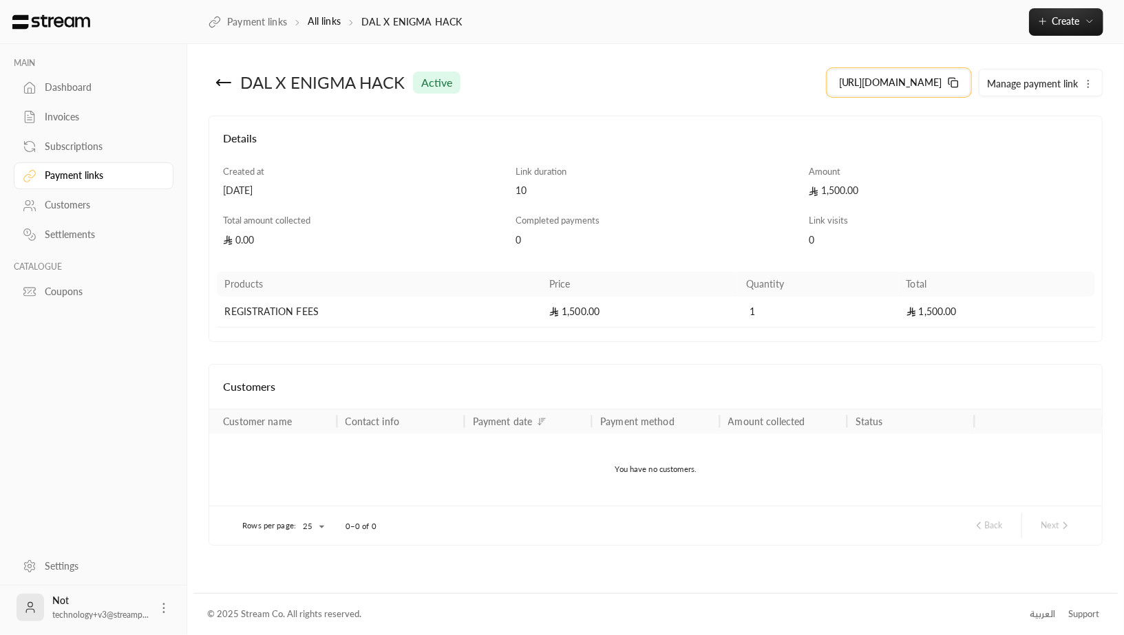
click at [955, 78] on icon at bounding box center [951, 81] width 6 height 6
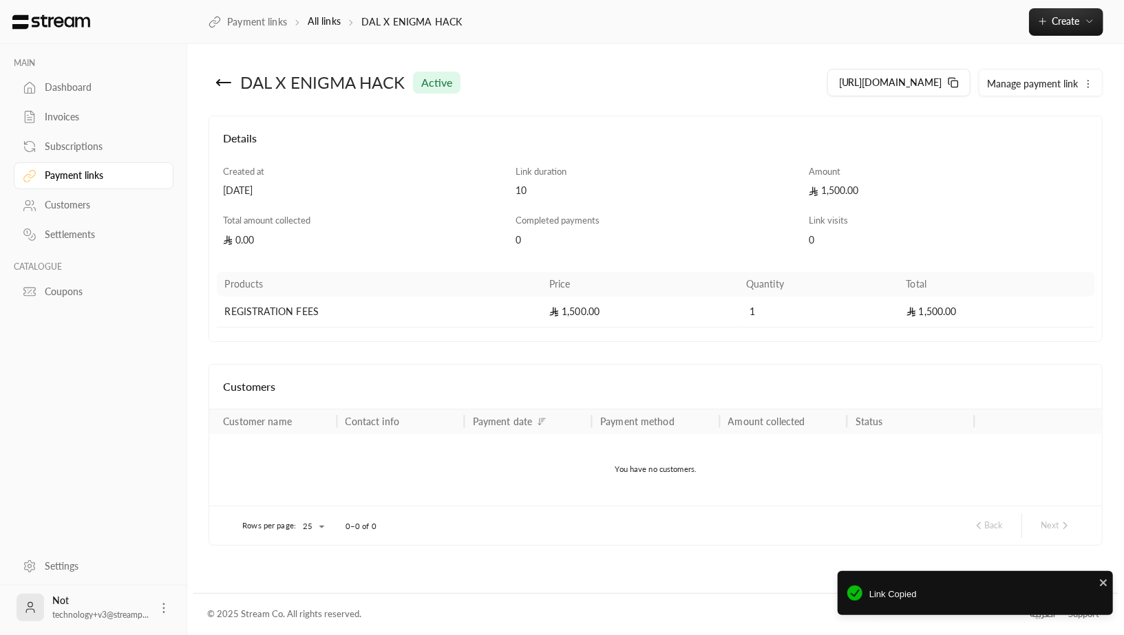
click at [87, 125] on link "Invoices" at bounding box center [94, 117] width 160 height 27
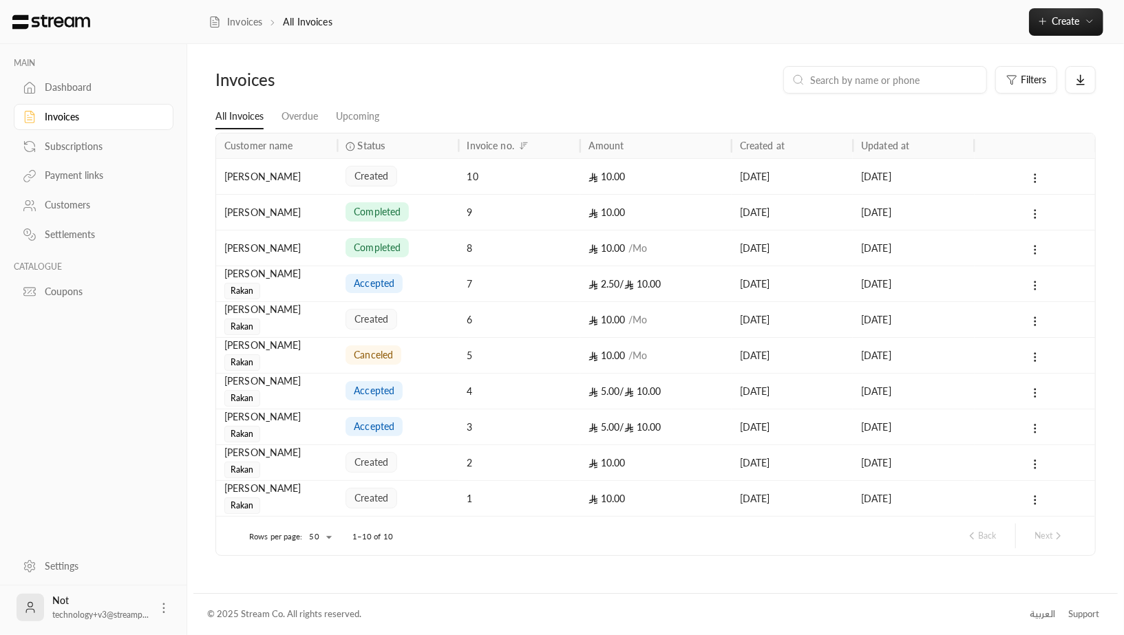
click at [275, 205] on div "[PERSON_NAME]" at bounding box center [276, 212] width 105 height 35
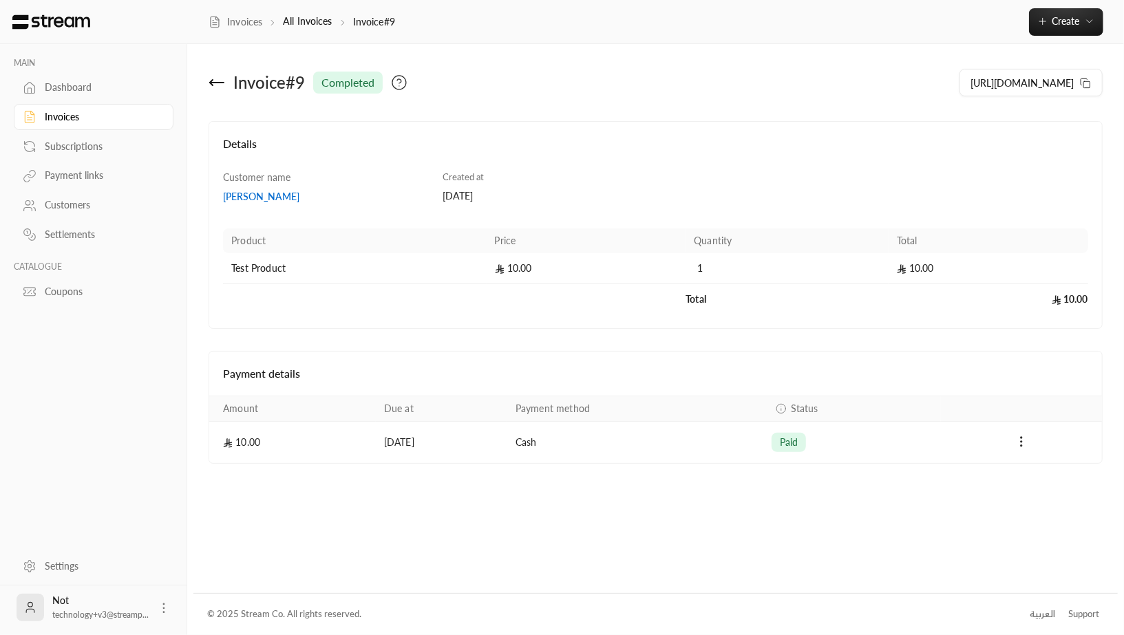
click at [81, 169] on div "Payment links" at bounding box center [100, 176] width 111 height 14
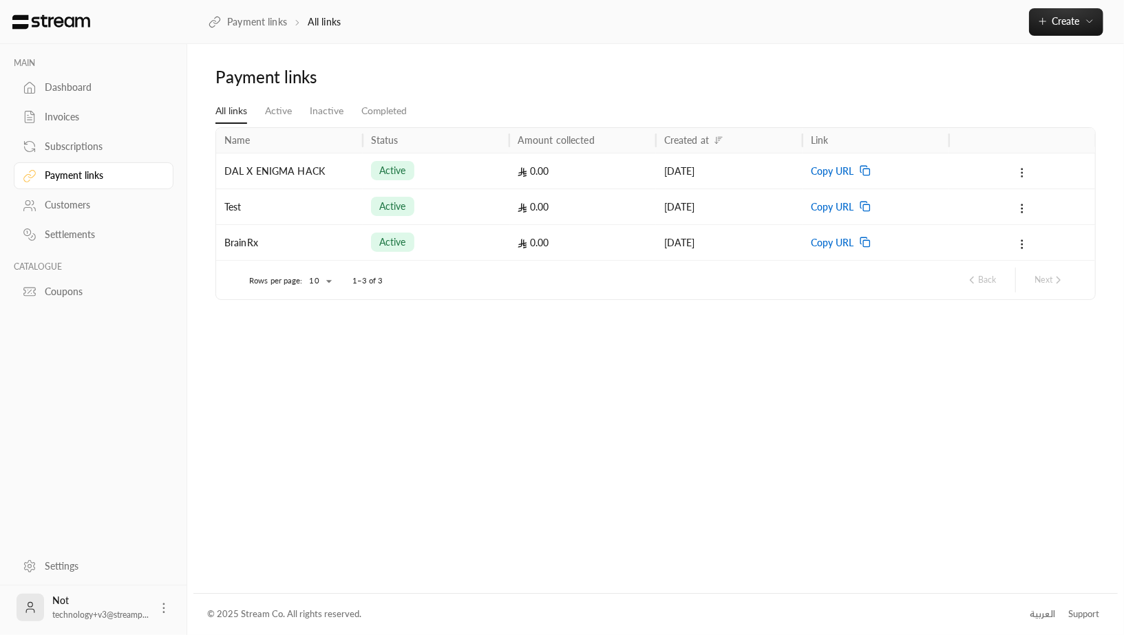
click at [1023, 176] on icon at bounding box center [1022, 173] width 12 height 12
click at [1012, 173] on div at bounding box center [1022, 170] width 130 height 35
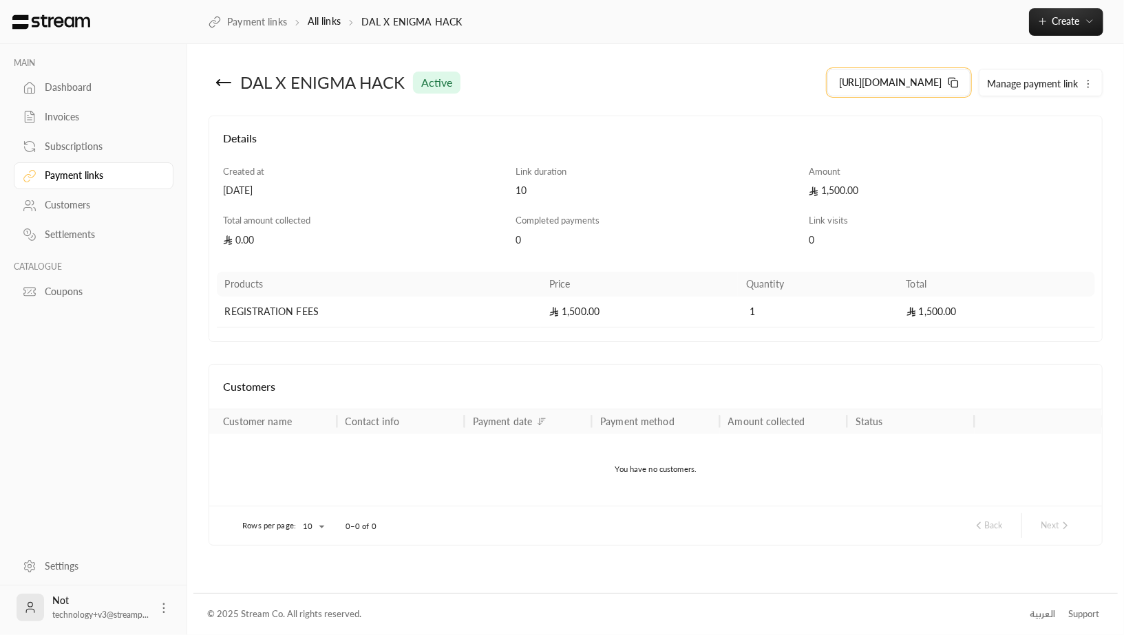
click at [917, 78] on span "[URL][DOMAIN_NAME]" at bounding box center [890, 83] width 103 height 14
